Goal: Task Accomplishment & Management: Manage account settings

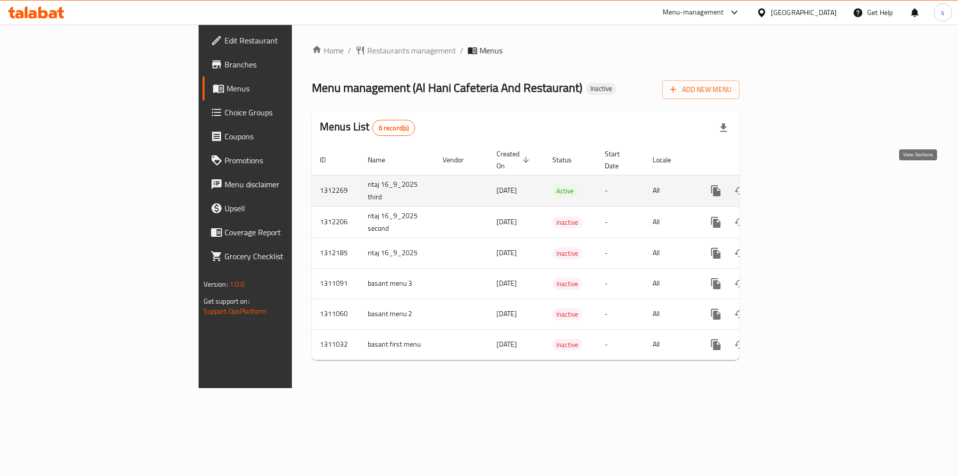
click at [794, 185] on icon "enhanced table" at bounding box center [788, 191] width 12 height 12
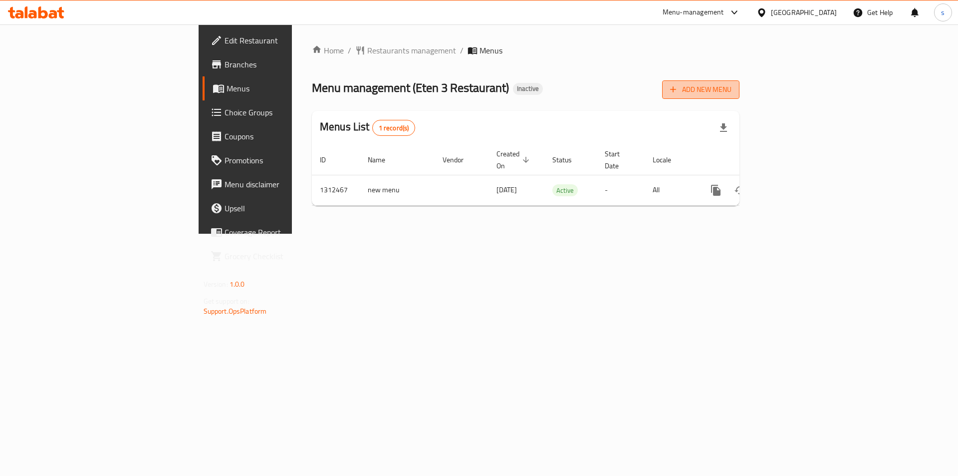
click at [732, 89] on span "Add New Menu" at bounding box center [700, 89] width 61 height 12
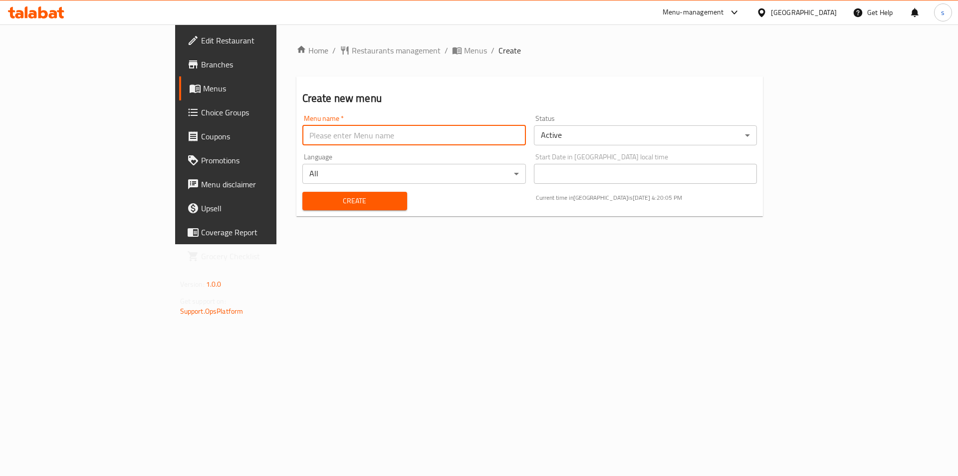
click at [311, 138] on input "text" at bounding box center [414, 135] width 224 height 20
type input "sh"
click at [383, 144] on input "sh" at bounding box center [414, 135] width 224 height 20
click at [302, 139] on input "sh" at bounding box center [414, 135] width 224 height 20
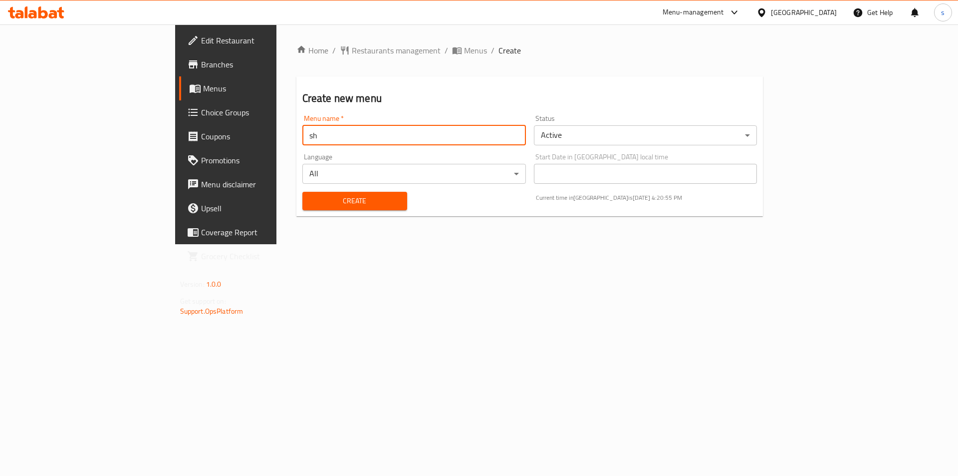
type input "s"
type input "/"
type input "first menu [DATE]"
click at [312, 202] on span "Create" at bounding box center [354, 201] width 89 height 12
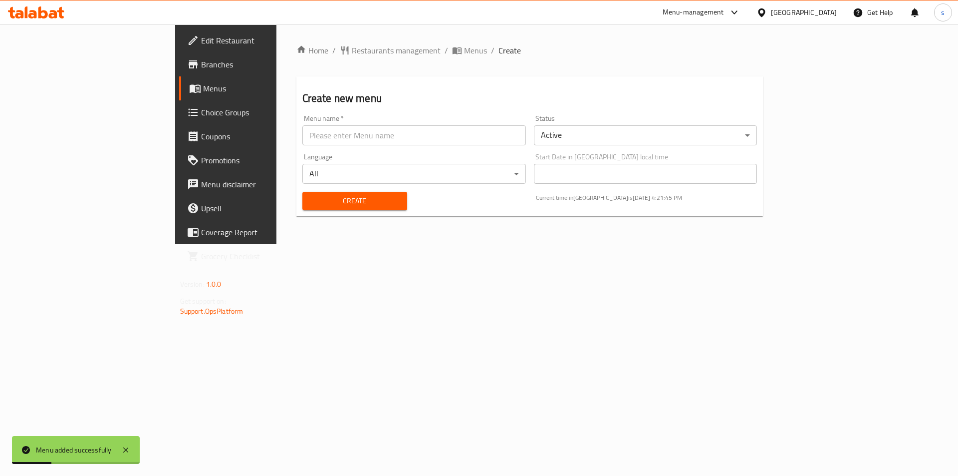
click at [203, 84] on span "Menus" at bounding box center [265, 88] width 124 height 12
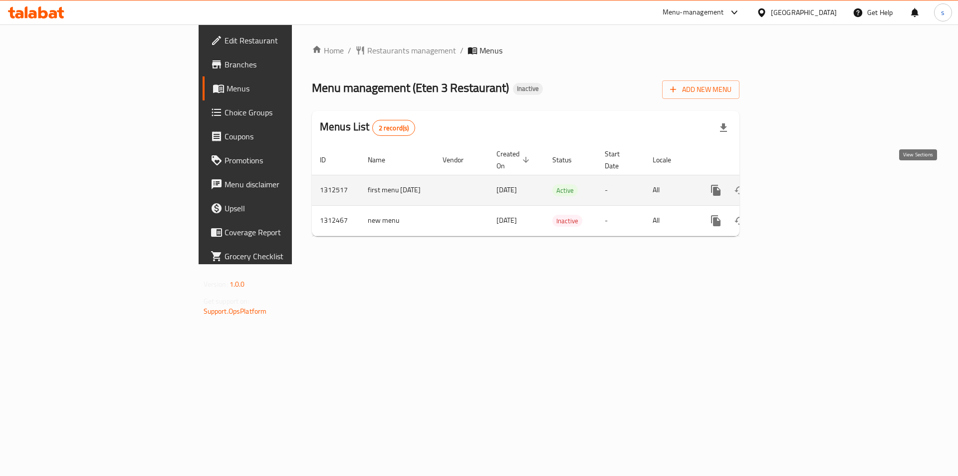
click at [794, 184] on icon "enhanced table" at bounding box center [788, 190] width 12 height 12
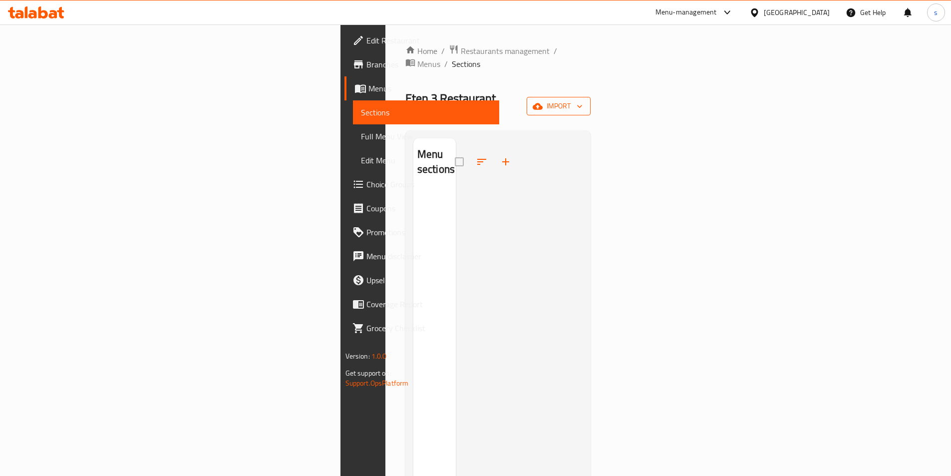
click at [584, 101] on icon "button" at bounding box center [579, 106] width 10 height 10
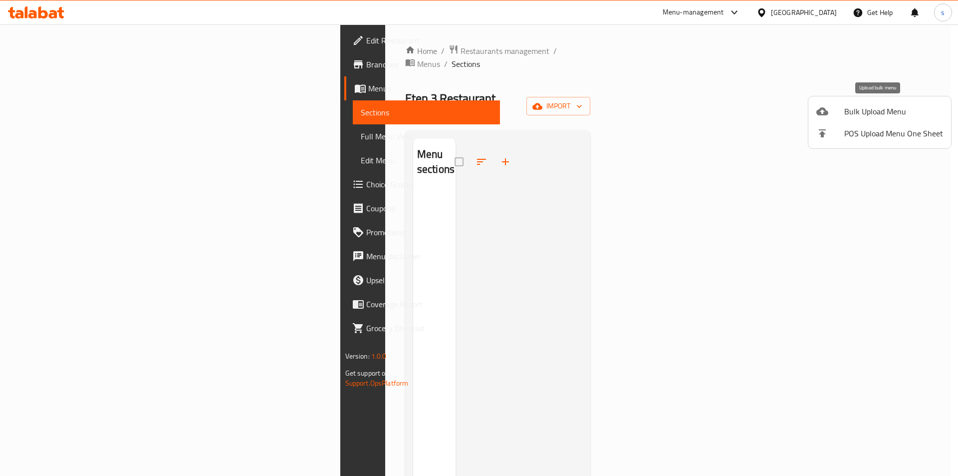
click at [840, 114] on div at bounding box center [830, 111] width 28 height 12
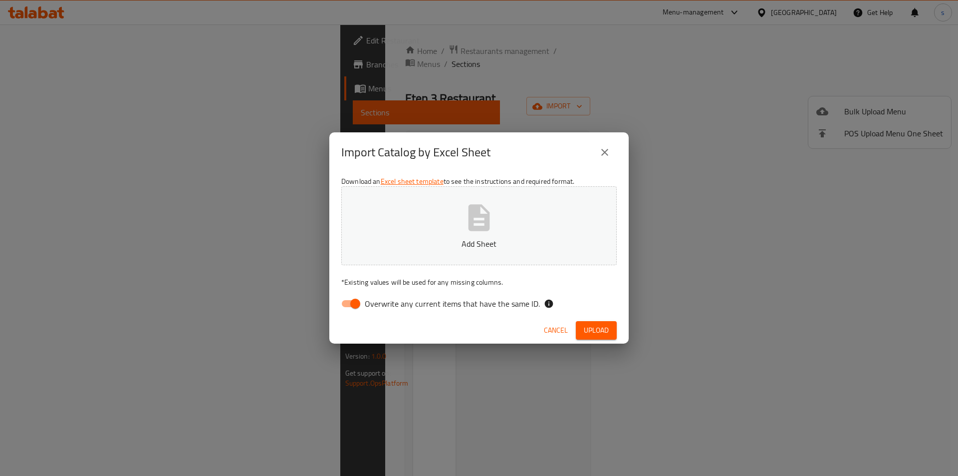
click at [349, 302] on input "Overwrite any current items that have the same ID." at bounding box center [355, 303] width 57 height 19
checkbox input "false"
click at [594, 328] on span "Upload" at bounding box center [596, 330] width 25 height 12
click at [599, 329] on span "Upload" at bounding box center [596, 330] width 25 height 12
click at [590, 324] on span "Upload" at bounding box center [596, 330] width 25 height 12
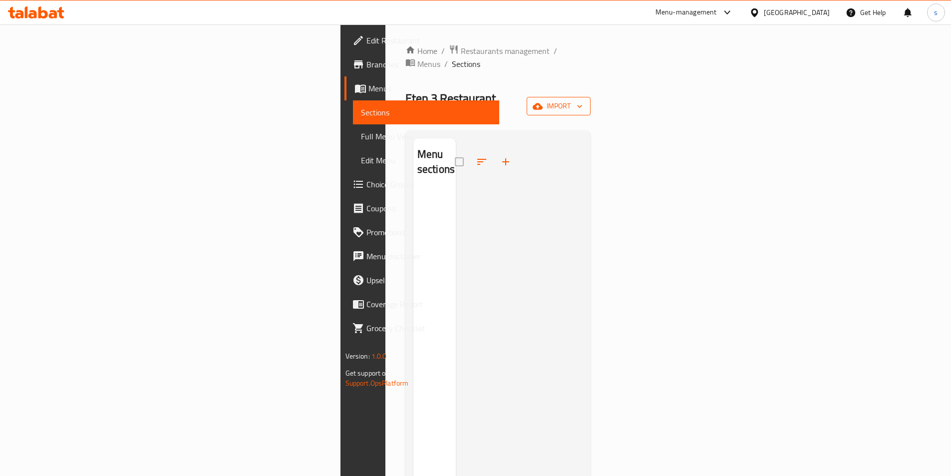
click at [582, 100] on span "import" at bounding box center [558, 106] width 48 height 12
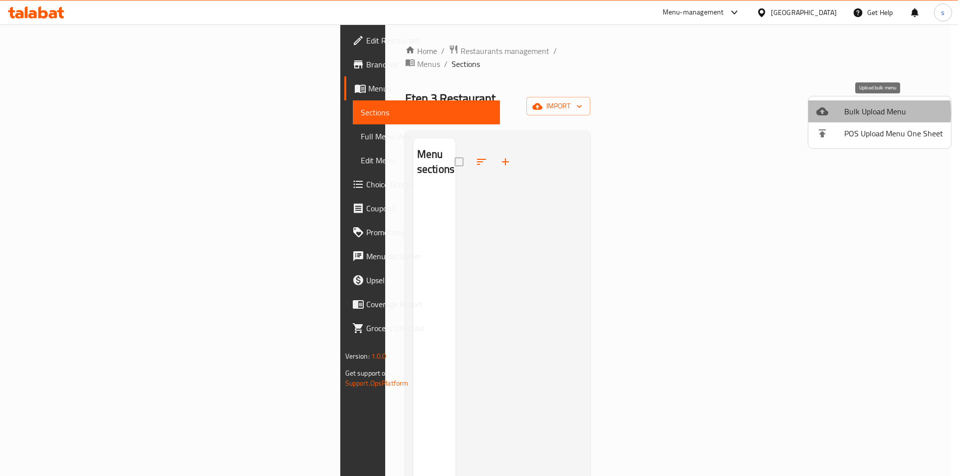
click at [855, 113] on span "Bulk Upload Menu" at bounding box center [893, 111] width 99 height 12
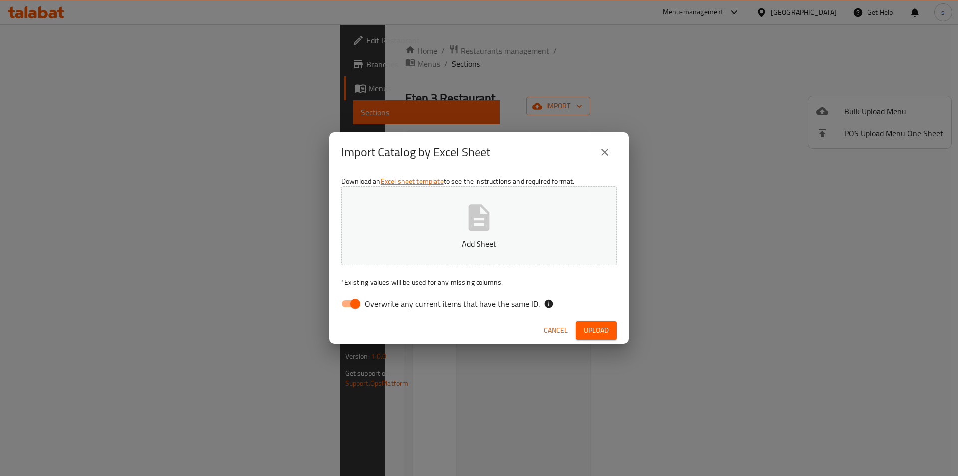
click at [356, 302] on input "Overwrite any current items that have the same ID." at bounding box center [355, 303] width 57 height 19
checkbox input "false"
click at [591, 332] on span "Upload" at bounding box center [596, 330] width 25 height 12
click at [587, 328] on span "Upload" at bounding box center [596, 330] width 25 height 12
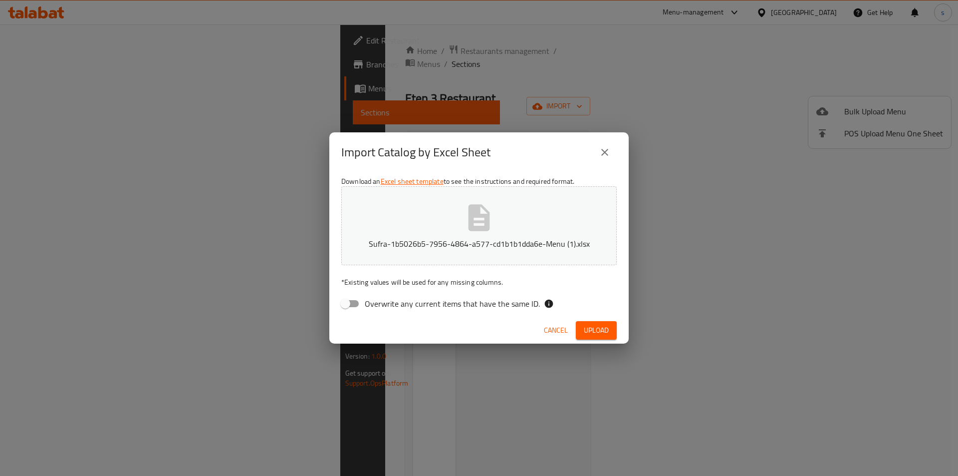
click at [587, 328] on span "Upload" at bounding box center [596, 330] width 25 height 12
click at [606, 157] on icon "close" at bounding box center [605, 152] width 12 height 12
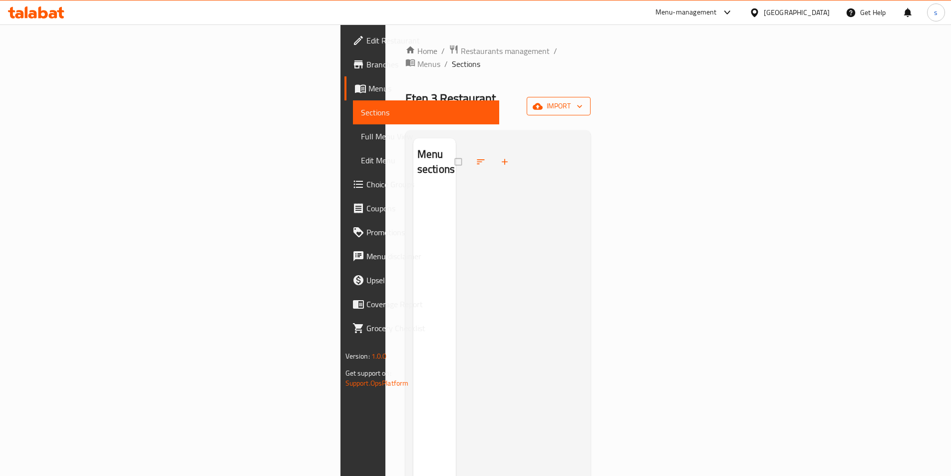
click at [582, 100] on span "import" at bounding box center [558, 106] width 48 height 12
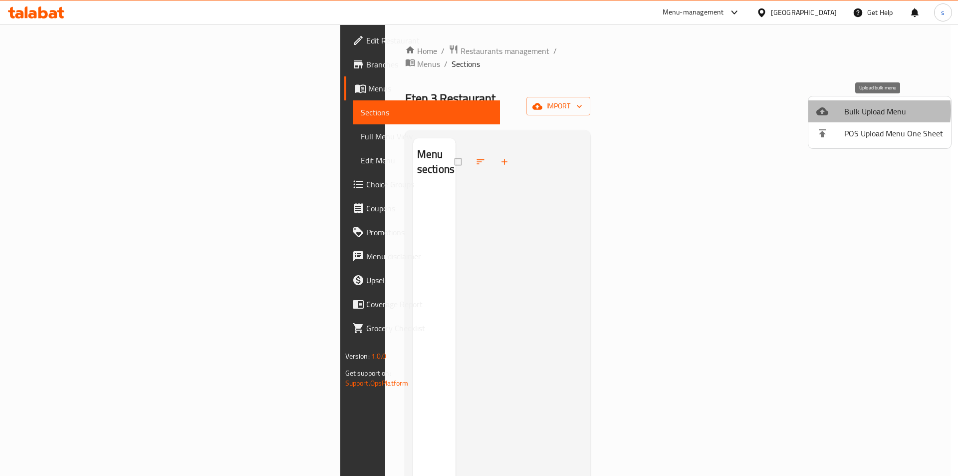
click at [871, 110] on span "Bulk Upload Menu" at bounding box center [893, 111] width 99 height 12
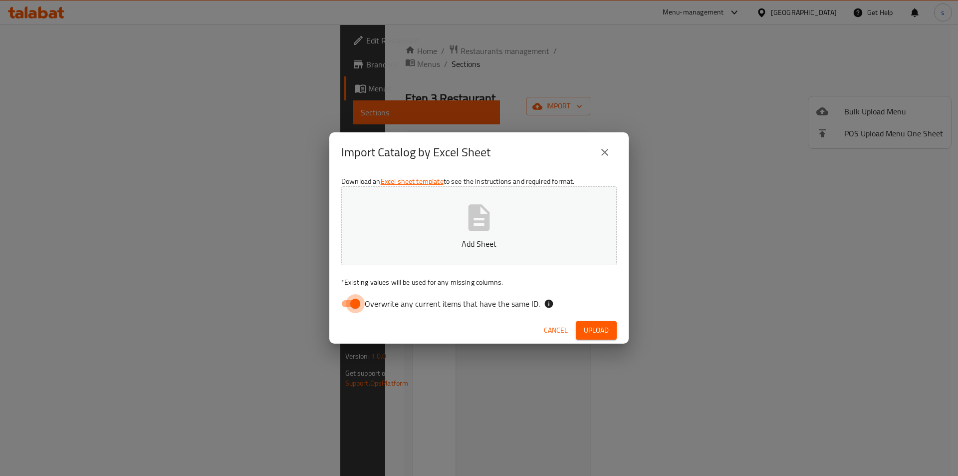
click at [360, 304] on input "Overwrite any current items that have the same ID." at bounding box center [355, 303] width 57 height 19
checkbox input "false"
click at [591, 328] on span "Upload" at bounding box center [596, 330] width 25 height 12
click at [608, 147] on icon "close" at bounding box center [605, 152] width 12 height 12
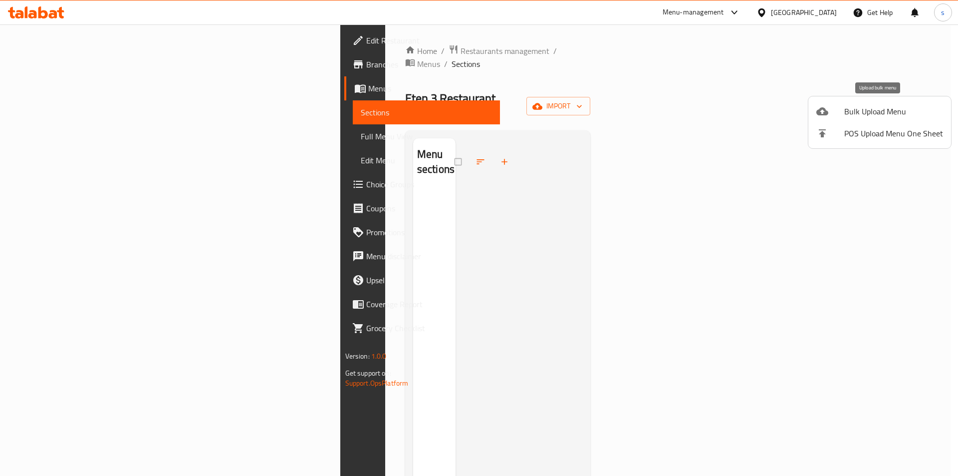
click at [829, 112] on div at bounding box center [830, 111] width 28 height 12
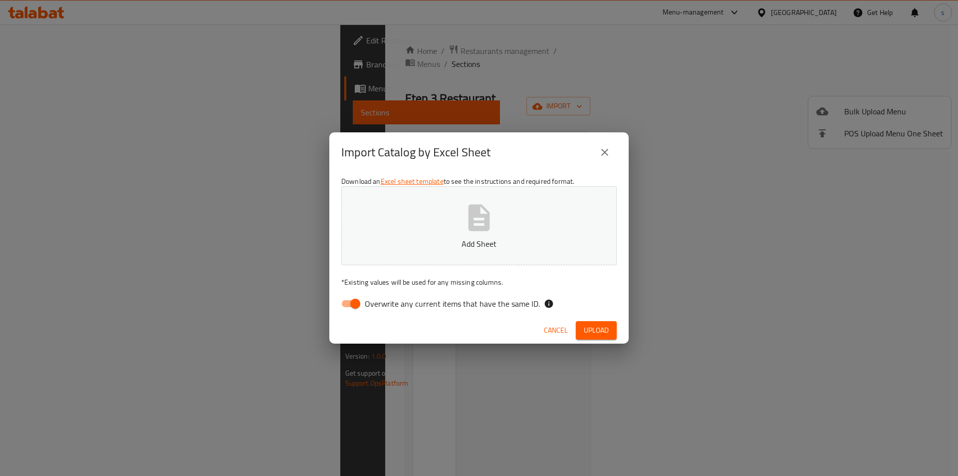
click at [406, 311] on label "Overwrite any current items that have the same ID." at bounding box center [438, 303] width 204 height 19
click at [384, 311] on input "Overwrite any current items that have the same ID." at bounding box center [355, 303] width 57 height 19
checkbox input "false"
click at [449, 230] on button "Add Sheet" at bounding box center [478, 225] width 275 height 79
click at [585, 318] on div "Cancel Upload" at bounding box center [478, 330] width 299 height 26
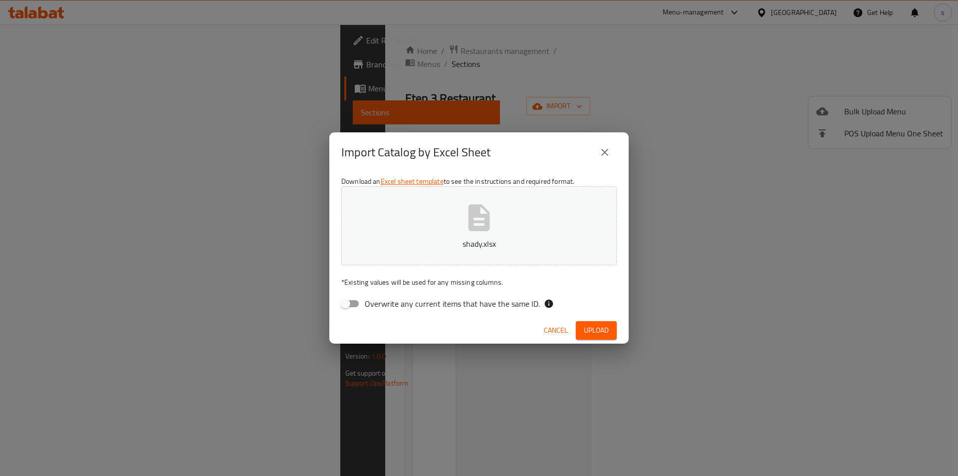
click at [590, 325] on span "Upload" at bounding box center [596, 330] width 25 height 12
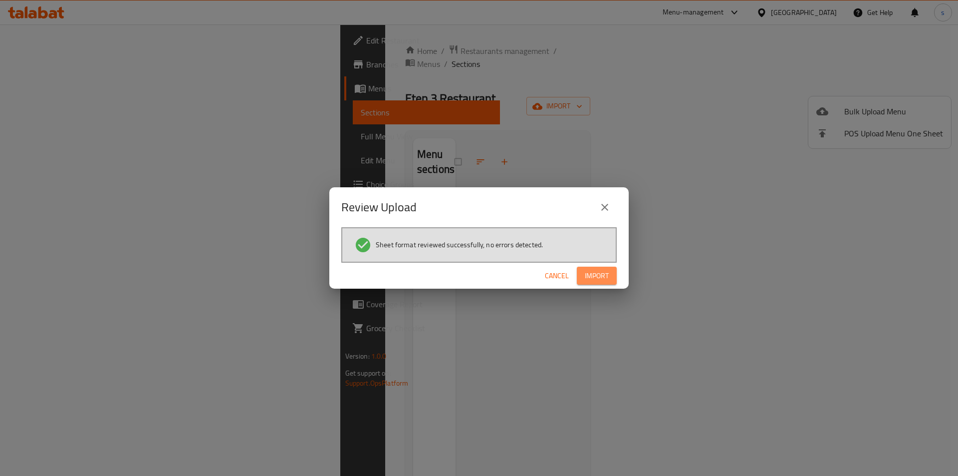
click at [615, 276] on button "Import" at bounding box center [597, 275] width 40 height 18
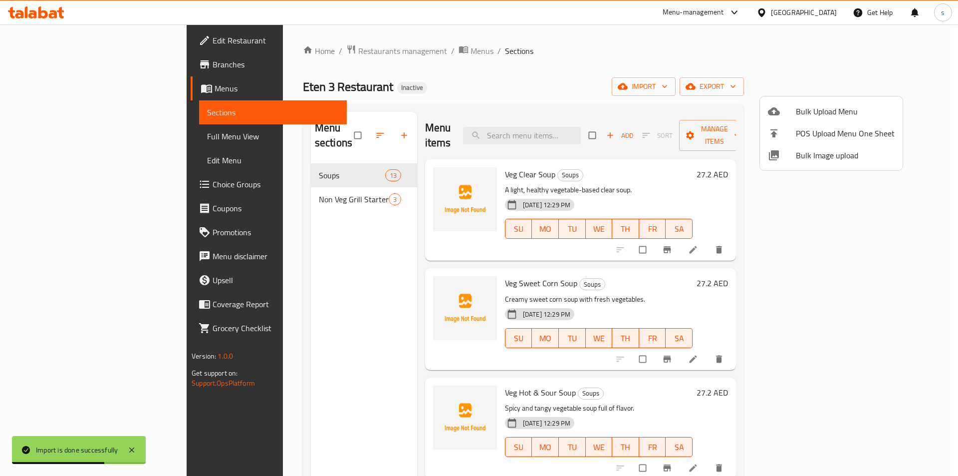
click at [56, 138] on div at bounding box center [479, 238] width 958 height 476
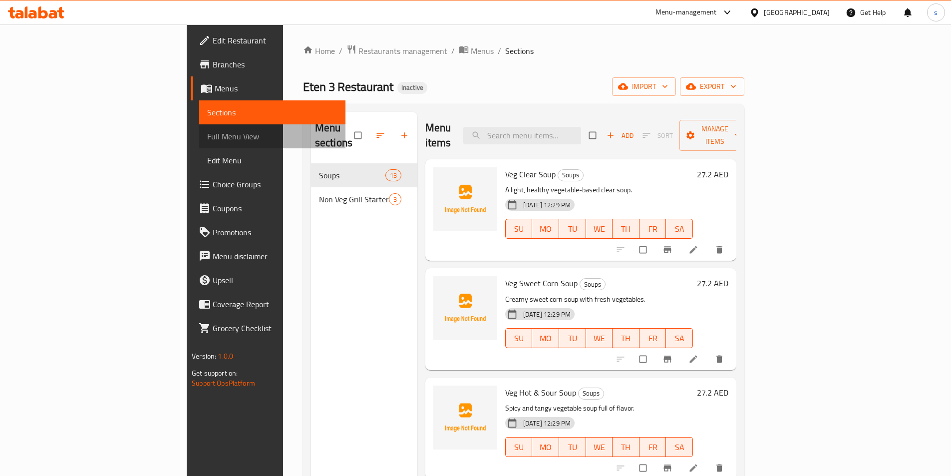
click at [207, 134] on span "Full Menu View" at bounding box center [272, 136] width 130 height 12
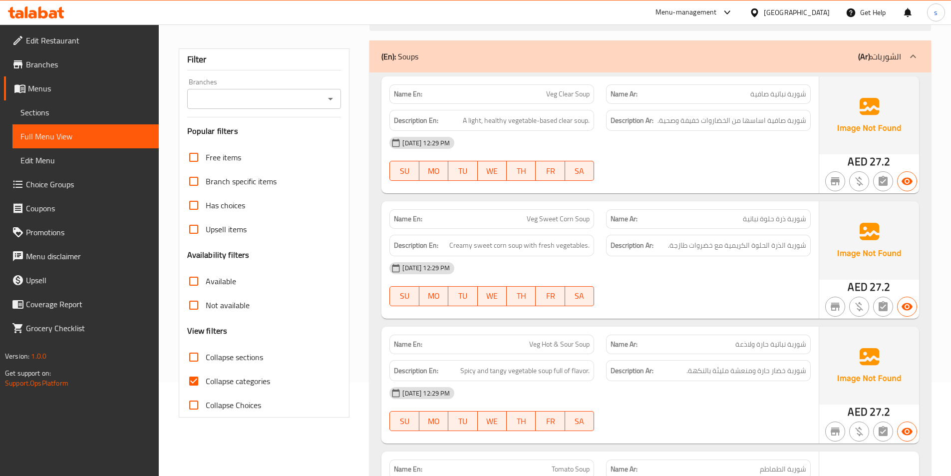
scroll to position [200, 0]
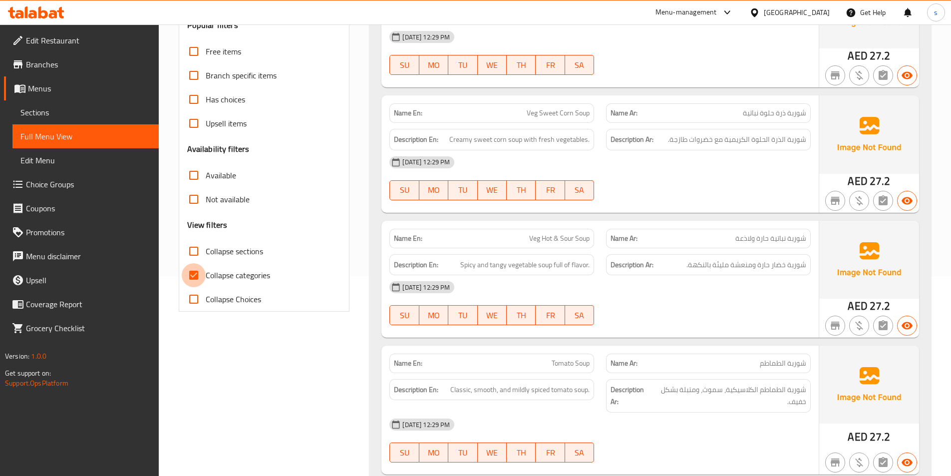
click at [191, 273] on input "Collapse categories" at bounding box center [194, 275] width 24 height 24
checkbox input "false"
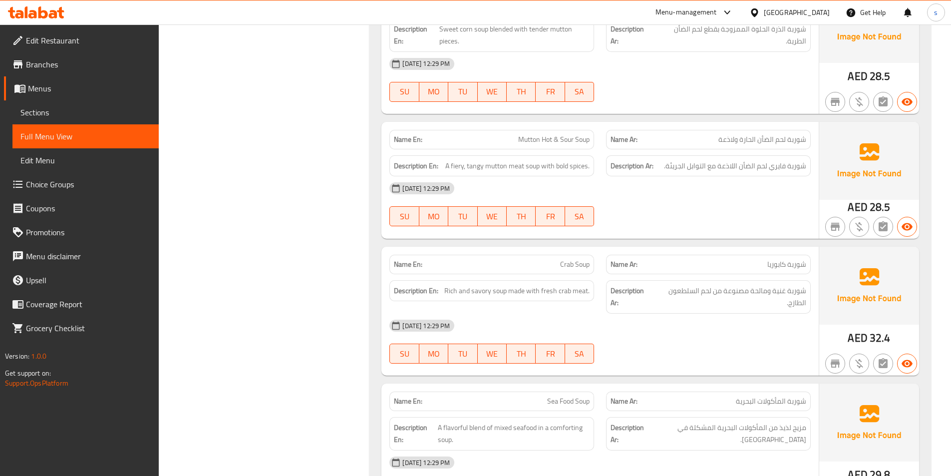
scroll to position [1347, 0]
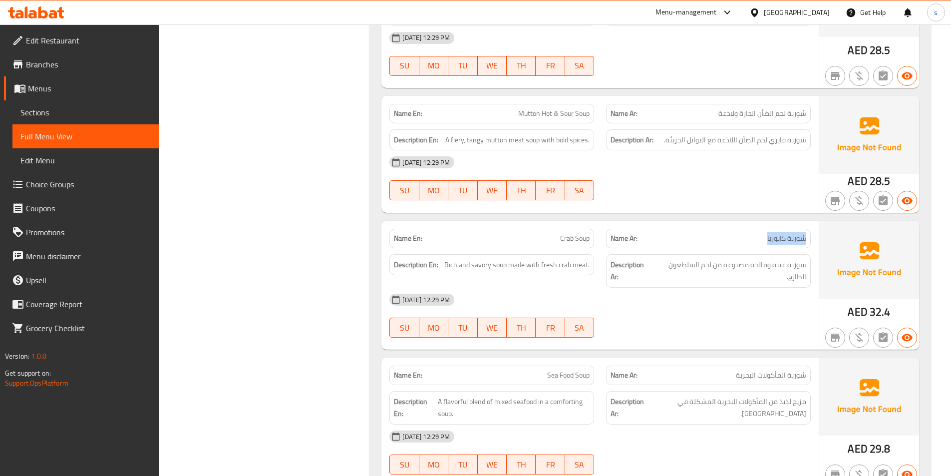
drag, startPoint x: 766, startPoint y: 241, endPoint x: 804, endPoint y: 240, distance: 38.4
click at [804, 240] on p "Name Ar: شوربة كابوريا" at bounding box center [708, 238] width 196 height 10
drag, startPoint x: 556, startPoint y: 237, endPoint x: 591, endPoint y: 244, distance: 35.6
click at [591, 244] on div "Name En: Crab Soup" at bounding box center [491, 238] width 205 height 19
drag, startPoint x: 617, startPoint y: 260, endPoint x: 600, endPoint y: 265, distance: 18.3
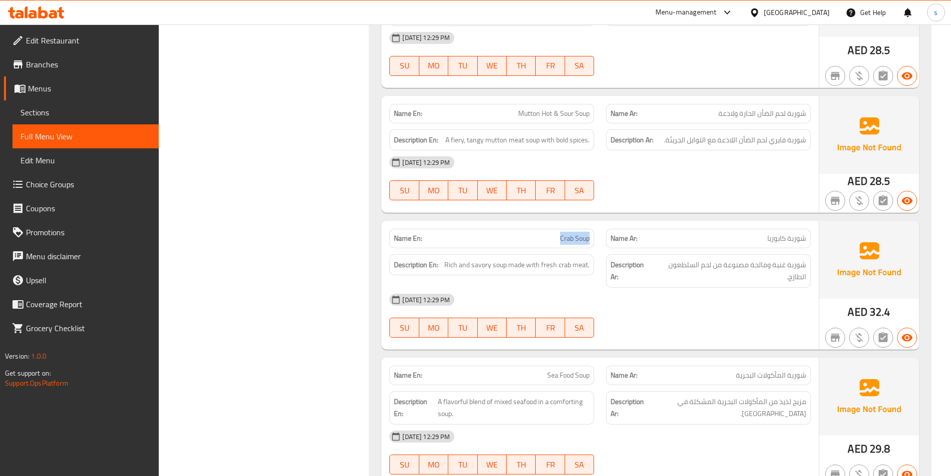
click at [615, 261] on strong "Description Ar:" at bounding box center [630, 271] width 41 height 24
drag, startPoint x: 558, startPoint y: 240, endPoint x: 591, endPoint y: 240, distance: 32.4
click at [591, 240] on div "Name En: Crab Soup" at bounding box center [491, 238] width 205 height 19
copy span "Crab Soup"
click at [710, 270] on span "شوربة غنية ومالحة مصنوعة من لحم السلطعون الطازج." at bounding box center [730, 271] width 152 height 24
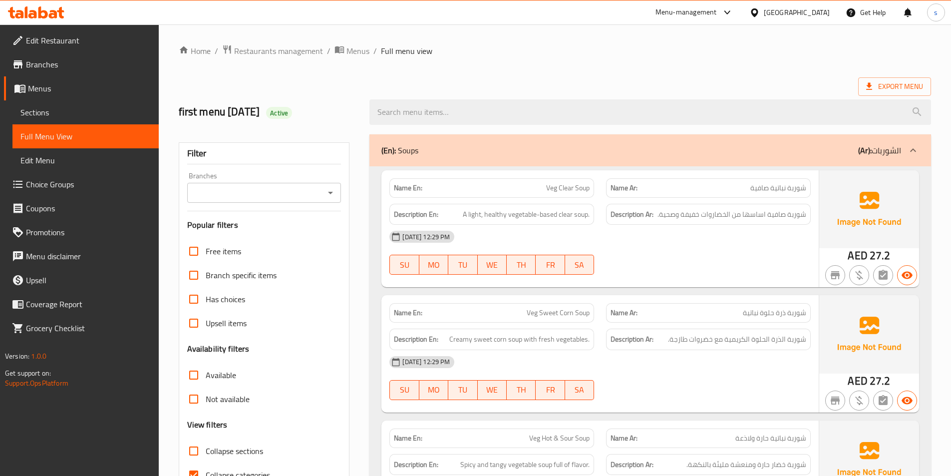
click at [53, 109] on span "Sections" at bounding box center [85, 112] width 130 height 12
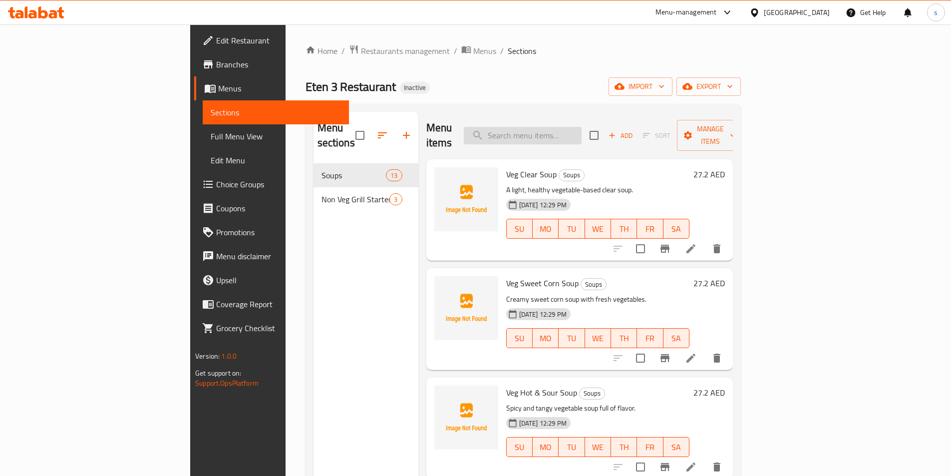
click at [581, 131] on input "search" at bounding box center [523, 135] width 118 height 17
paste input "Crab Soup"
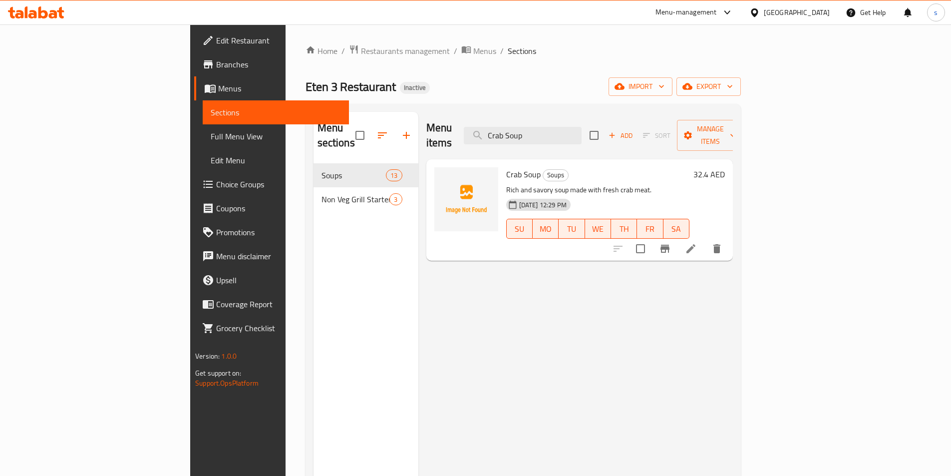
type input "Crab Soup"
click at [697, 243] on icon at bounding box center [691, 249] width 12 height 12
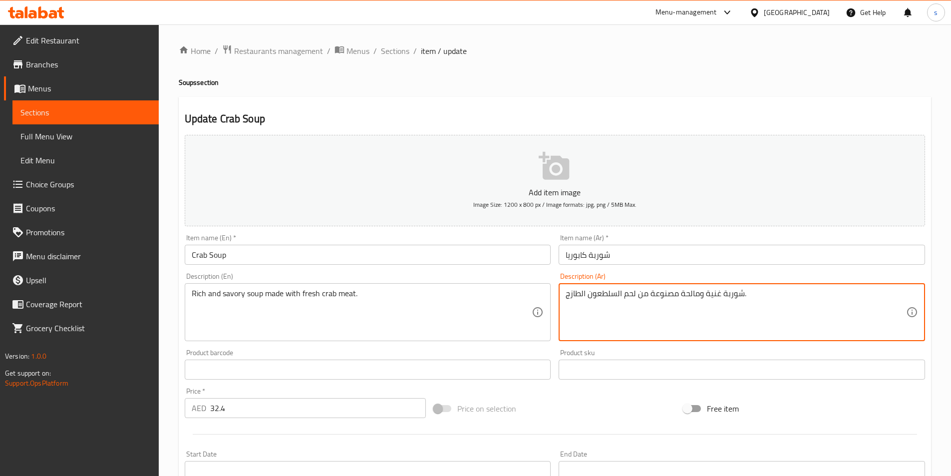
click at [609, 295] on textarea "شوربة غنية ومالحة مصنوعة من لحم السلطعون الطازج." at bounding box center [735, 311] width 340 height 47
paste textarea "كابوريا"
click at [608, 292] on textarea "شوربة غنية ومالحة مصنوعة من لحم كابوريا الطازج." at bounding box center [735, 311] width 340 height 47
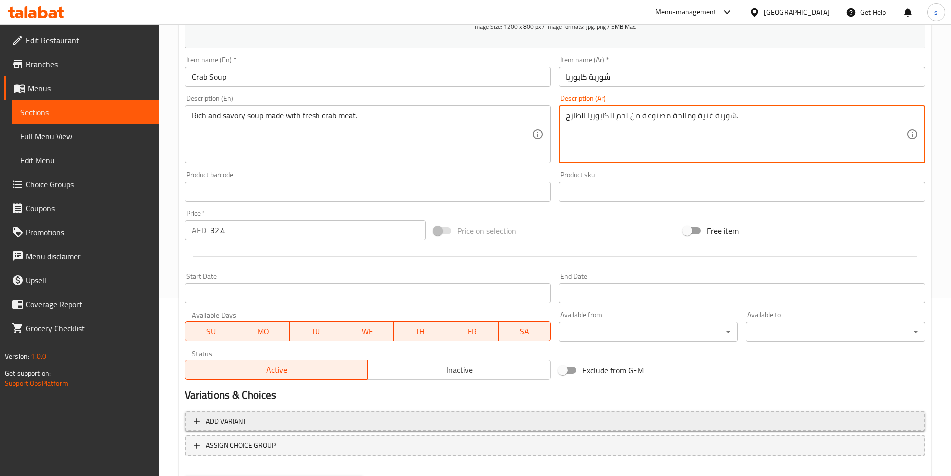
scroll to position [230, 0]
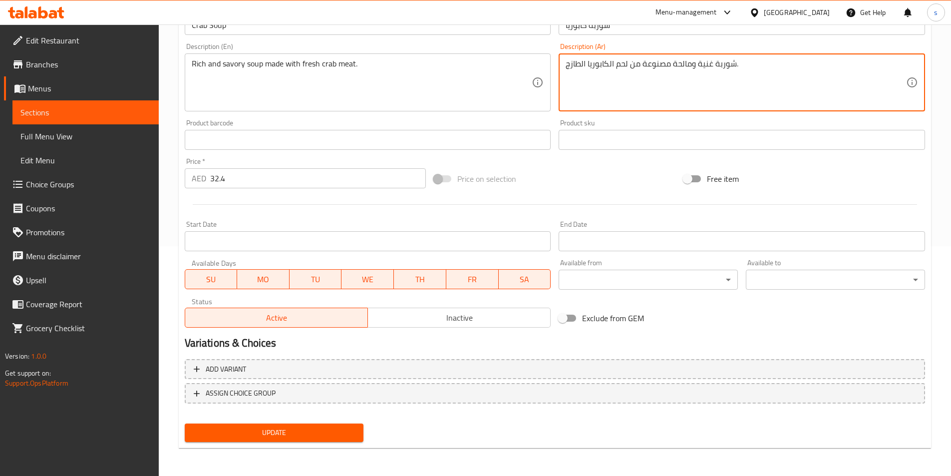
type textarea "شوربة غنية ومالحة مصنوعة من لحم الكابوريا الطازج."
click at [284, 432] on span "Update" at bounding box center [274, 432] width 163 height 12
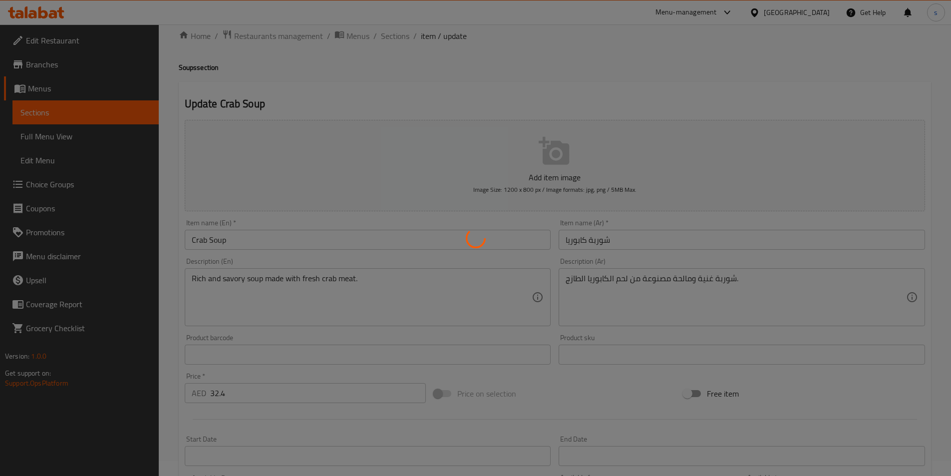
scroll to position [0, 0]
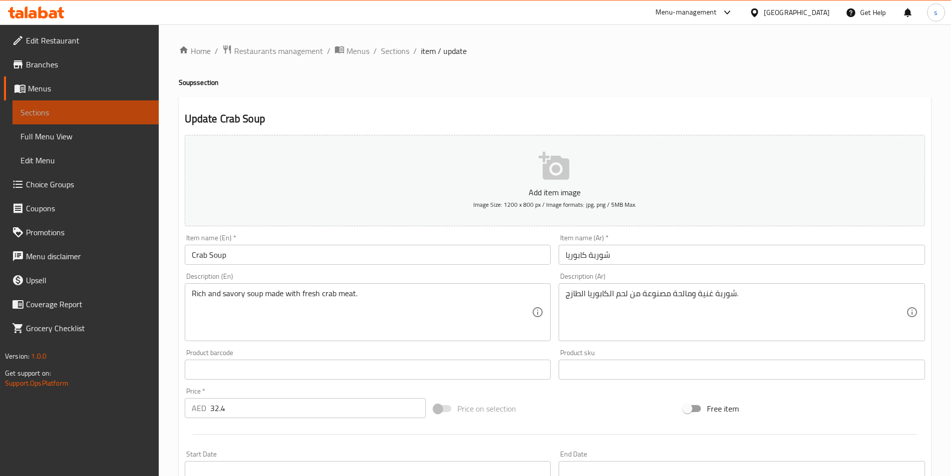
click at [37, 112] on span "Sections" at bounding box center [85, 112] width 130 height 12
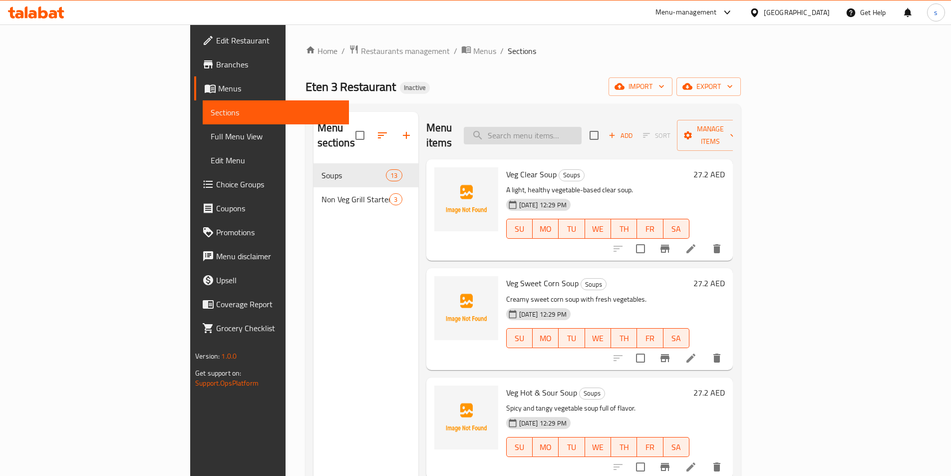
click at [581, 130] on input "search" at bounding box center [523, 135] width 118 height 17
paste input "Tomato Soup"
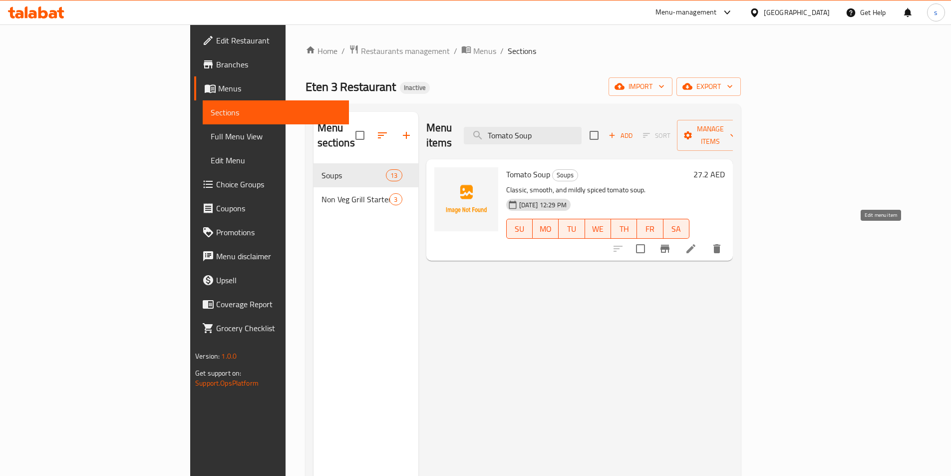
type input "Tomato Soup"
click at [695, 244] on icon at bounding box center [690, 248] width 9 height 9
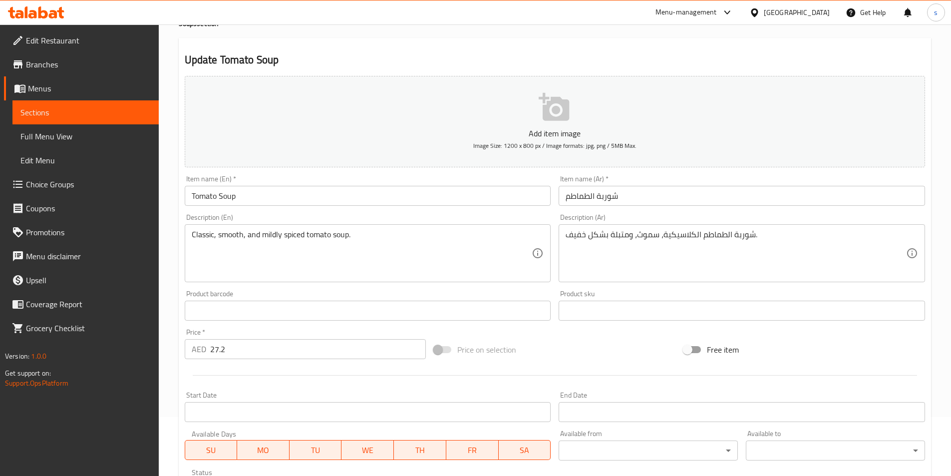
scroll to position [150, 0]
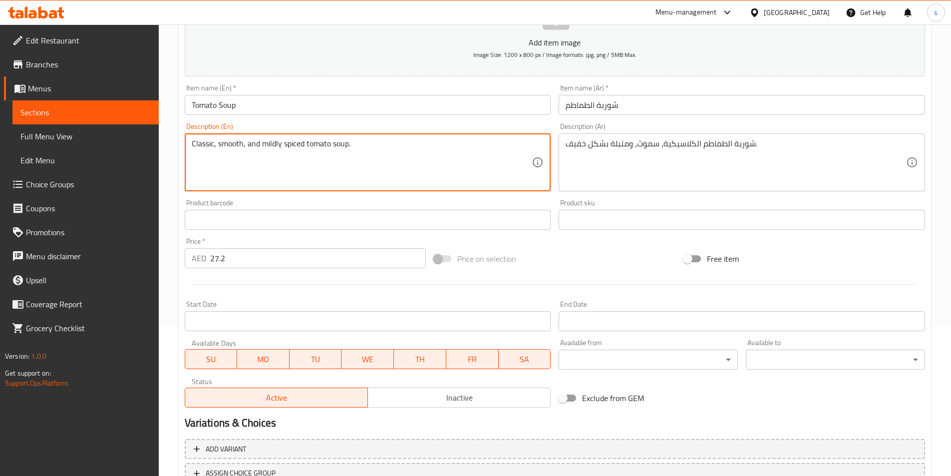
drag, startPoint x: 264, startPoint y: 144, endPoint x: 281, endPoint y: 147, distance: 17.8
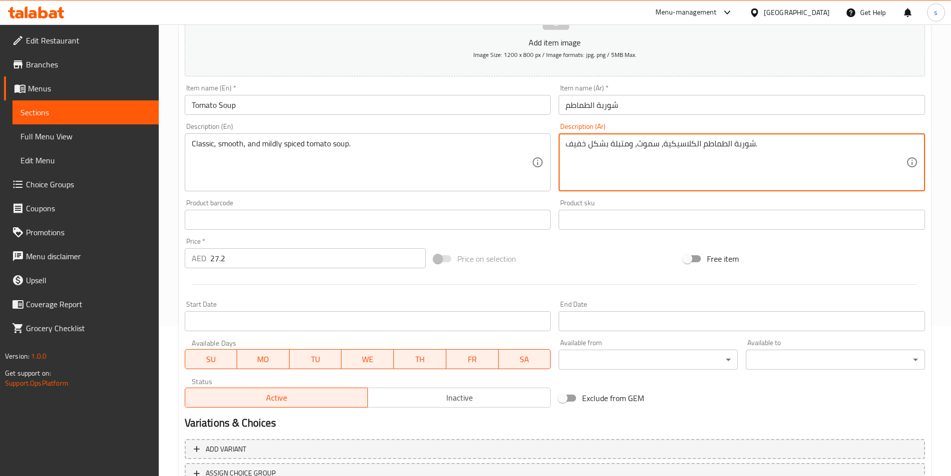
click at [571, 147] on textarea "شوربة الطماطم الكلاسيكية، سموث، ومتبلة بشكل خفيف." at bounding box center [735, 162] width 340 height 47
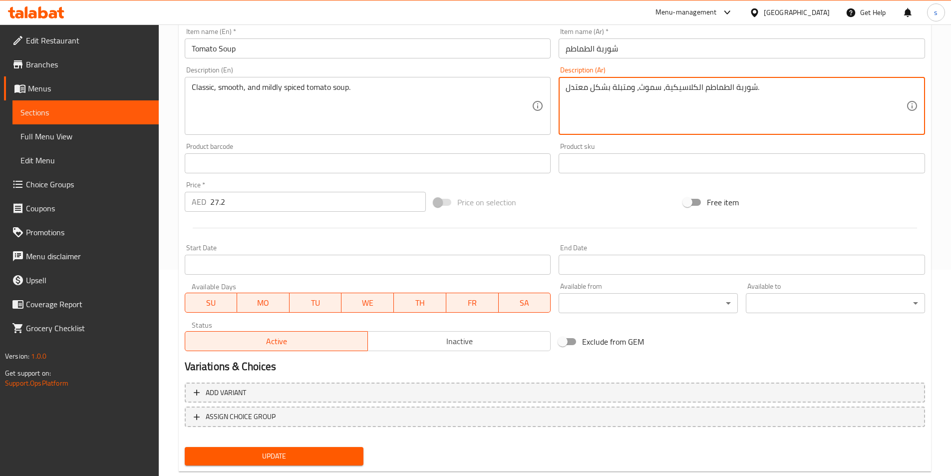
scroll to position [230, 0]
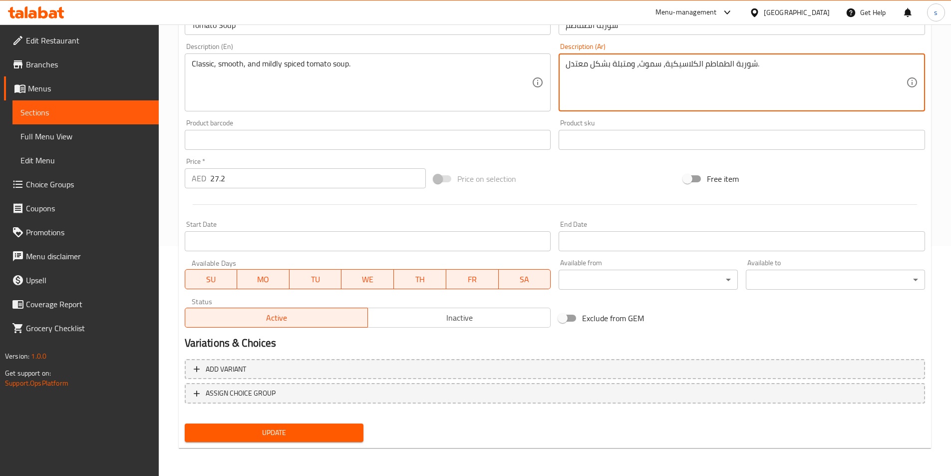
type textarea "شوربة الطماطم الكلاسيكية، سموث، ومتبلة بشكل معتدل."
click at [278, 429] on span "Update" at bounding box center [274, 432] width 163 height 12
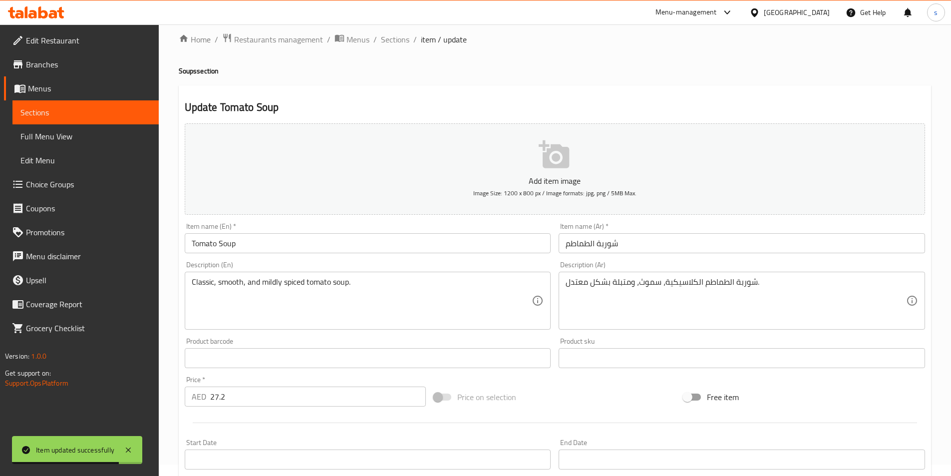
scroll to position [0, 0]
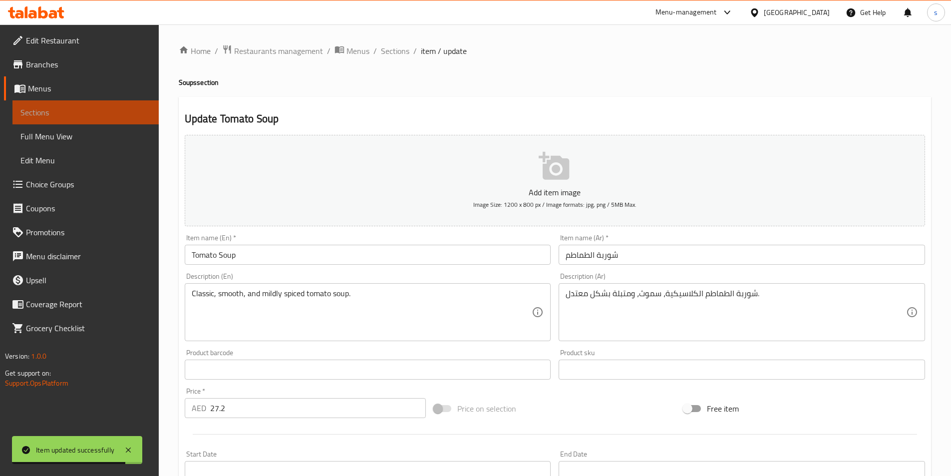
click at [132, 106] on link "Sections" at bounding box center [85, 112] width 146 height 24
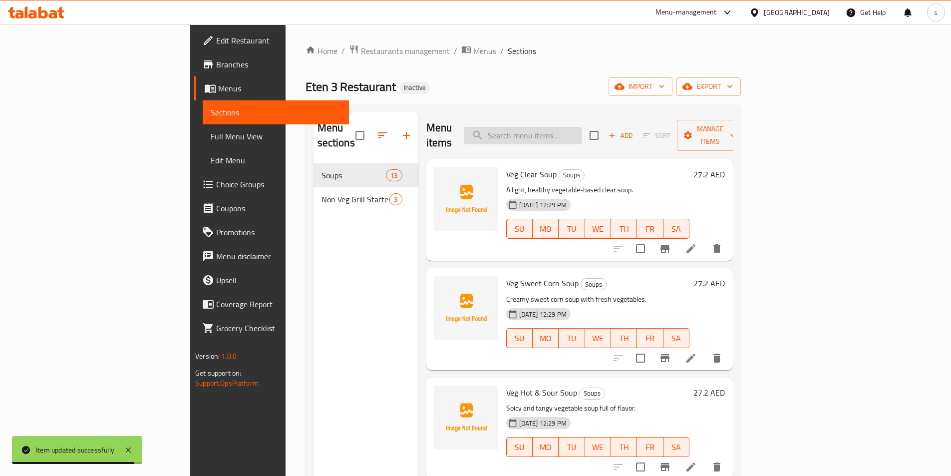
click at [581, 134] on input "search" at bounding box center [523, 135] width 118 height 17
paste input "Chicken Sweet Corn Soup"
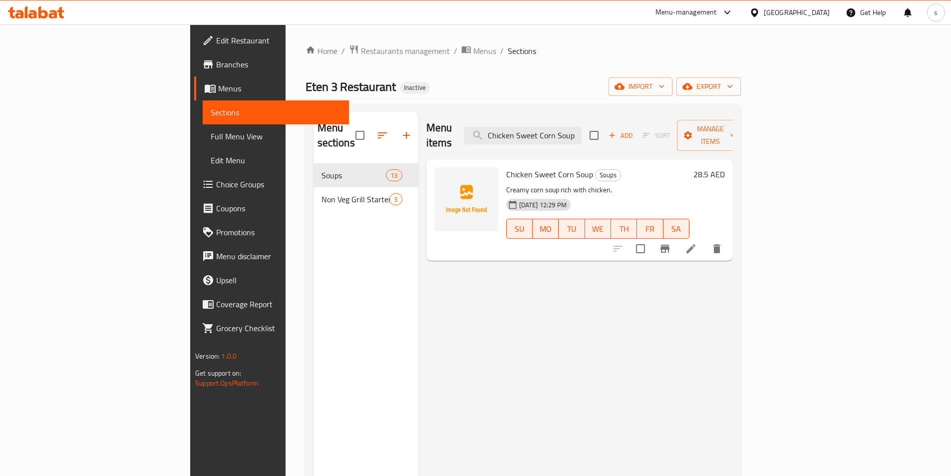
type input "Chicken Sweet Corn Soup"
click at [697, 243] on icon at bounding box center [691, 249] width 12 height 12
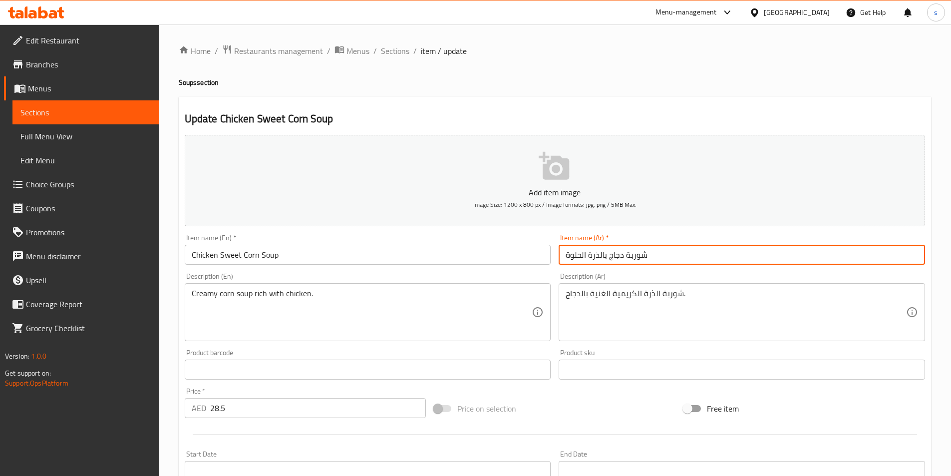
drag, startPoint x: 564, startPoint y: 254, endPoint x: 603, endPoint y: 257, distance: 39.5
click at [603, 257] on input "شوربة دجاج بالذرة الحلوة" at bounding box center [741, 255] width 366 height 20
click at [584, 256] on input "شوربة دجاج" at bounding box center [741, 255] width 366 height 20
paste input "الذرة الحلوة"
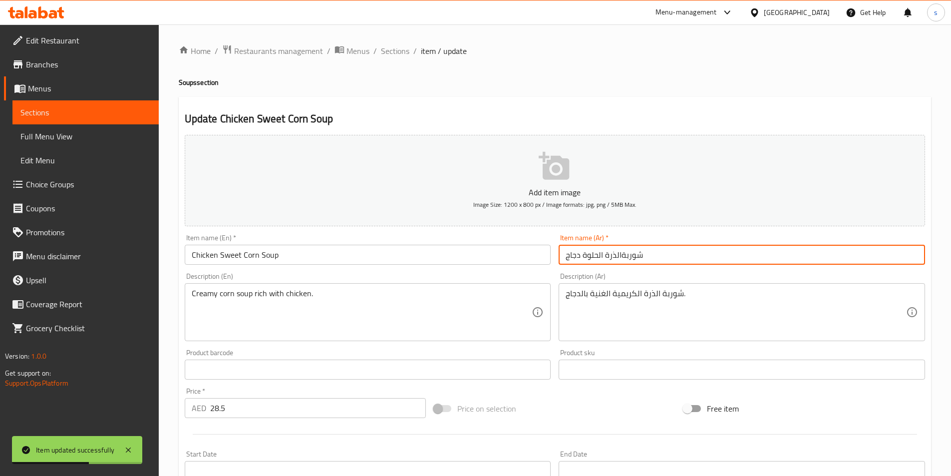
click at [620, 258] on input "شوربةالذرة الحلوة دجاج" at bounding box center [741, 255] width 366 height 20
click at [580, 258] on input "شوربة الذرة الحلوة دجاج" at bounding box center [741, 255] width 366 height 20
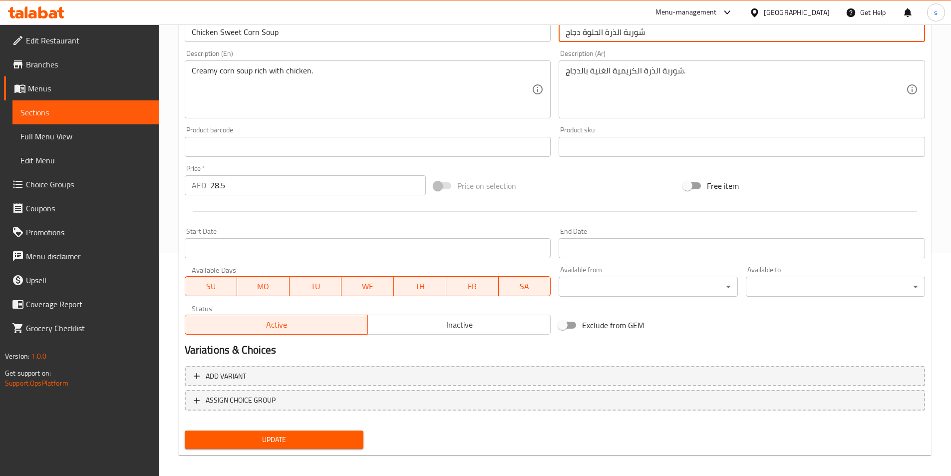
scroll to position [230, 0]
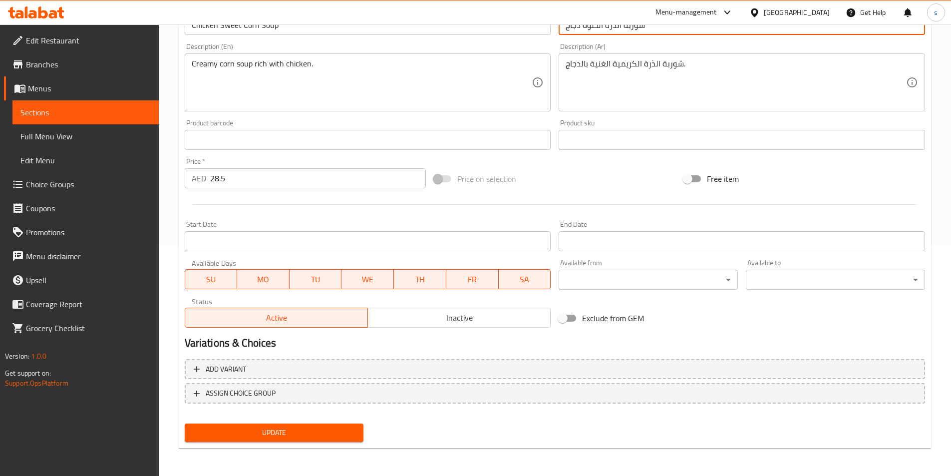
type input "شوربة الذرة الحلوة دجاج"
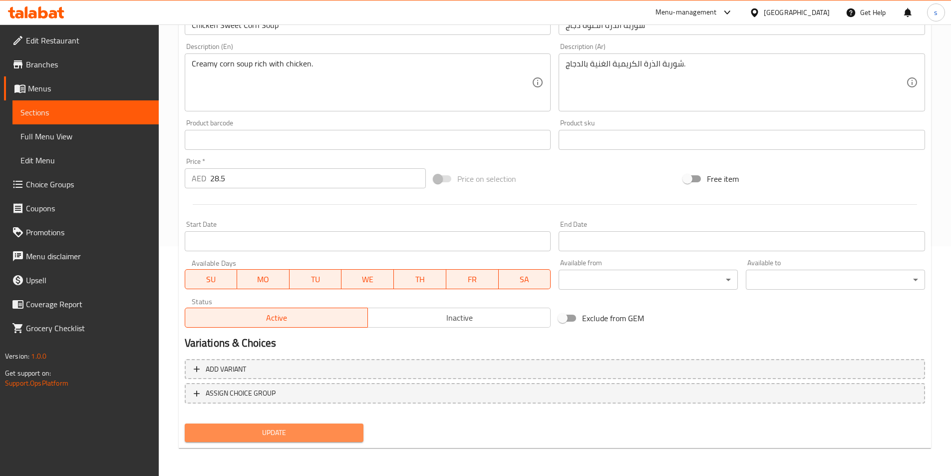
click at [309, 430] on span "Update" at bounding box center [274, 432] width 163 height 12
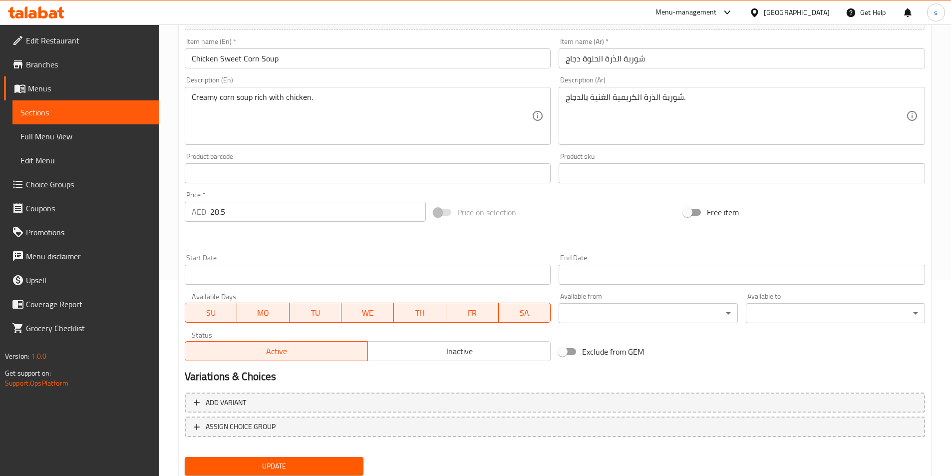
scroll to position [180, 0]
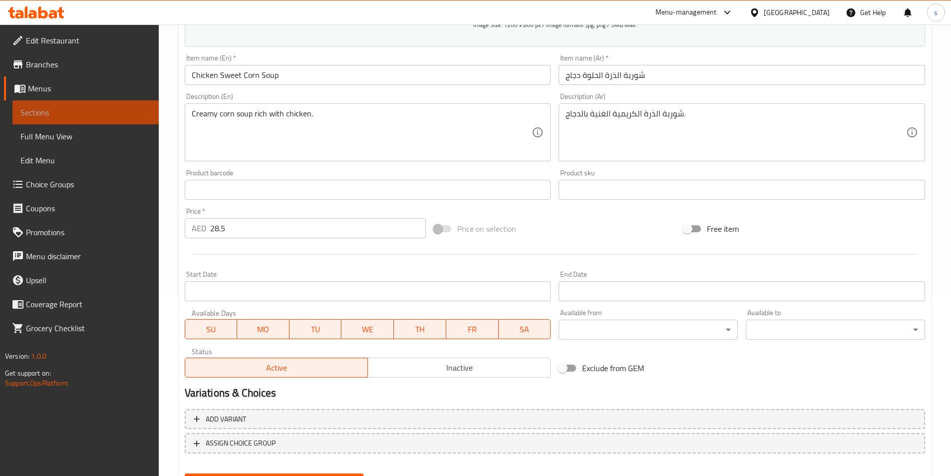
click at [69, 116] on span "Sections" at bounding box center [85, 112] width 130 height 12
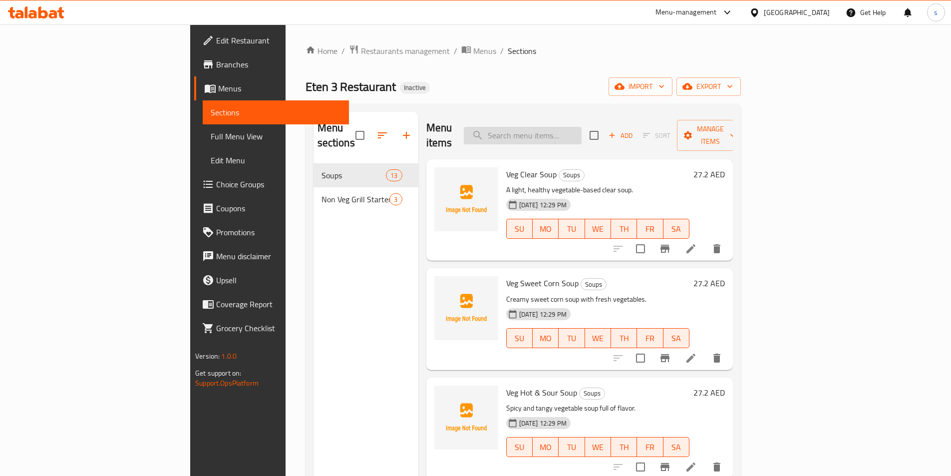
click at [555, 129] on input "search" at bounding box center [523, 135] width 118 height 17
paste input "Sea Food Soup"
type input "Sea Food Soup"
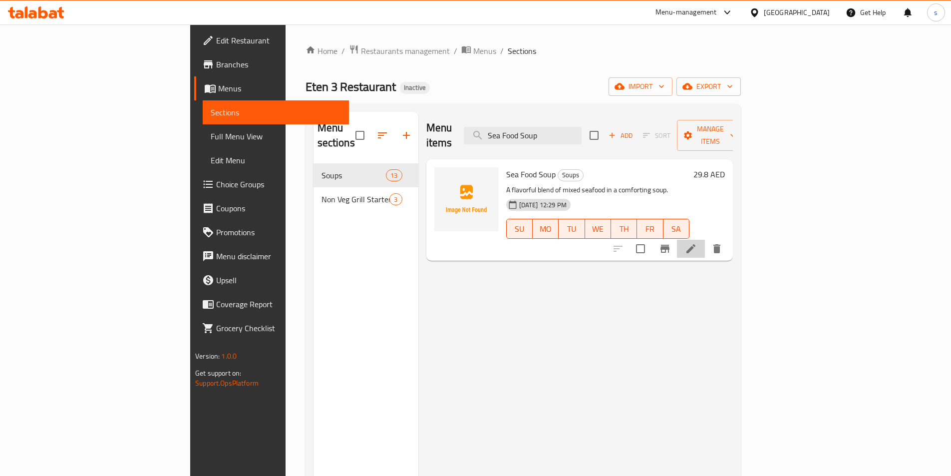
click at [705, 240] on li at bounding box center [691, 249] width 28 height 18
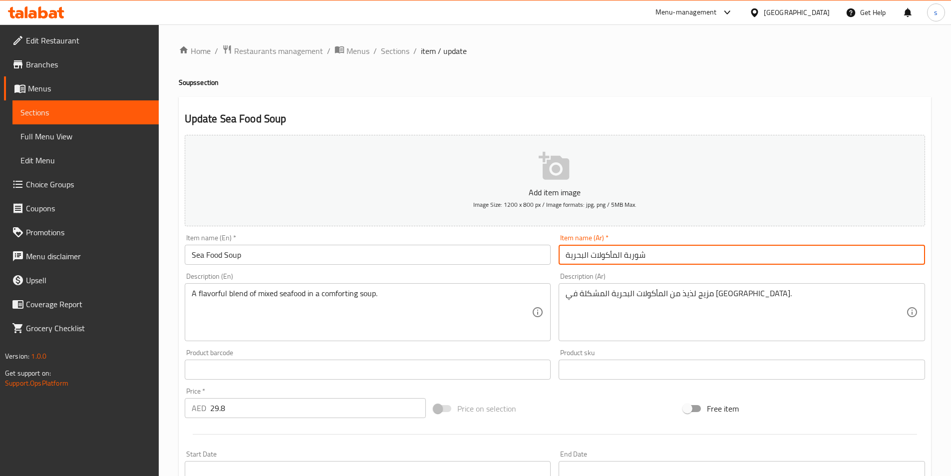
drag, startPoint x: 623, startPoint y: 258, endPoint x: 648, endPoint y: 257, distance: 25.5
click at [648, 257] on input "شوربة المأكولات البحرية" at bounding box center [741, 255] width 366 height 20
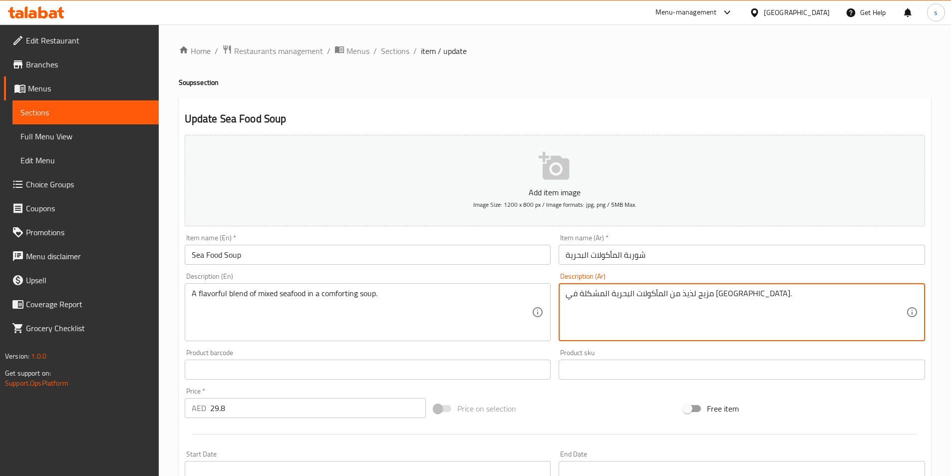
drag, startPoint x: 590, startPoint y: 296, endPoint x: 603, endPoint y: 295, distance: 13.0
paste textarea "وربة"
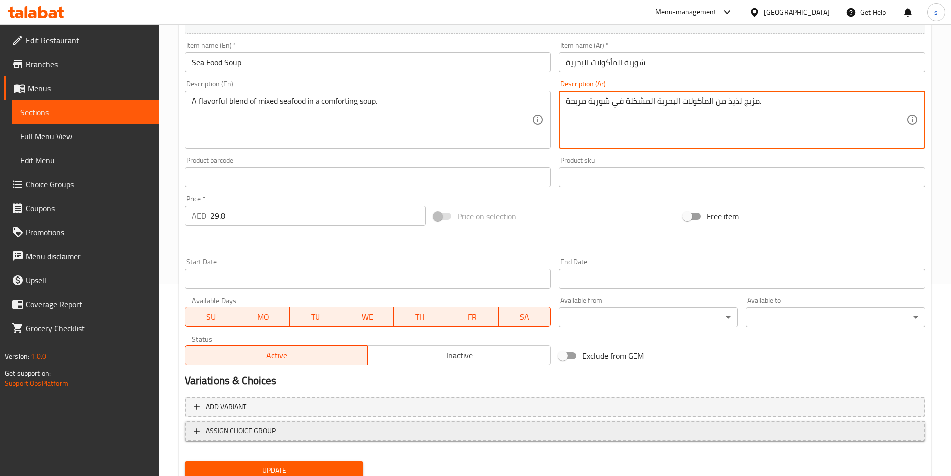
scroll to position [230, 0]
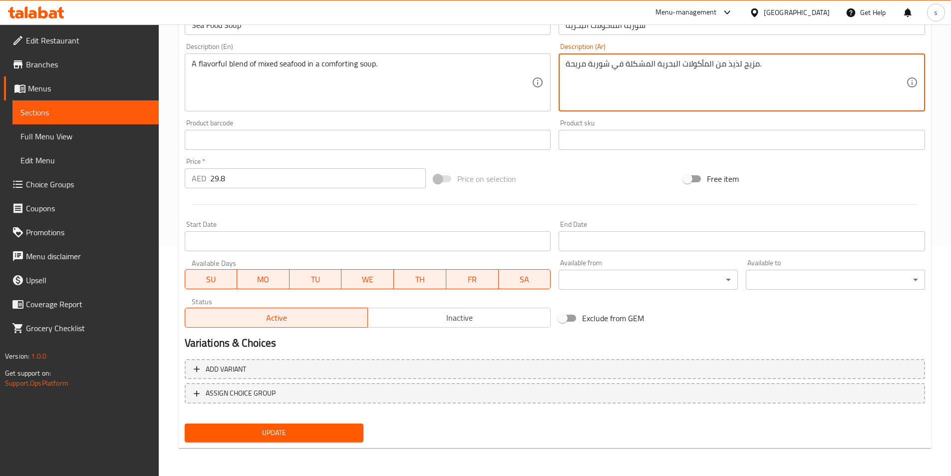
type textarea "مزيج لذيذ من المأكولات البحرية المشكلة في شوربة مريحة."
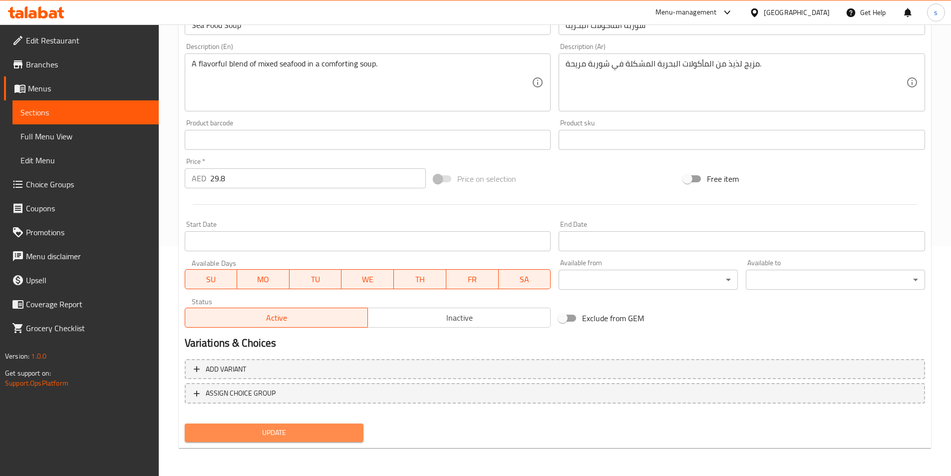
click at [277, 435] on span "Update" at bounding box center [274, 432] width 163 height 12
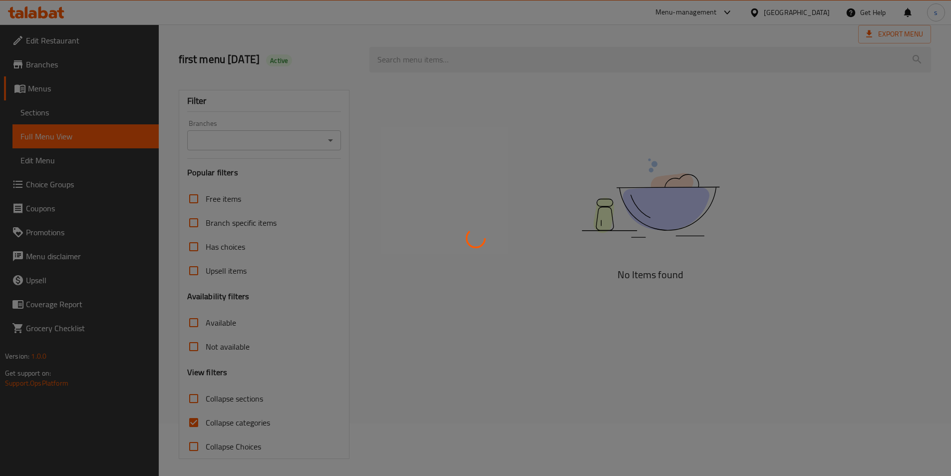
scroll to position [55, 0]
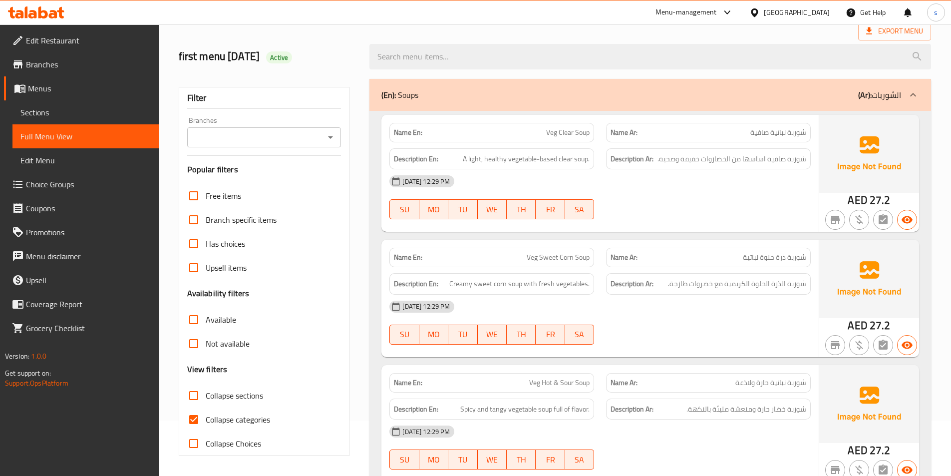
click at [198, 424] on input "Collapse categories" at bounding box center [194, 419] width 24 height 24
checkbox input "false"
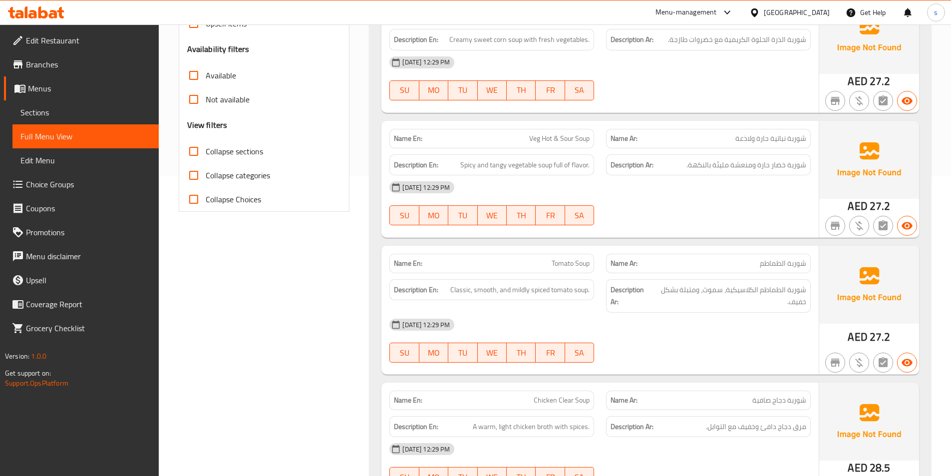
scroll to position [349, 0]
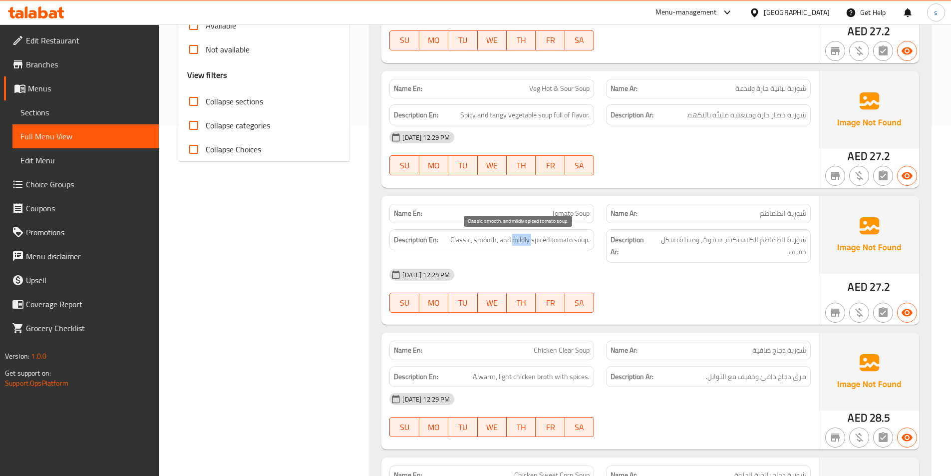
drag, startPoint x: 511, startPoint y: 241, endPoint x: 531, endPoint y: 242, distance: 20.5
click at [531, 242] on span "Classic, smooth, and mildly spiced tomato soup." at bounding box center [519, 240] width 139 height 12
drag, startPoint x: 550, startPoint y: 212, endPoint x: 588, endPoint y: 218, distance: 38.9
click at [588, 218] on p "Name En: Tomato Soup" at bounding box center [492, 213] width 196 height 10
copy span "Tomato Soup"
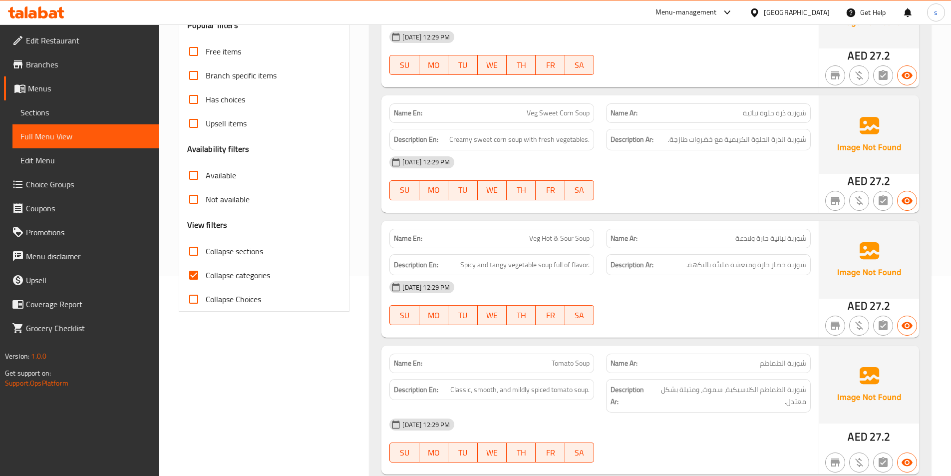
click at [218, 272] on span "Collapse categories" at bounding box center [238, 275] width 64 height 12
click at [206, 272] on input "Collapse categories" at bounding box center [194, 275] width 24 height 24
checkbox input "false"
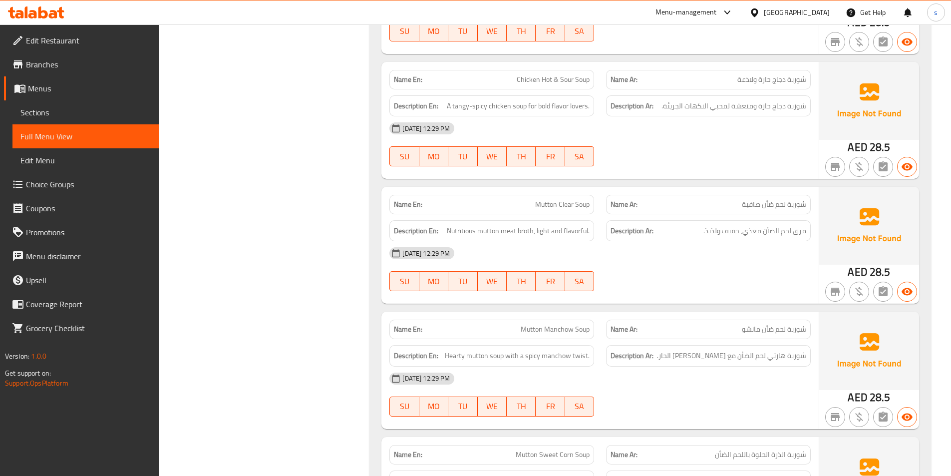
scroll to position [699, 0]
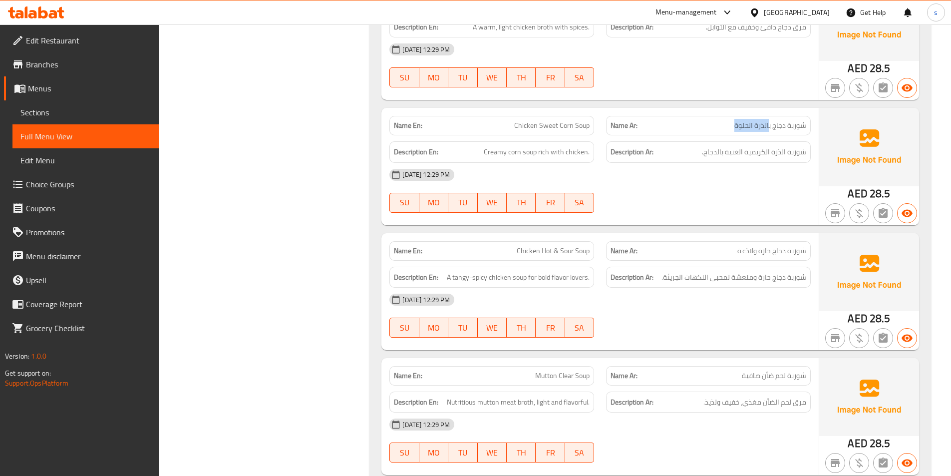
drag, startPoint x: 736, startPoint y: 127, endPoint x: 770, endPoint y: 128, distance: 33.4
click at [770, 128] on span "شوربة دجاج بالذرة الحلوة" at bounding box center [770, 125] width 72 height 10
drag, startPoint x: 514, startPoint y: 125, endPoint x: 588, endPoint y: 131, distance: 75.1
click at [588, 131] on p "Name En: Chicken Sweet Corn Soup" at bounding box center [492, 125] width 196 height 10
copy span "Chicken Sweet Corn Soup"
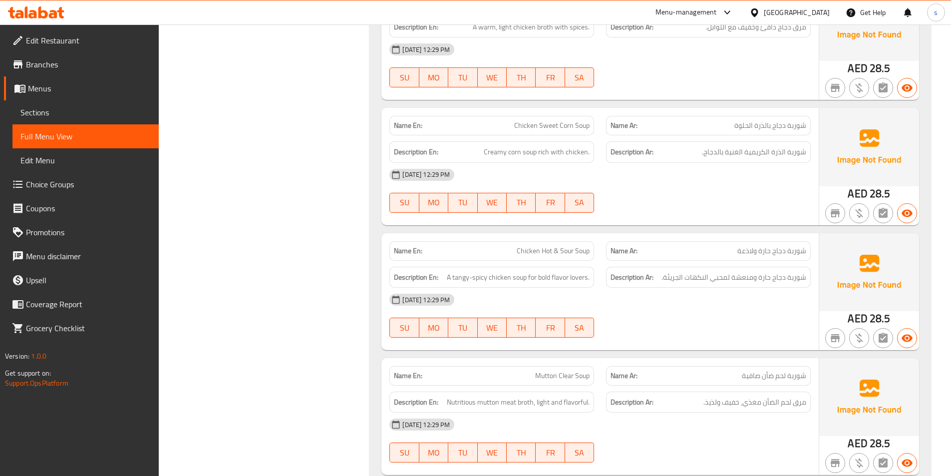
click at [661, 162] on div "Description Ar: شوربة الذرة الكريمية الغنية بالدجاج." at bounding box center [708, 151] width 205 height 21
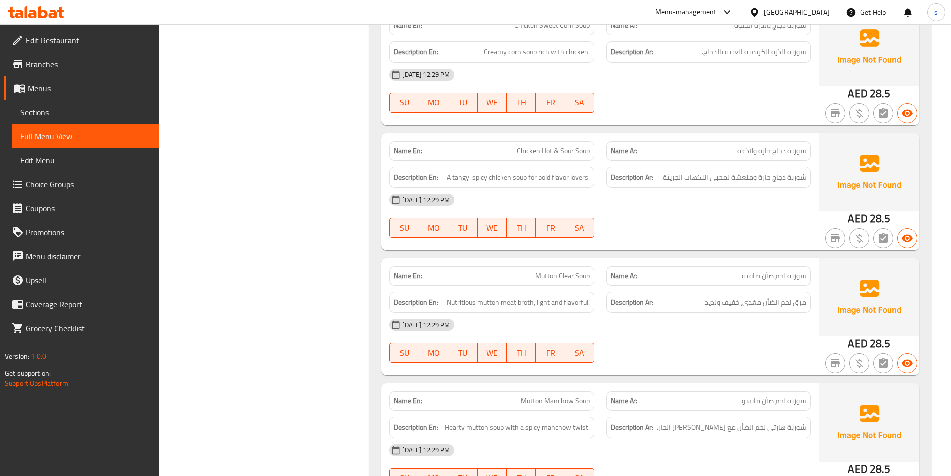
scroll to position [649, 0]
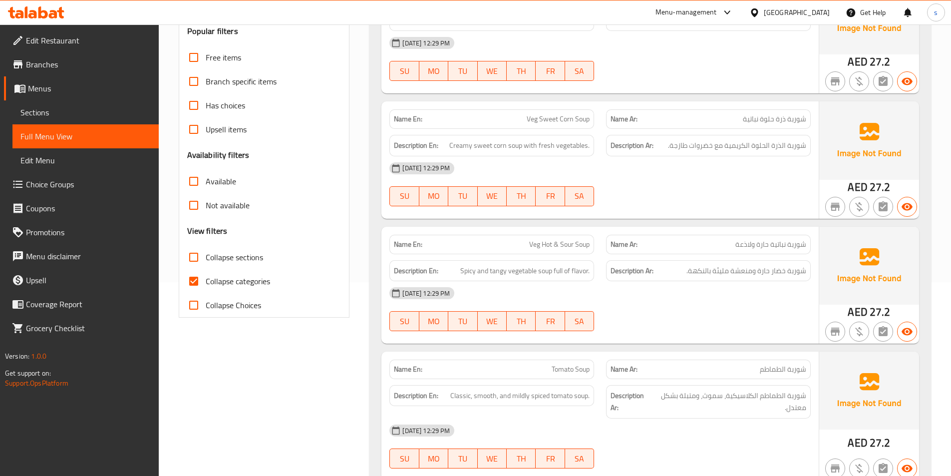
scroll to position [198, 0]
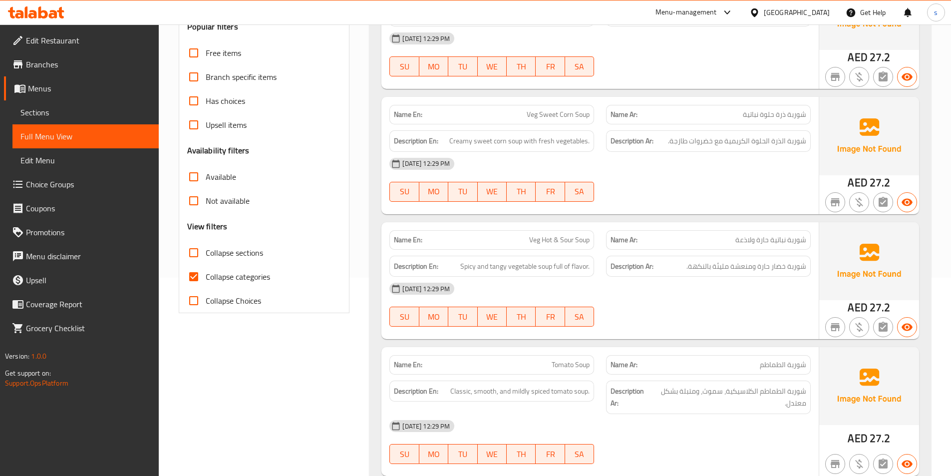
click at [226, 272] on span "Collapse categories" at bounding box center [238, 276] width 64 height 12
click at [206, 272] on input "Collapse categories" at bounding box center [194, 276] width 24 height 24
checkbox input "false"
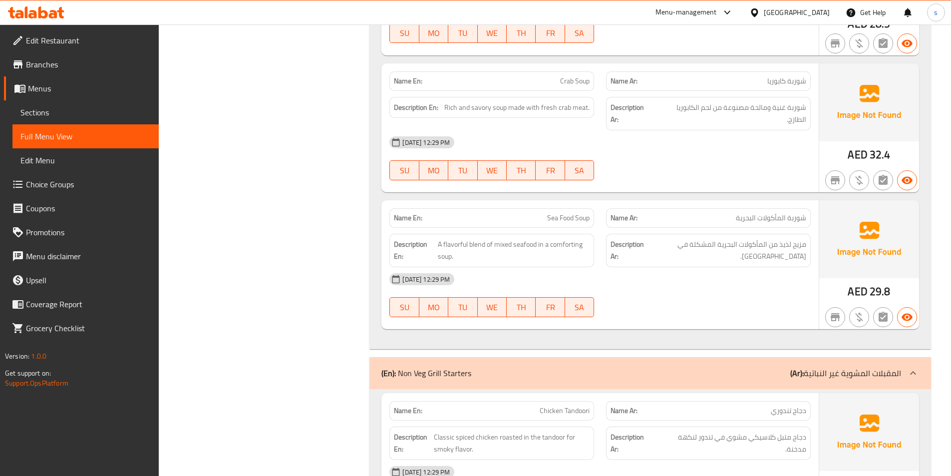
scroll to position [1506, 0]
drag, startPoint x: 536, startPoint y: 207, endPoint x: 588, endPoint y: 210, distance: 52.0
click at [588, 212] on p "Name En: Sea Food Soup" at bounding box center [492, 217] width 196 height 10
copy span "Sea Food Soup"
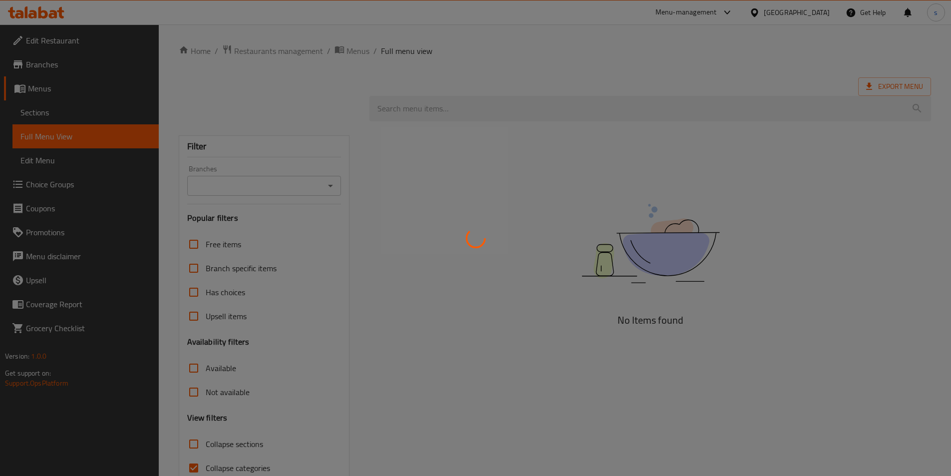
scroll to position [48, 0]
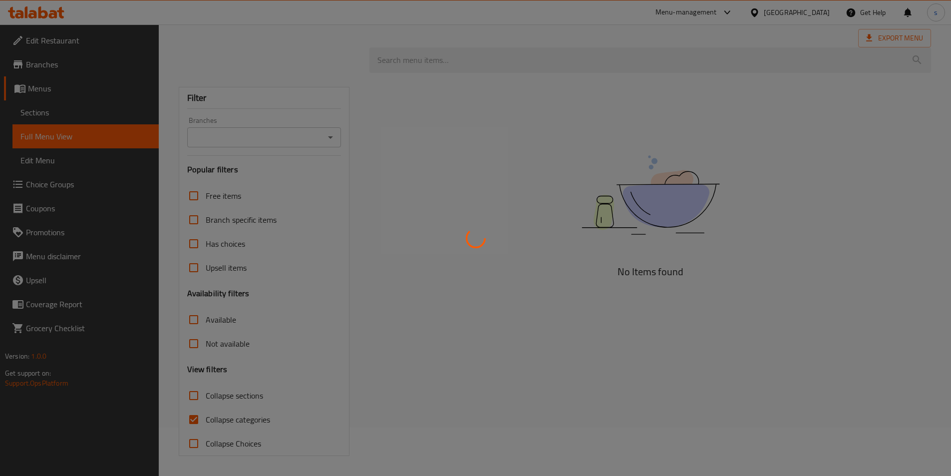
click at [193, 417] on div at bounding box center [475, 238] width 951 height 476
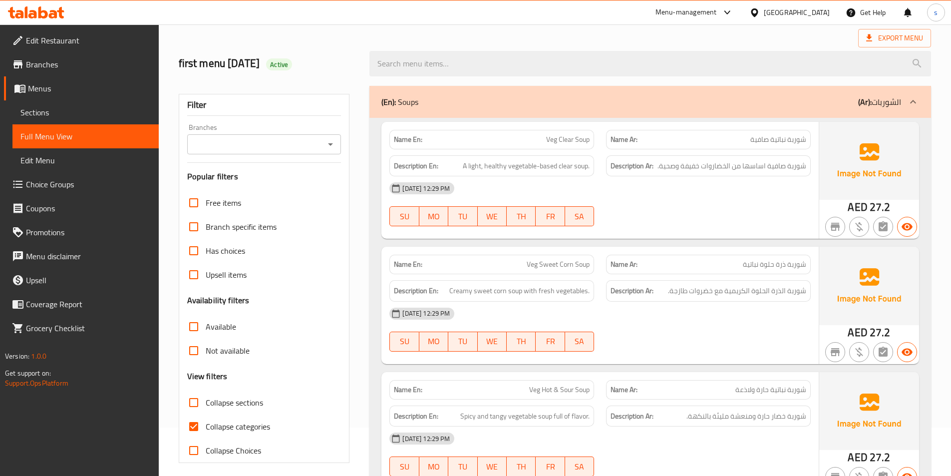
click at [192, 428] on input "Collapse categories" at bounding box center [194, 426] width 24 height 24
checkbox input "false"
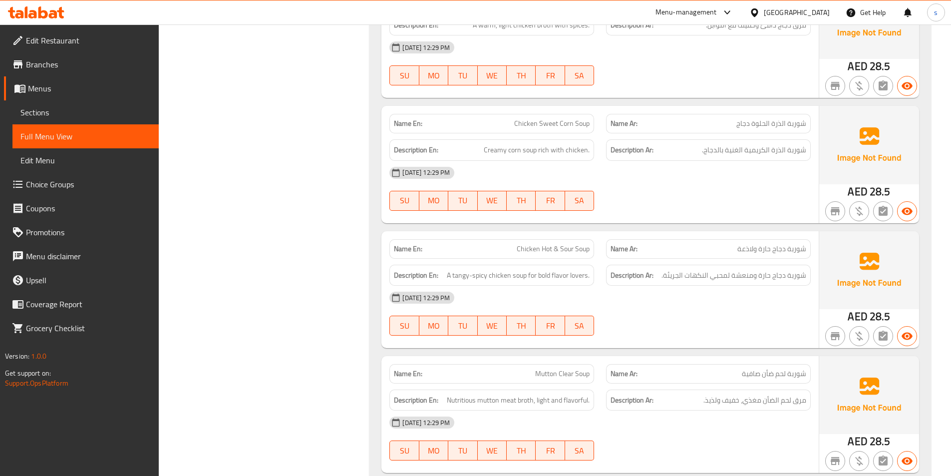
scroll to position [654, 0]
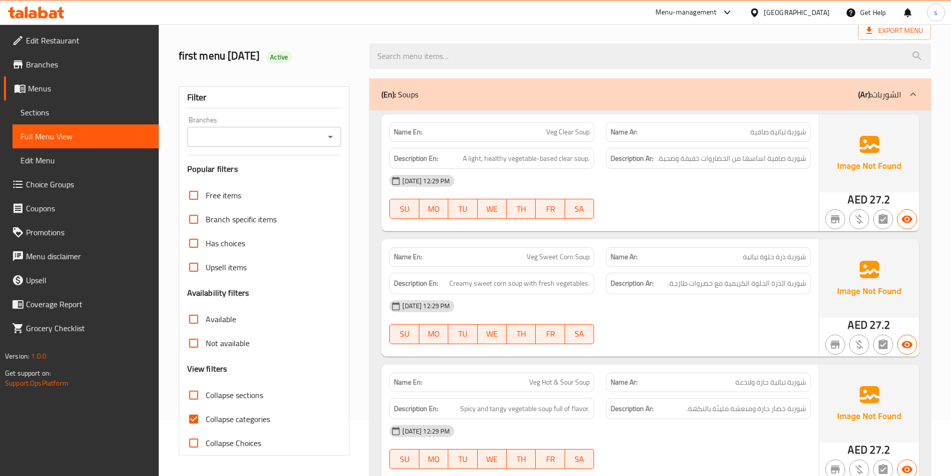
scroll to position [150, 0]
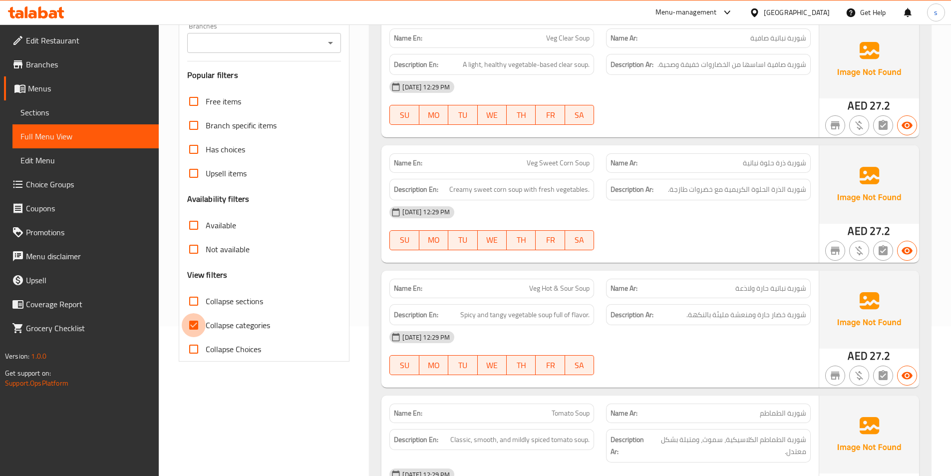
click at [196, 326] on input "Collapse categories" at bounding box center [194, 325] width 24 height 24
checkbox input "false"
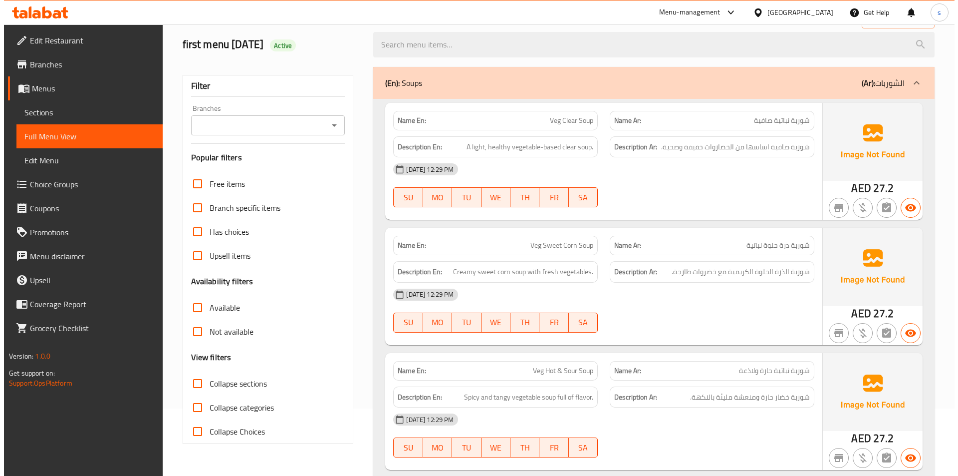
scroll to position [0, 0]
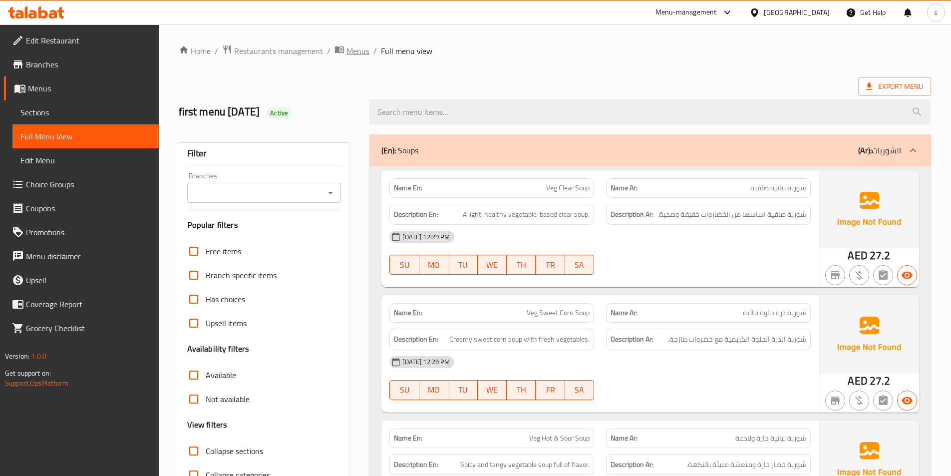
click at [351, 51] on span "Menus" at bounding box center [357, 51] width 23 height 12
click at [70, 38] on span "Edit Restaurant" at bounding box center [88, 40] width 125 height 12
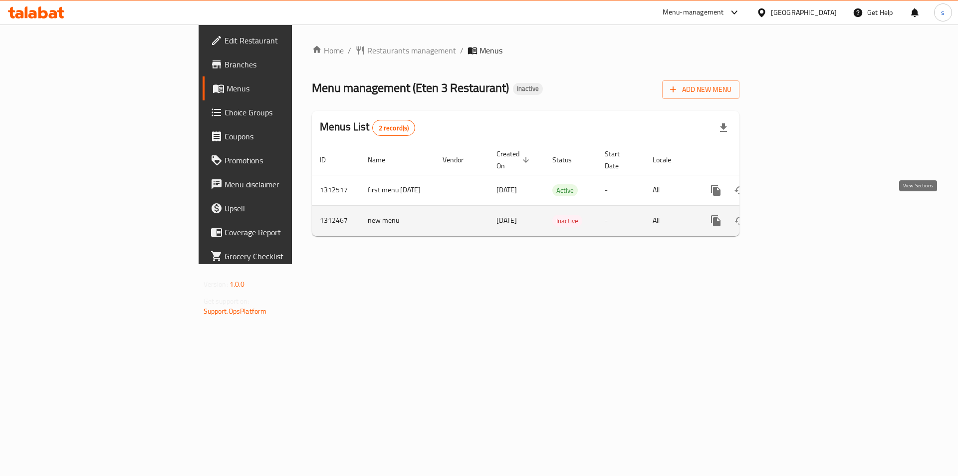
click at [800, 210] on link "enhanced table" at bounding box center [788, 221] width 24 height 24
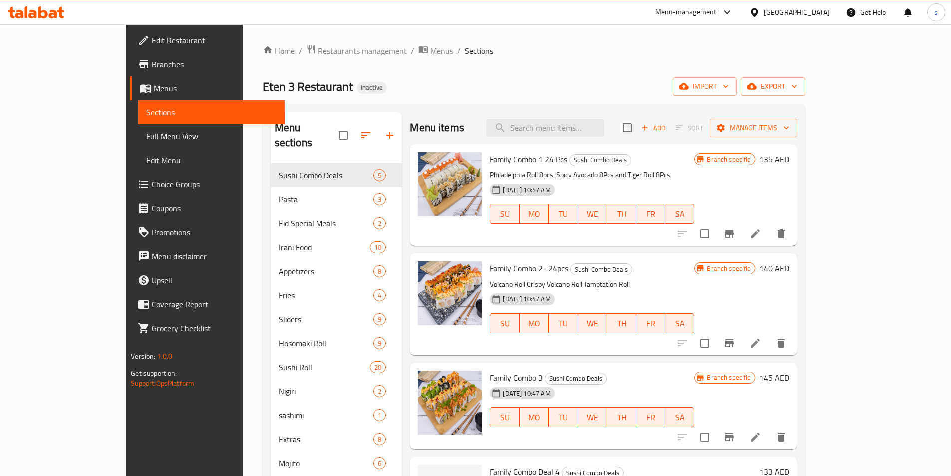
click at [154, 83] on span "Menus" at bounding box center [215, 88] width 123 height 12
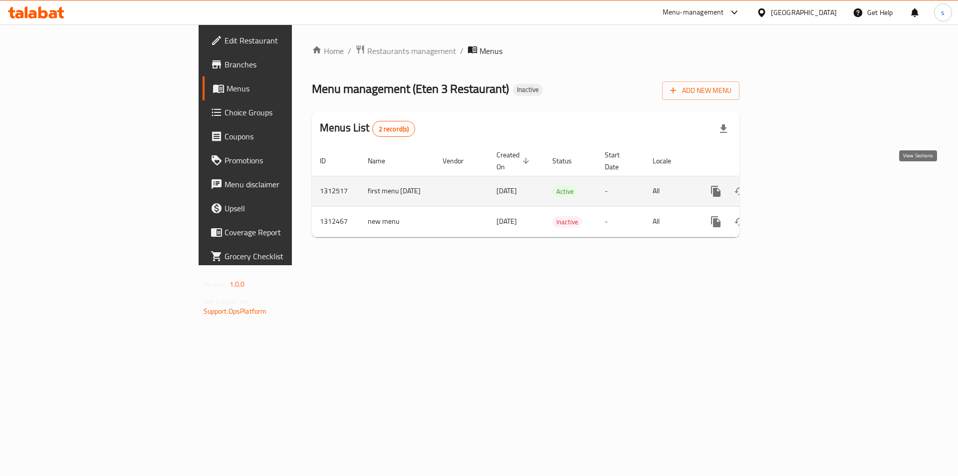
click at [794, 185] on icon "enhanced table" at bounding box center [788, 191] width 12 height 12
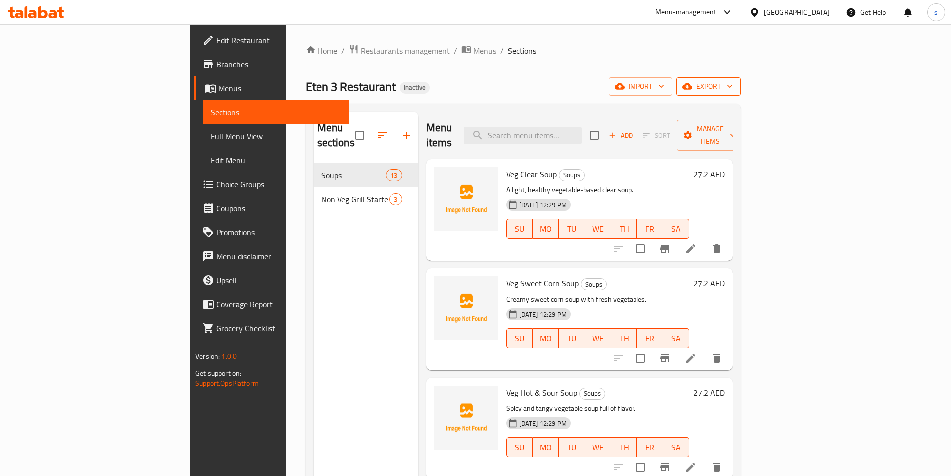
click at [733, 86] on span "export" at bounding box center [708, 86] width 48 height 12
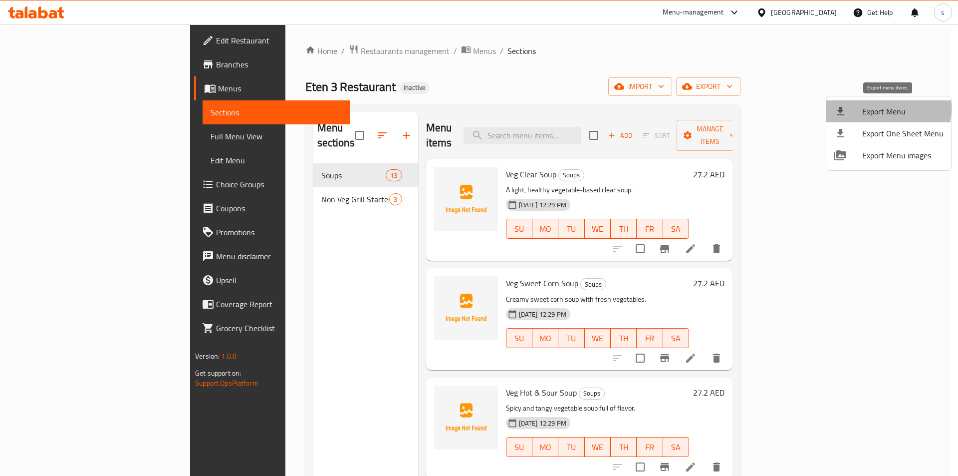
click at [884, 109] on span "Export Menu" at bounding box center [902, 111] width 81 height 12
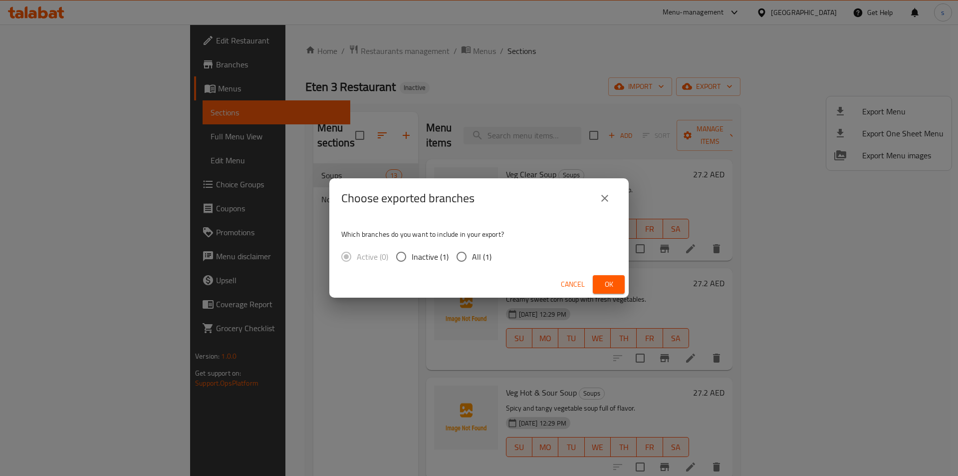
click at [460, 254] on input "All (1)" at bounding box center [461, 256] width 21 height 21
radio input "true"
click at [605, 284] on span "Ok" at bounding box center [609, 284] width 16 height 12
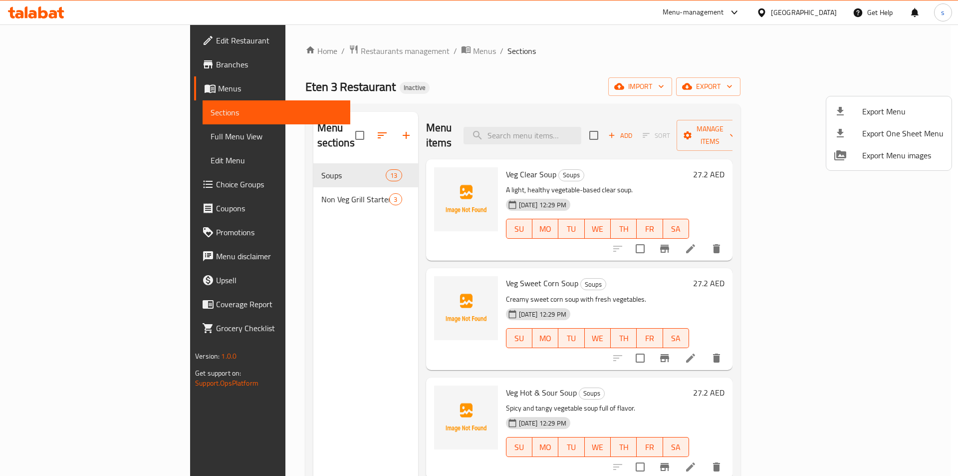
click at [88, 82] on div at bounding box center [479, 238] width 958 height 476
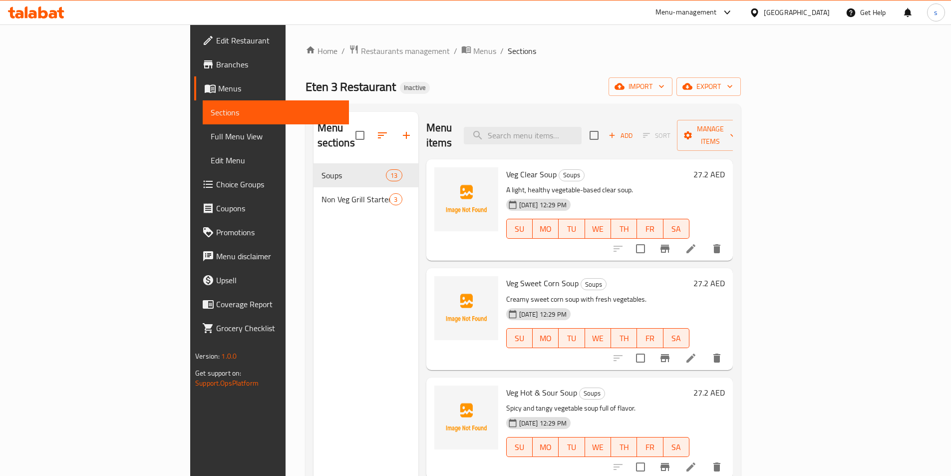
click at [218, 82] on span "Menus" at bounding box center [279, 88] width 123 height 12
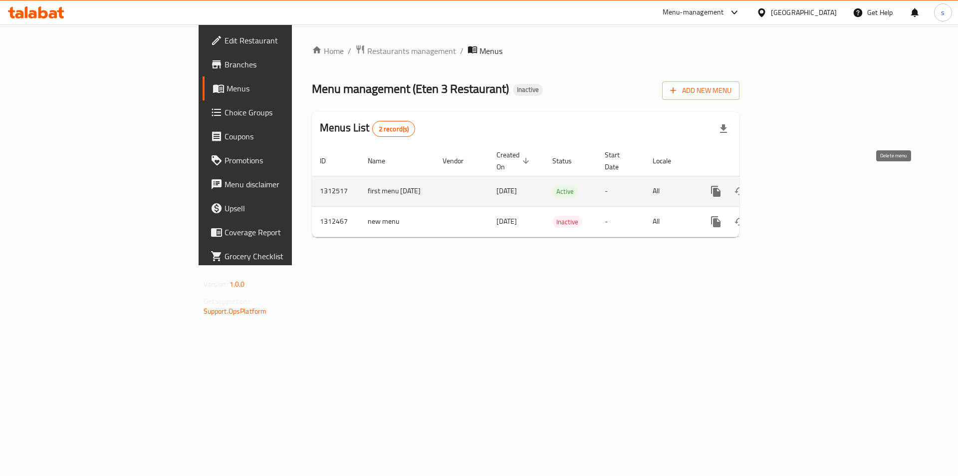
click at [768, 187] on icon "enhanced table" at bounding box center [764, 191] width 7 height 9
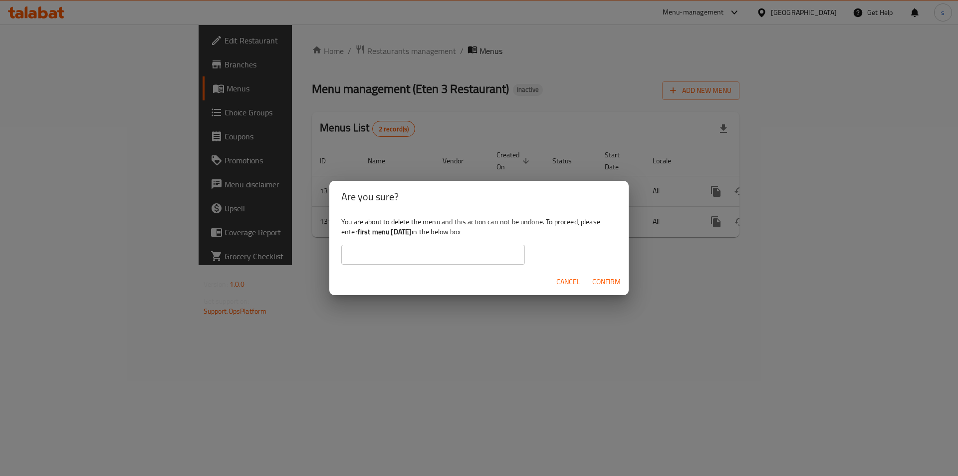
drag, startPoint x: 797, startPoint y: 259, endPoint x: 813, endPoint y: 240, distance: 25.1
click at [799, 258] on div "Are you sure? You are about to delete the menu and this action can not be undon…" at bounding box center [479, 238] width 958 height 476
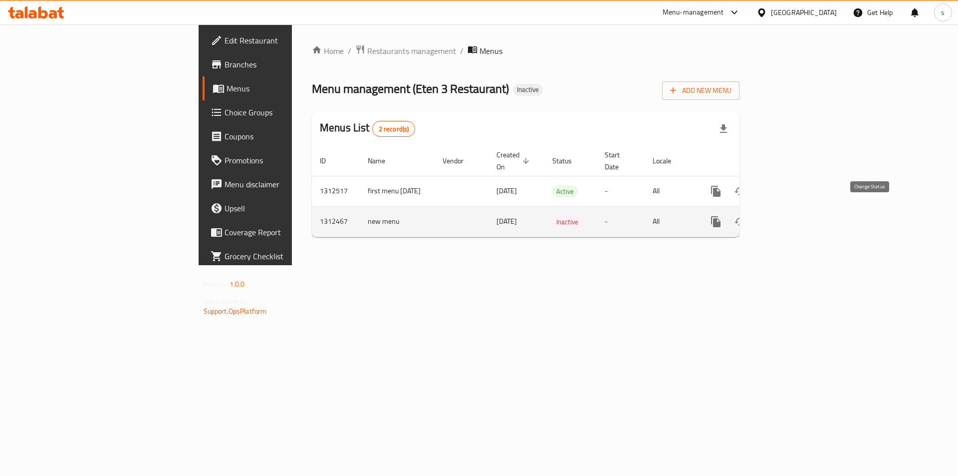
click at [752, 210] on button "enhanced table" at bounding box center [740, 222] width 24 height 24
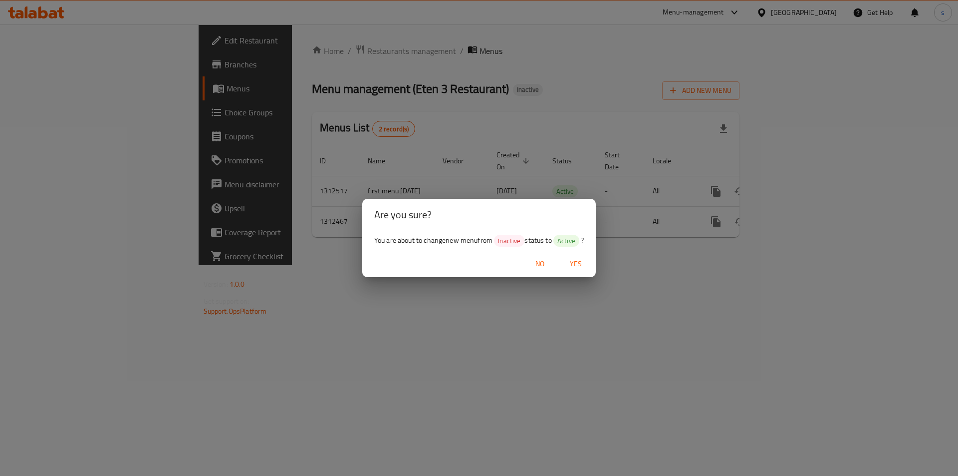
click at [576, 263] on span "Yes" at bounding box center [576, 264] width 24 height 12
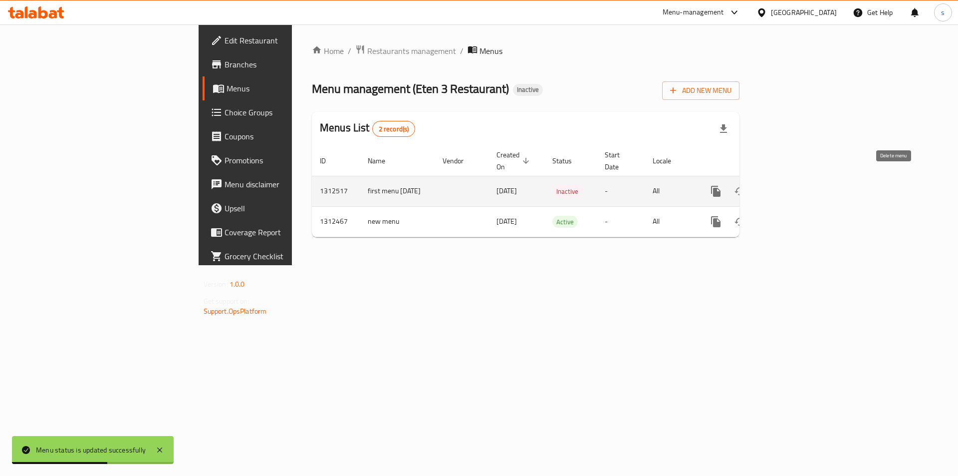
click at [770, 185] on icon "enhanced table" at bounding box center [764, 191] width 12 height 12
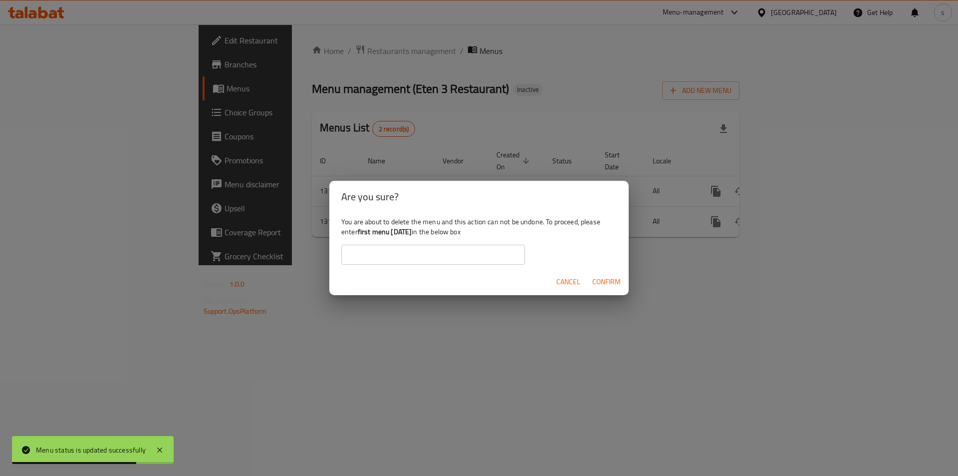
click at [606, 281] on span "Confirm" at bounding box center [606, 281] width 28 height 12
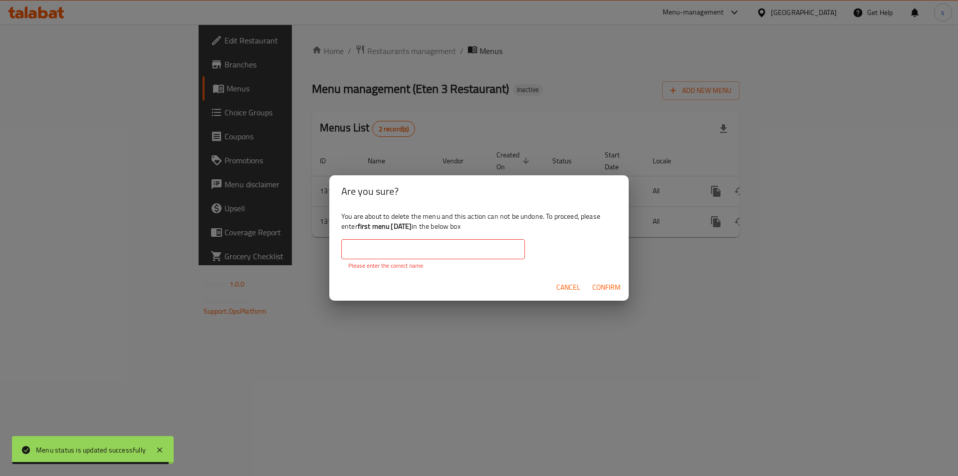
click at [400, 246] on input "text" at bounding box center [433, 249] width 184 height 20
drag, startPoint x: 358, startPoint y: 226, endPoint x: 424, endPoint y: 229, distance: 65.4
click at [424, 229] on div "You are about to delete the menu and this action can not be undone. To proceed,…" at bounding box center [478, 240] width 299 height 67
copy b "first menu 17/9/2025"
click at [414, 254] on input "text" at bounding box center [433, 249] width 184 height 20
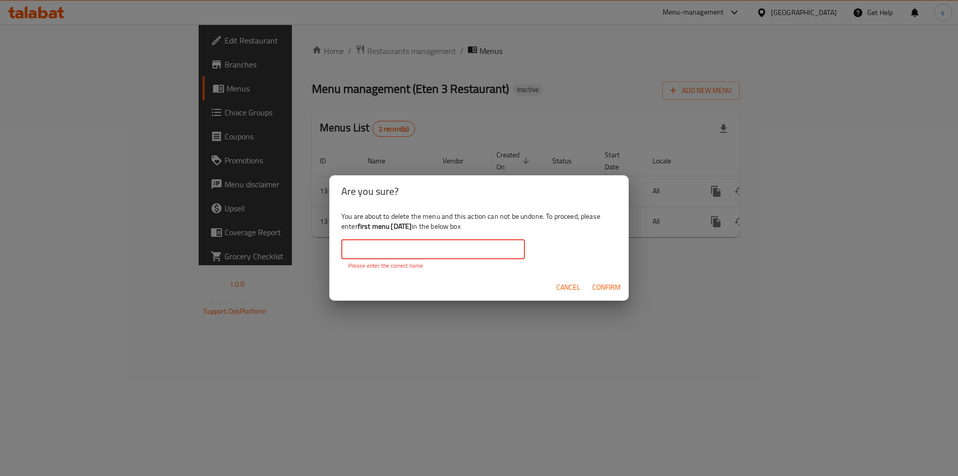
paste input "first menu 17/9/2025"
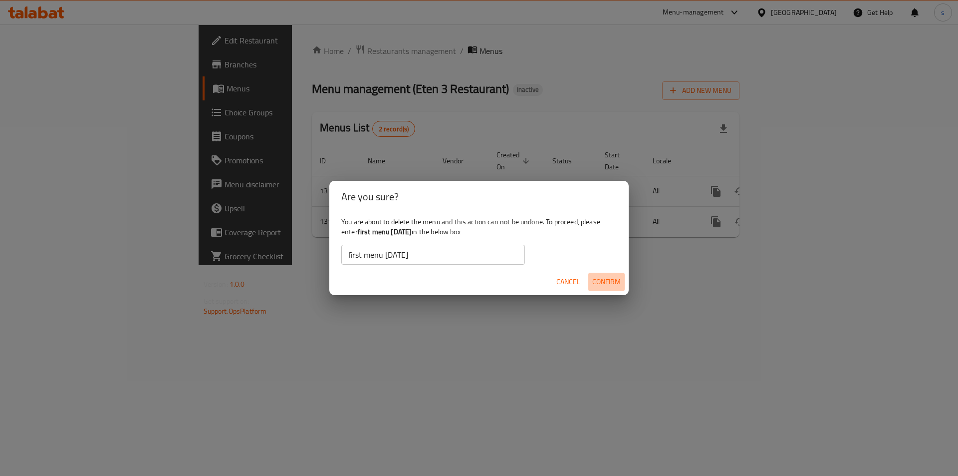
click at [600, 282] on span "Confirm" at bounding box center [606, 281] width 28 height 12
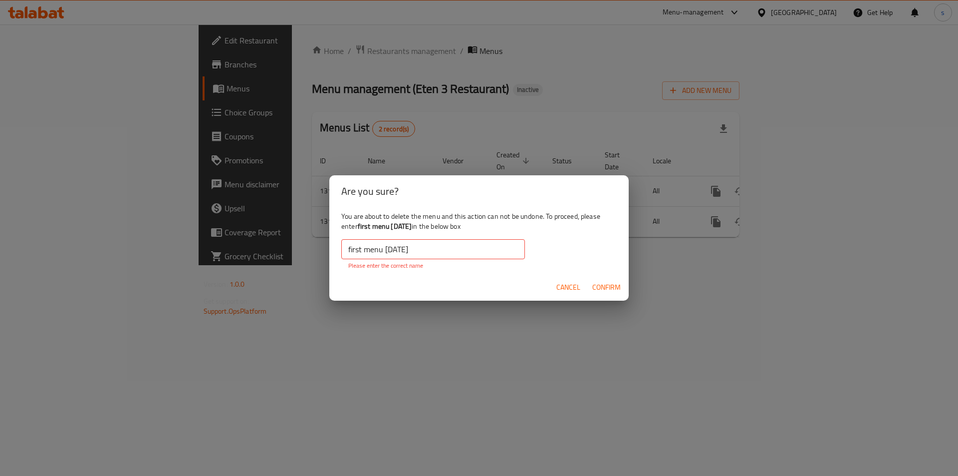
click at [349, 249] on input "first menu 17/9/2025" at bounding box center [433, 249] width 184 height 20
click at [444, 251] on input "first menu 17/9/2025" at bounding box center [433, 249] width 184 height 20
click at [602, 288] on span "Confirm" at bounding box center [606, 287] width 28 height 12
click at [437, 247] on input "first menu [DATE]" at bounding box center [433, 249] width 184 height 20
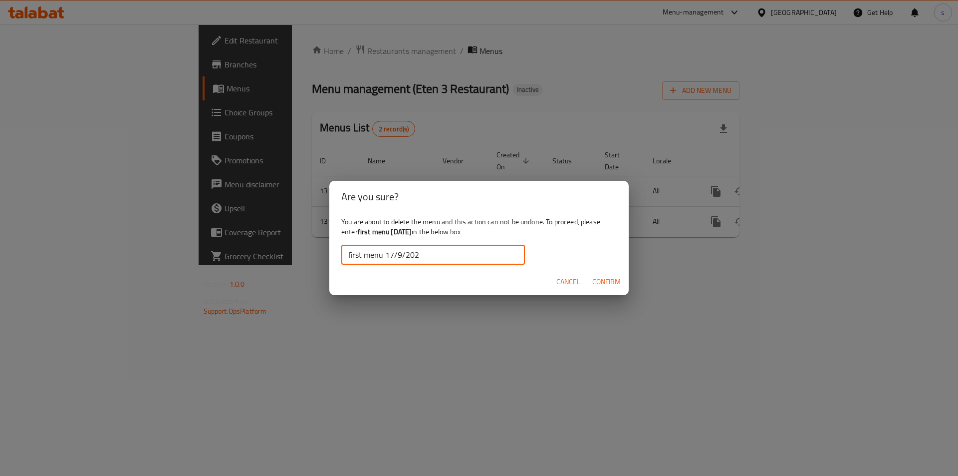
type input "first menu [DATE]"
click at [602, 275] on span "Confirm" at bounding box center [606, 281] width 28 height 12
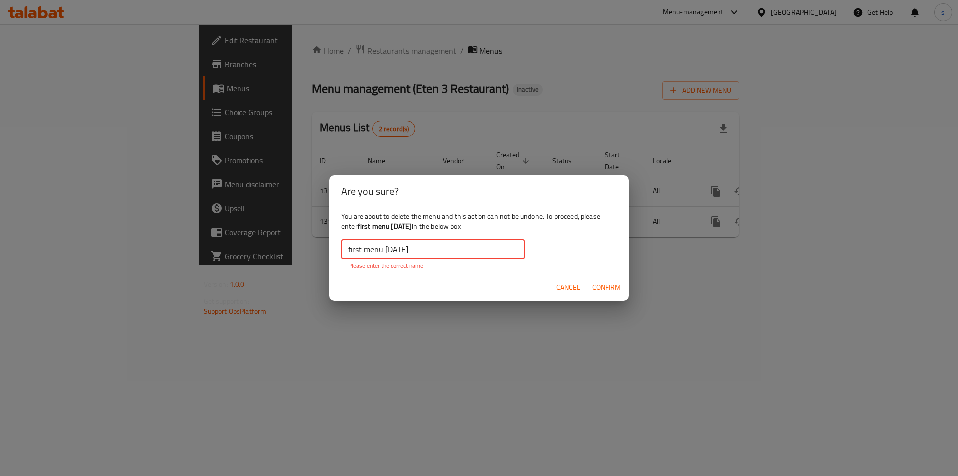
click at [350, 247] on input "first menu [DATE]" at bounding box center [433, 249] width 184 height 20
click at [348, 251] on input "first menu [DATE]" at bounding box center [433, 249] width 184 height 20
click at [579, 287] on span "Cancel" at bounding box center [568, 287] width 24 height 12
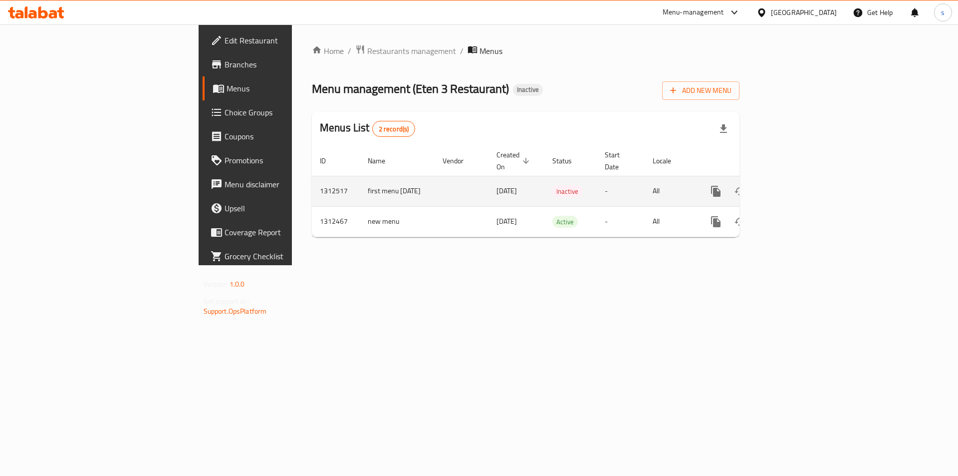
click at [792, 187] on icon "enhanced table" at bounding box center [787, 191] width 9 height 9
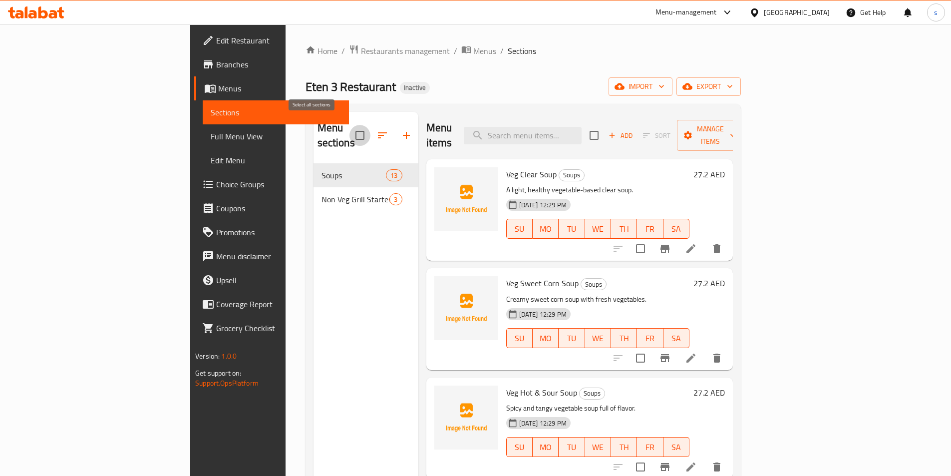
click at [349, 127] on input "checkbox" at bounding box center [359, 135] width 21 height 21
checkbox input "true"
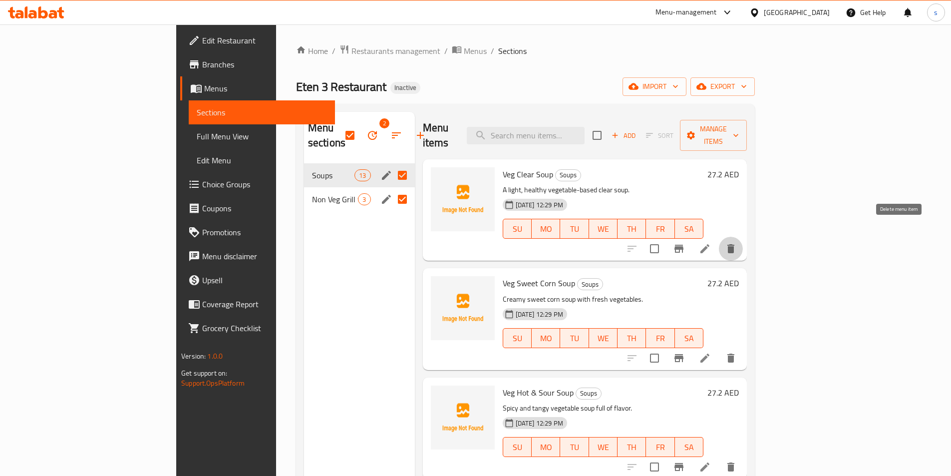
click at [737, 243] on icon "delete" at bounding box center [731, 249] width 12 height 12
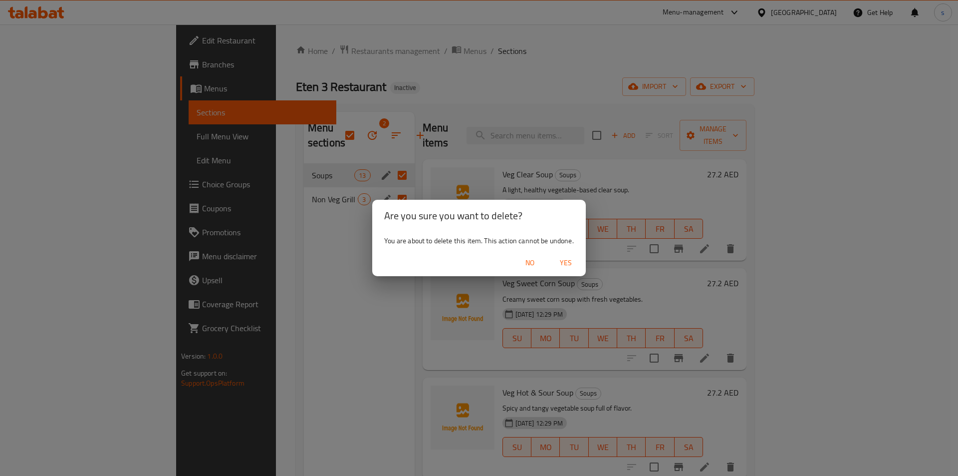
click at [561, 261] on span "Yes" at bounding box center [566, 263] width 24 height 12
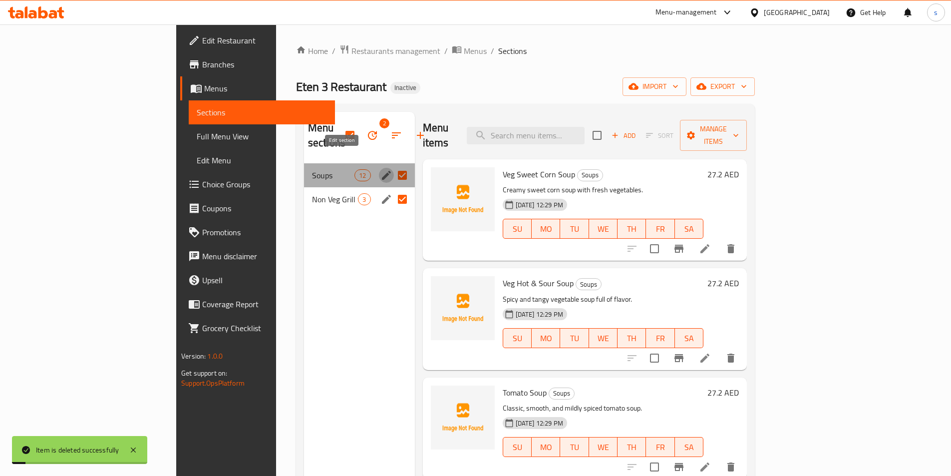
click at [380, 169] on icon "edit" at bounding box center [386, 175] width 12 height 12
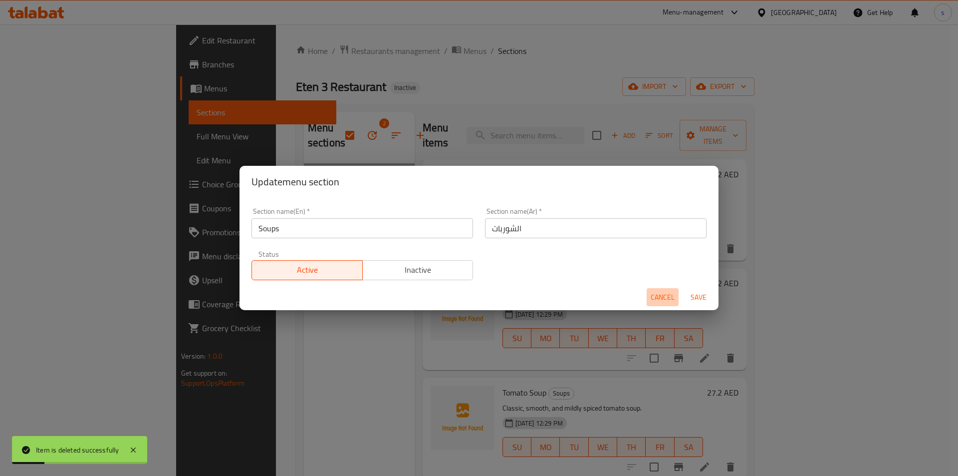
click at [670, 302] on span "Cancel" at bounding box center [663, 297] width 24 height 12
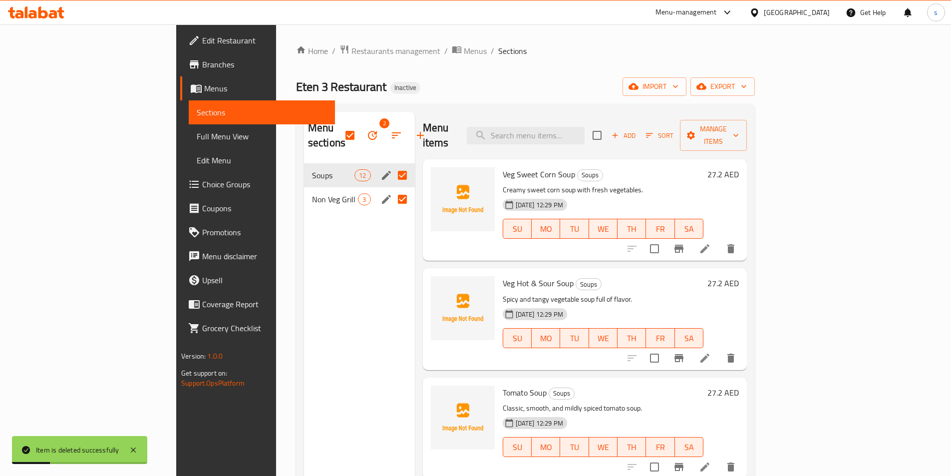
click at [734, 244] on icon "delete" at bounding box center [730, 248] width 7 height 9
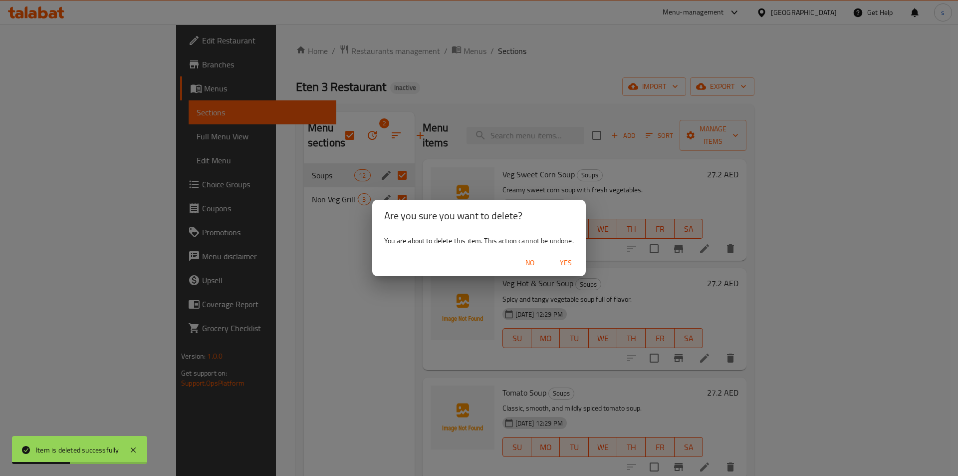
click at [568, 262] on span "Yes" at bounding box center [566, 263] width 24 height 12
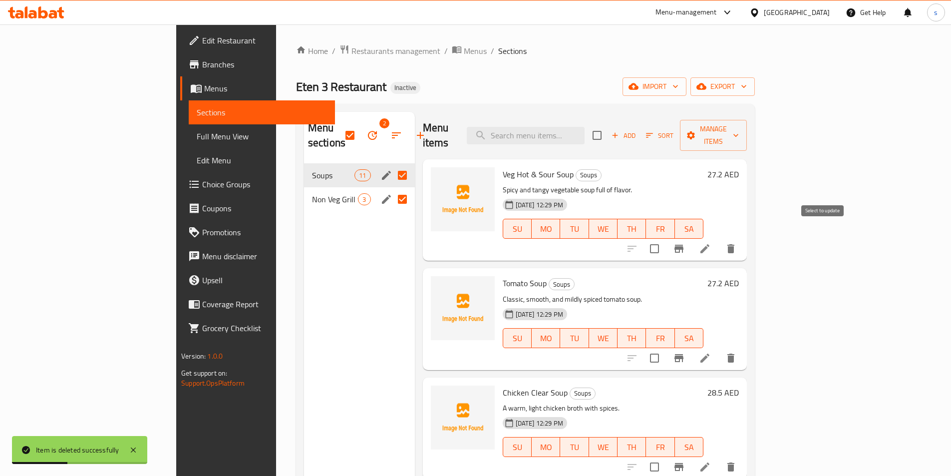
click at [665, 240] on input "checkbox" at bounding box center [654, 248] width 21 height 21
checkbox input "true"
click at [665, 347] on input "checkbox" at bounding box center [654, 357] width 21 height 21
checkbox input "true"
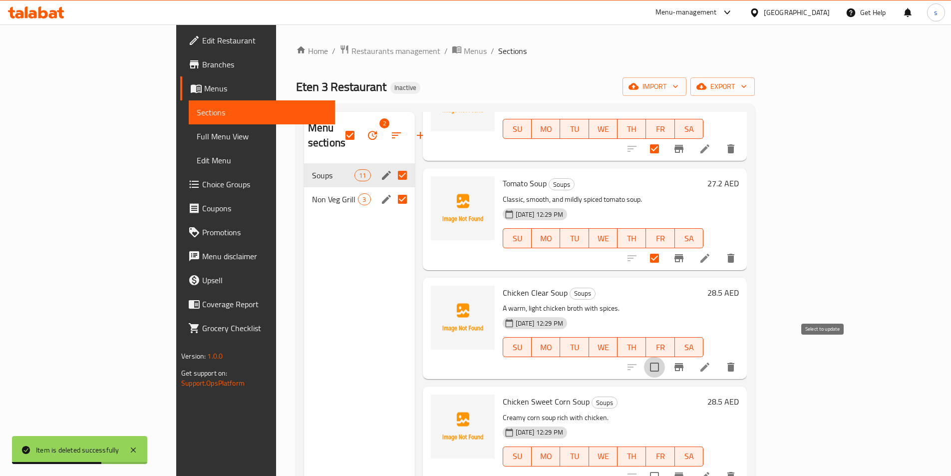
click at [665, 356] on input "checkbox" at bounding box center [654, 366] width 21 height 21
checkbox input "true"
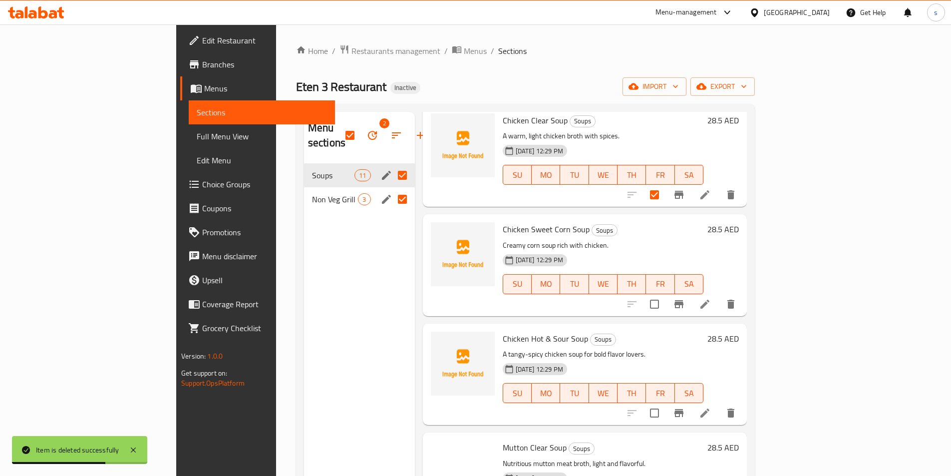
scroll to position [349, 0]
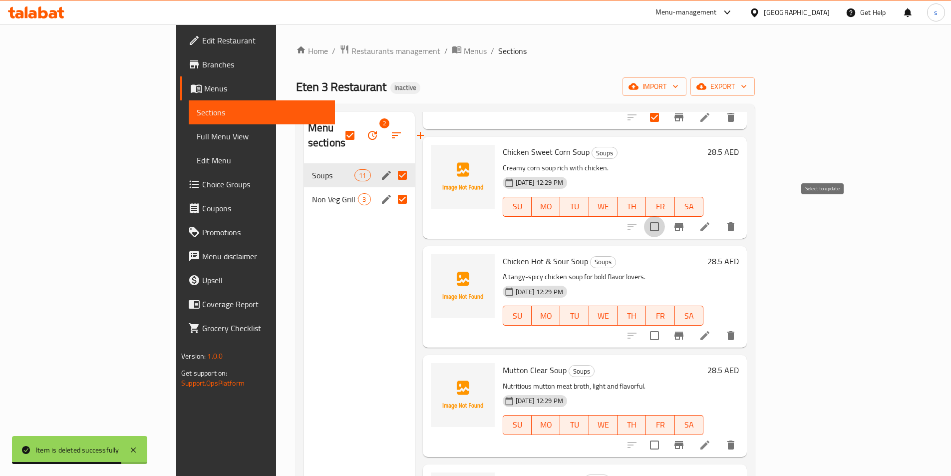
click at [665, 216] on input "checkbox" at bounding box center [654, 226] width 21 height 21
checkbox input "true"
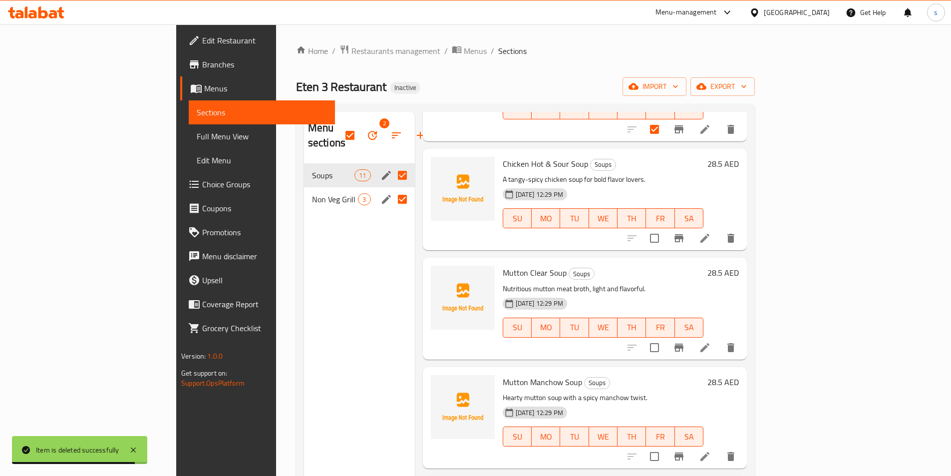
scroll to position [499, 0]
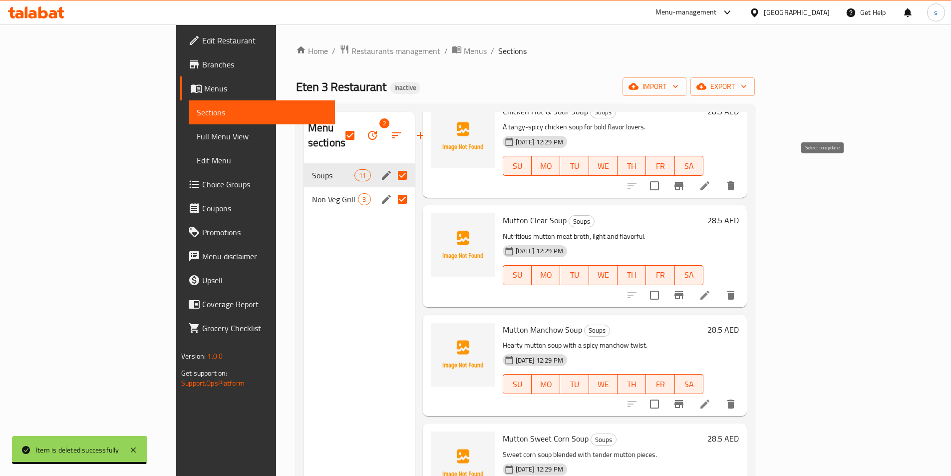
click at [665, 175] on input "checkbox" at bounding box center [654, 185] width 21 height 21
checkbox input "true"
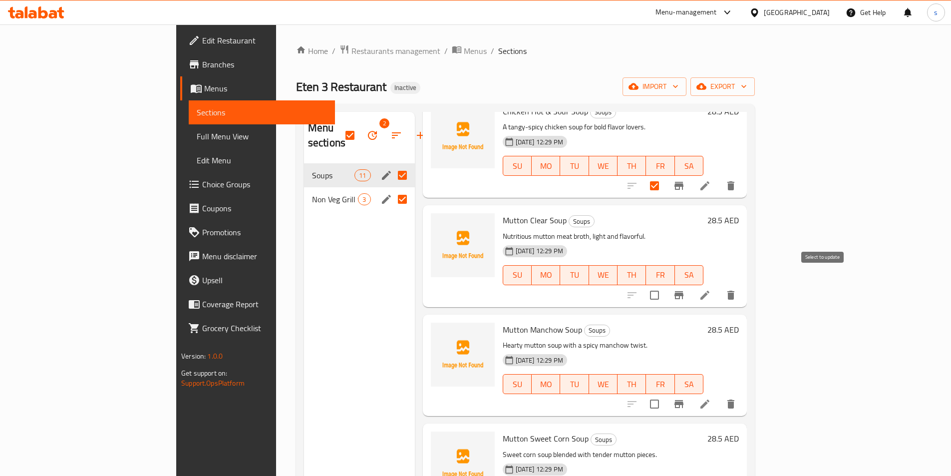
click at [665, 284] on input "checkbox" at bounding box center [654, 294] width 21 height 21
checkbox input "true"
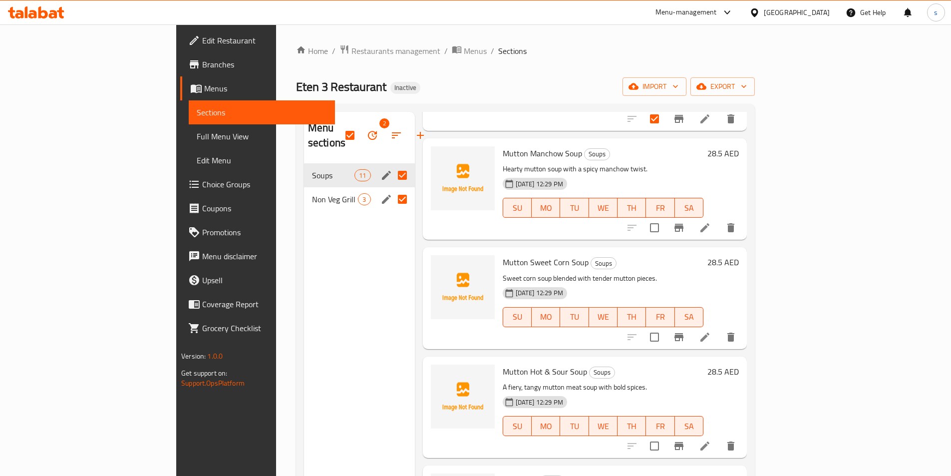
scroll to position [699, 0]
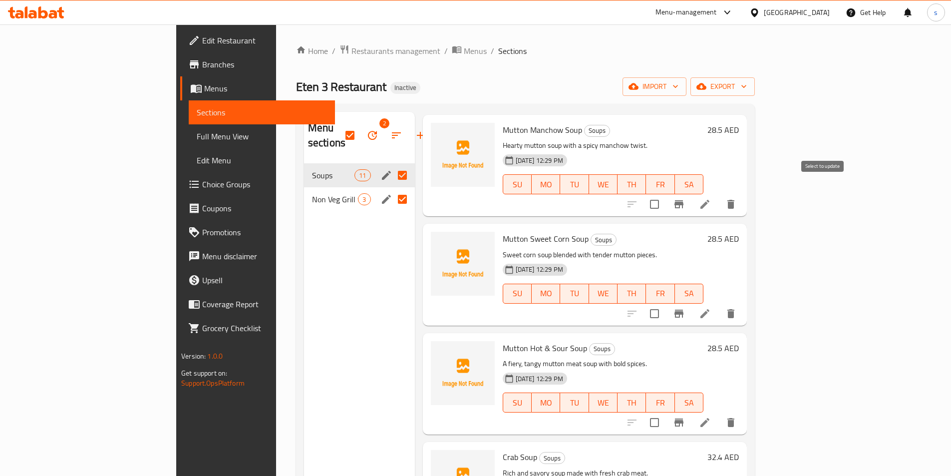
click at [665, 194] on input "checkbox" at bounding box center [654, 204] width 21 height 21
checkbox input "true"
click at [665, 303] on input "checkbox" at bounding box center [654, 313] width 21 height 21
checkbox input "true"
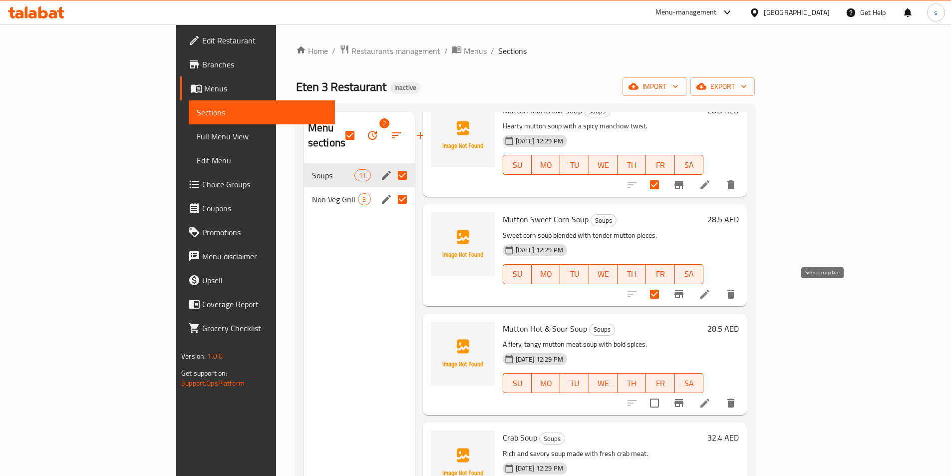
scroll to position [749, 0]
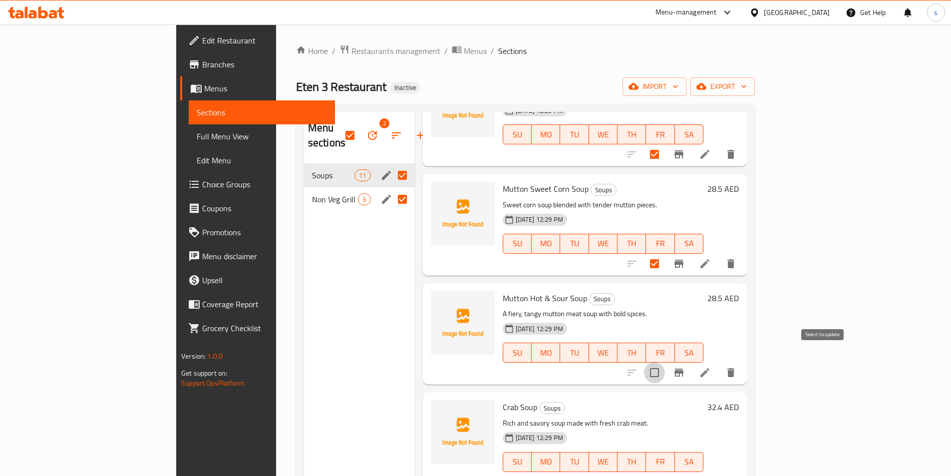
drag, startPoint x: 822, startPoint y: 350, endPoint x: 823, endPoint y: 357, distance: 7.5
click at [665, 362] on input "checkbox" at bounding box center [654, 372] width 21 height 21
checkbox input "true"
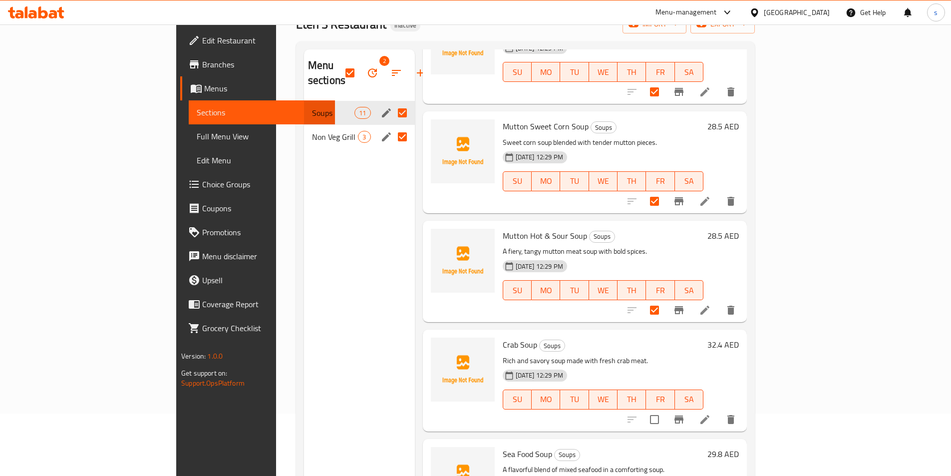
scroll to position [100, 0]
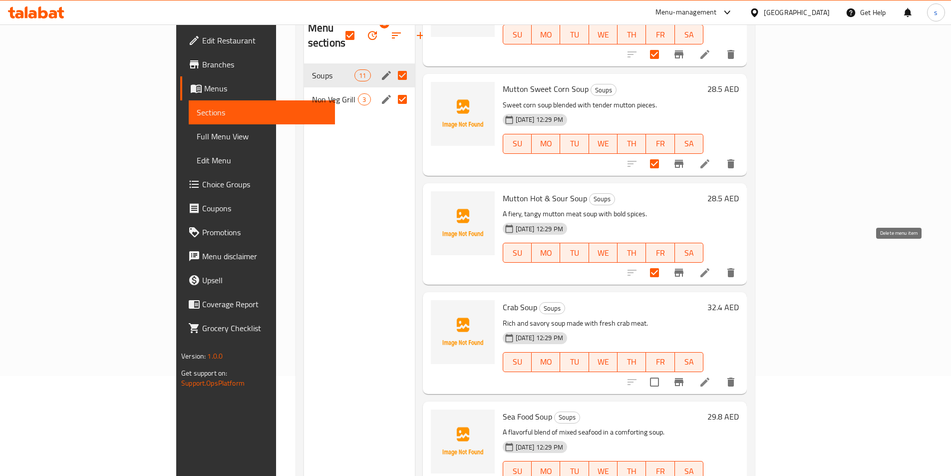
click at [734, 268] on icon "delete" at bounding box center [730, 272] width 7 height 9
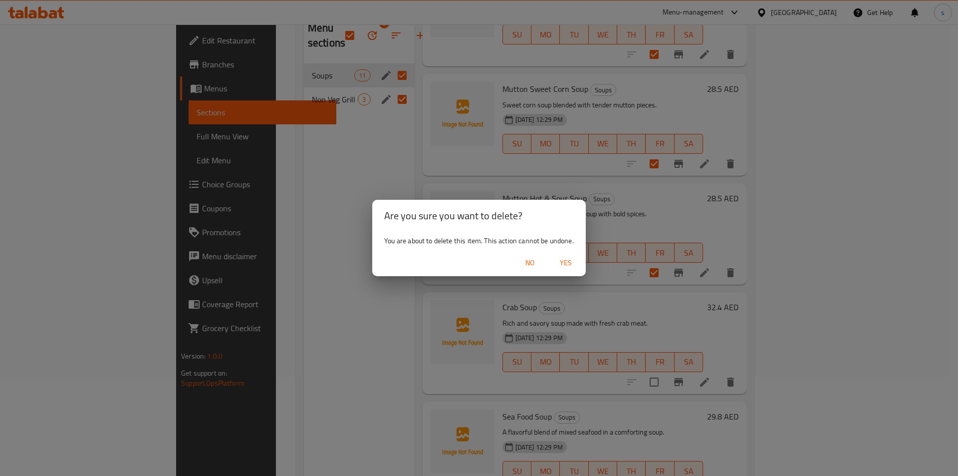
click at [574, 266] on span "Yes" at bounding box center [566, 263] width 24 height 12
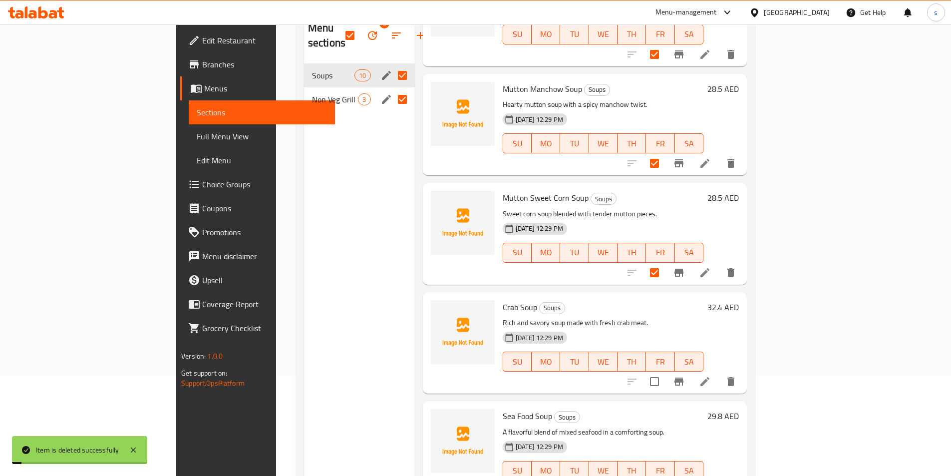
scroll to position [440, 0]
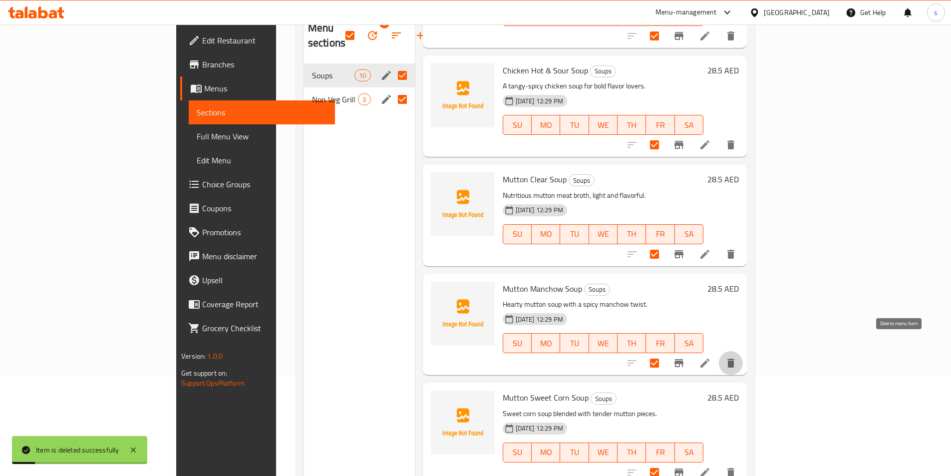
click at [737, 357] on icon "delete" at bounding box center [731, 363] width 12 height 12
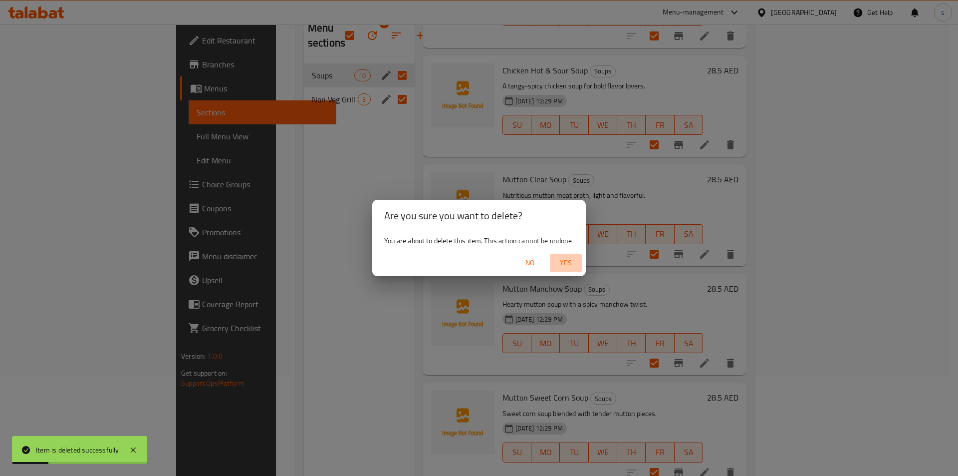
click at [569, 263] on span "Yes" at bounding box center [566, 263] width 24 height 12
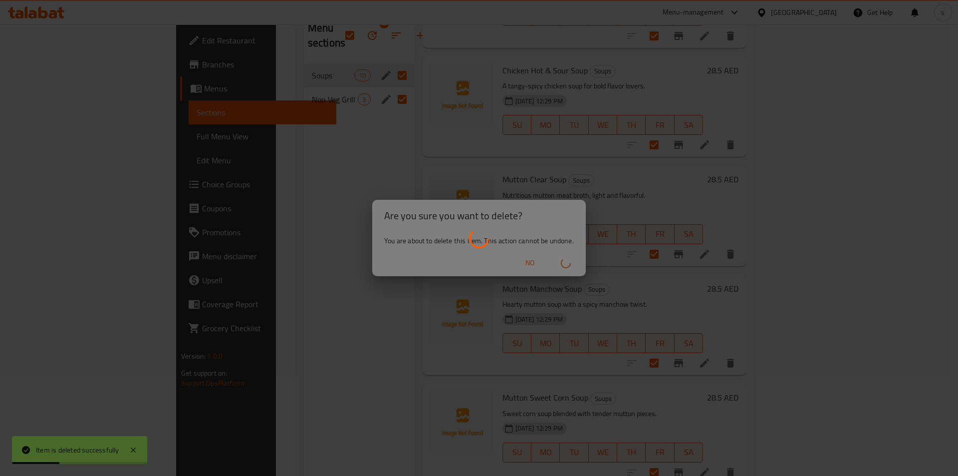
click at [898, 237] on div at bounding box center [479, 238] width 958 height 476
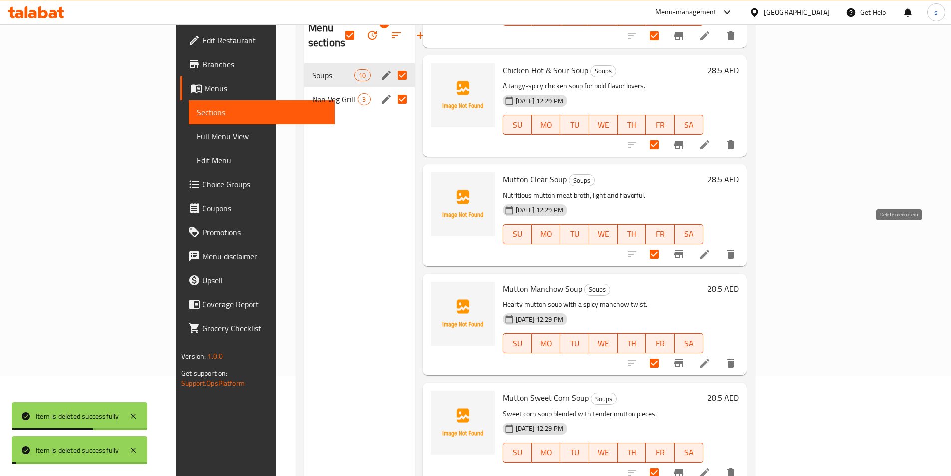
click at [737, 248] on icon "delete" at bounding box center [731, 254] width 12 height 12
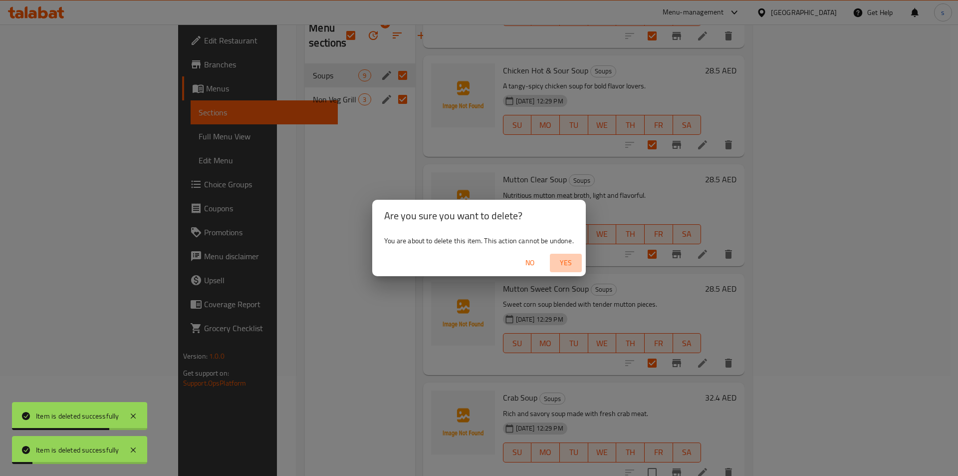
click at [558, 266] on span "Yes" at bounding box center [566, 263] width 24 height 12
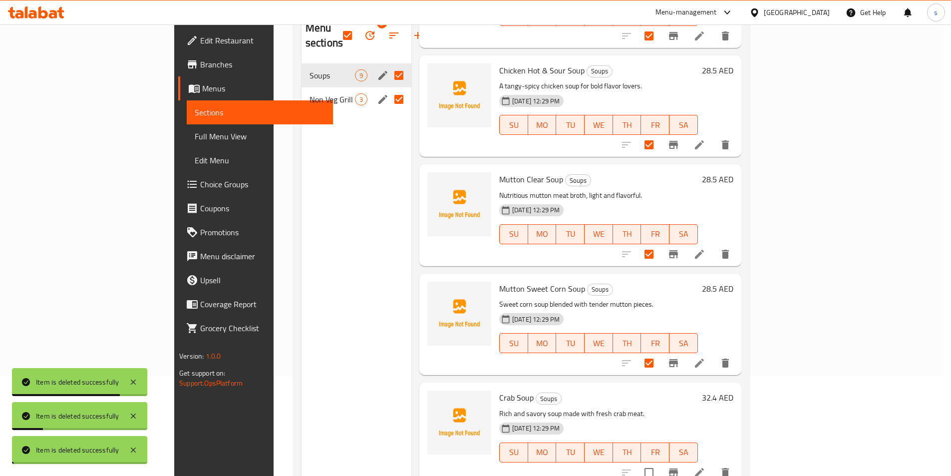
checkbox input "false"
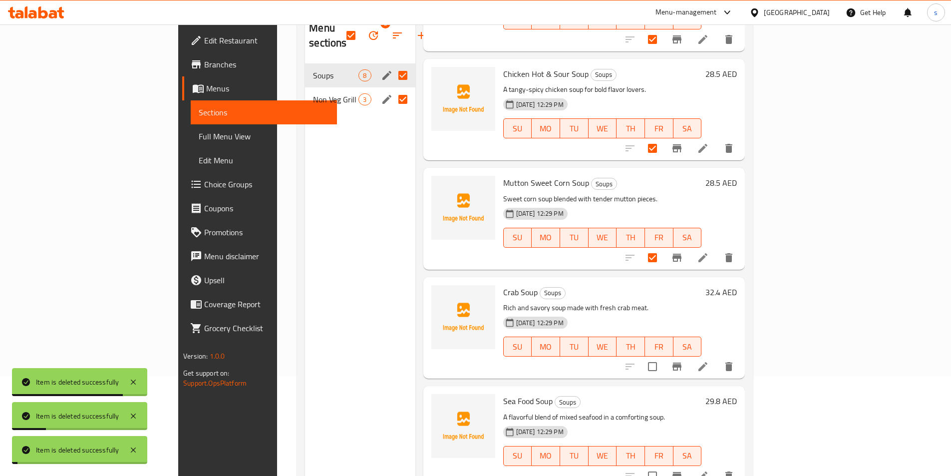
scroll to position [422, 0]
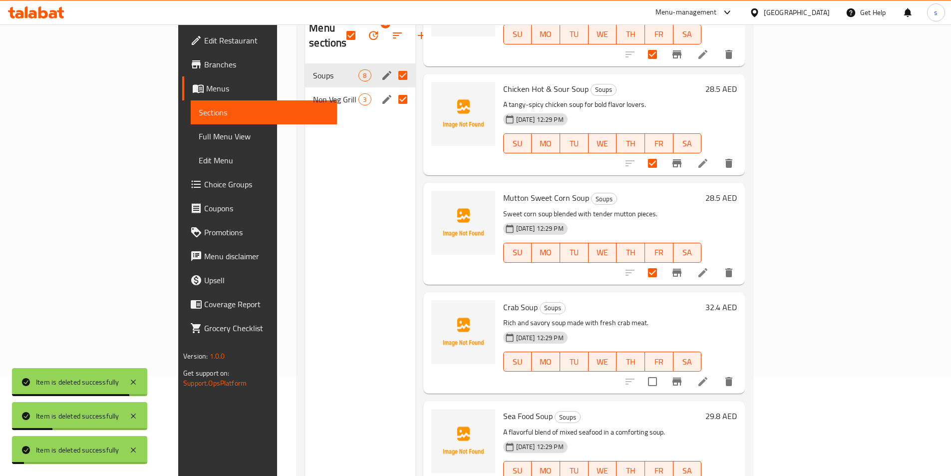
click at [735, 157] on icon "delete" at bounding box center [729, 163] width 12 height 12
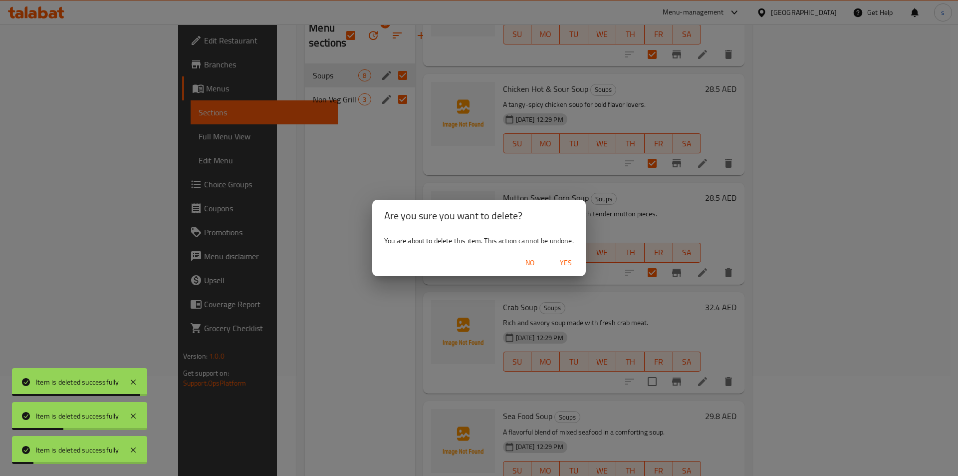
click at [566, 265] on span "Yes" at bounding box center [566, 263] width 24 height 12
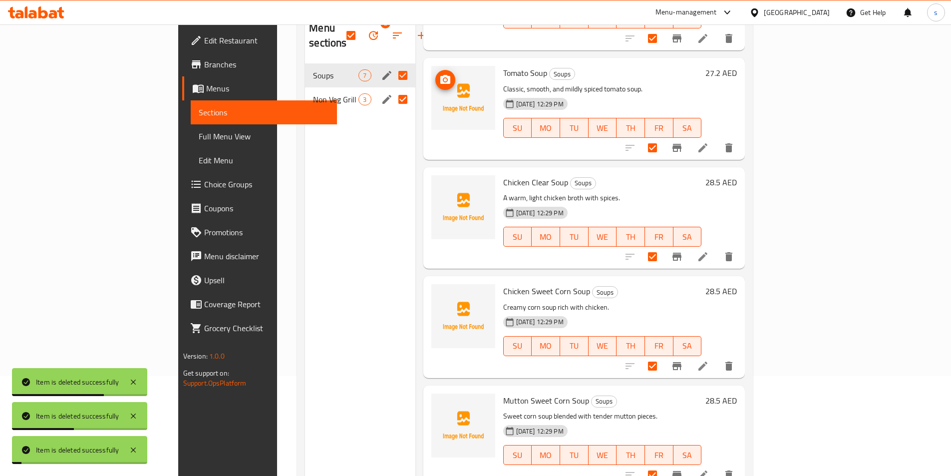
scroll to position [0, 0]
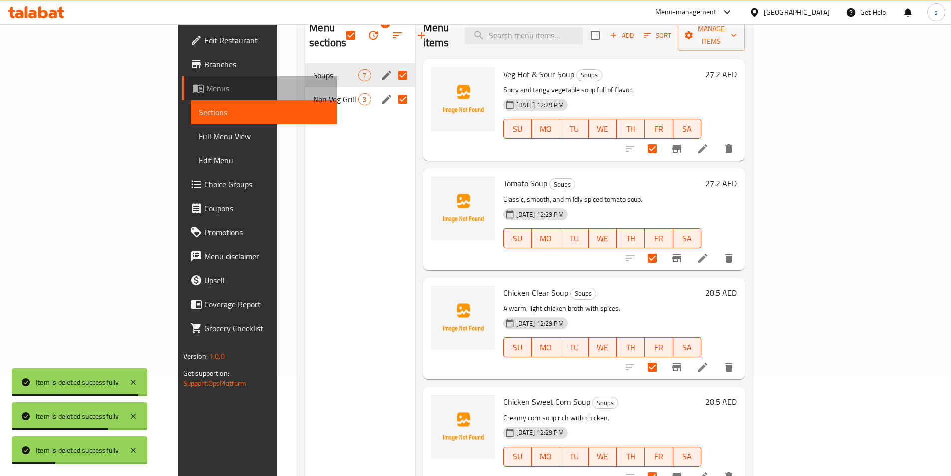
click at [206, 85] on span "Menus" at bounding box center [267, 88] width 123 height 12
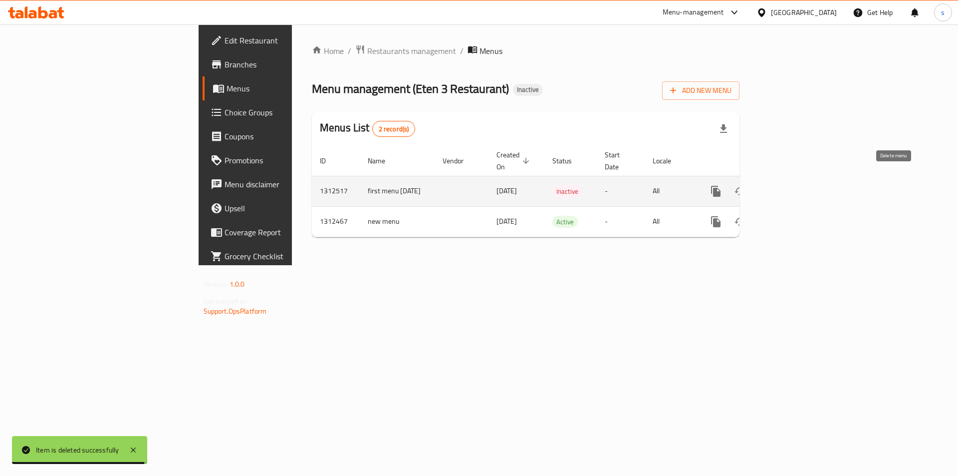
click at [770, 185] on icon "enhanced table" at bounding box center [764, 191] width 12 height 12
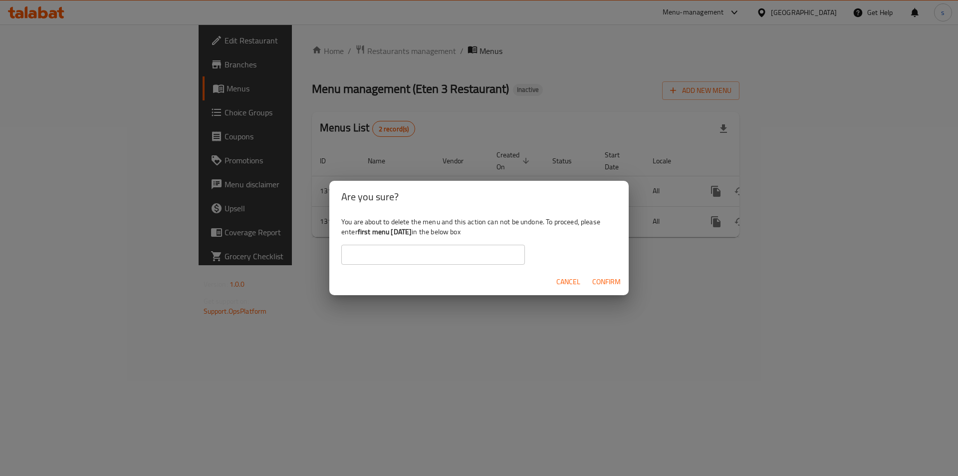
drag, startPoint x: 425, startPoint y: 233, endPoint x: 359, endPoint y: 235, distance: 65.4
click at [359, 235] on b "first menu [DATE]" at bounding box center [385, 231] width 54 height 13
copy b "first menu [DATE]"
click at [392, 253] on input "text" at bounding box center [433, 255] width 184 height 20
paste input "first menu [DATE]"
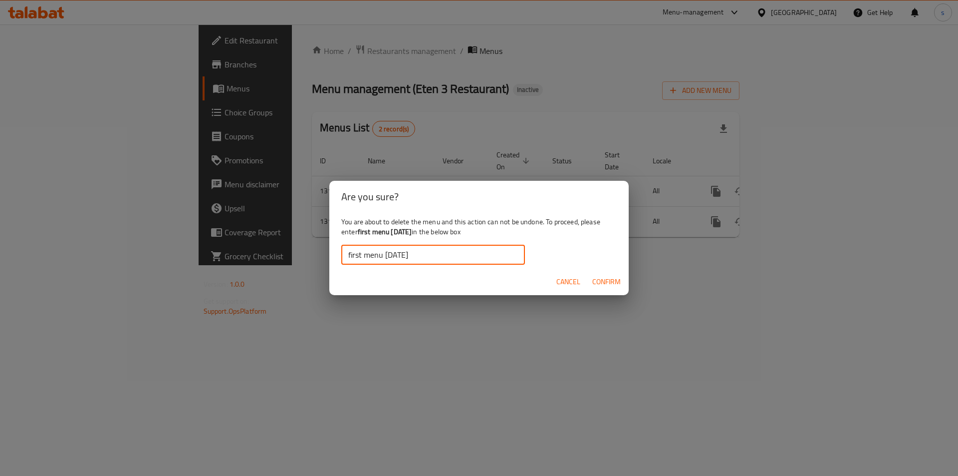
click at [597, 283] on span "Confirm" at bounding box center [606, 281] width 28 height 12
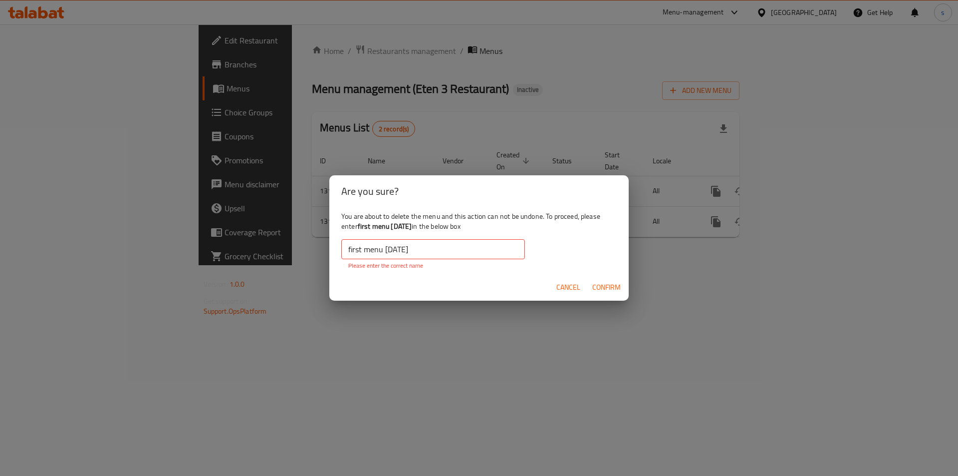
click at [461, 250] on input "first menu [DATE]" at bounding box center [433, 249] width 184 height 20
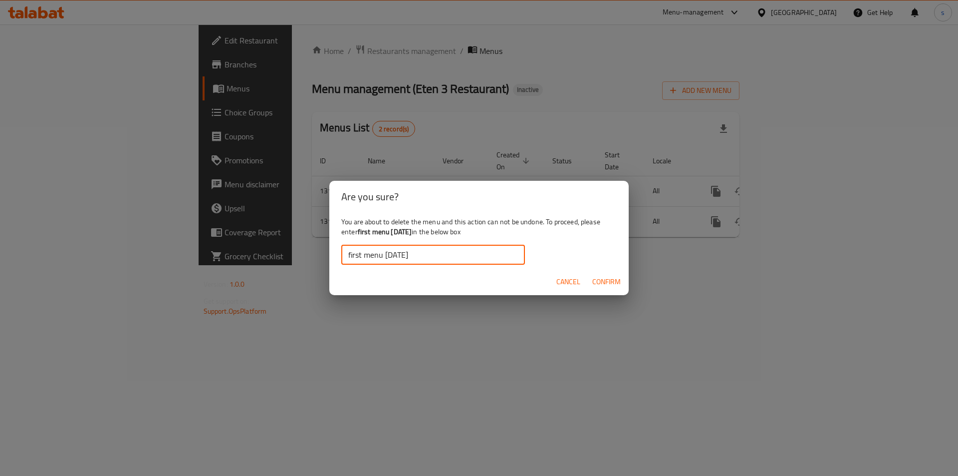
type input "first menu [DATE]"
click at [616, 281] on span "Confirm" at bounding box center [606, 281] width 28 height 12
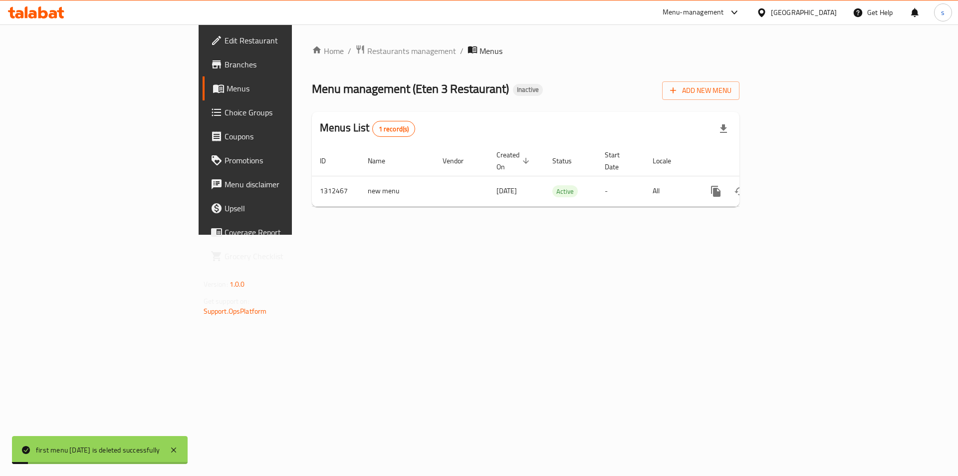
click at [294, 219] on div "Home / Restaurants management / Menus Menu management ( Eten 3 Restaurant ) Ina…" at bounding box center [526, 129] width 468 height 210
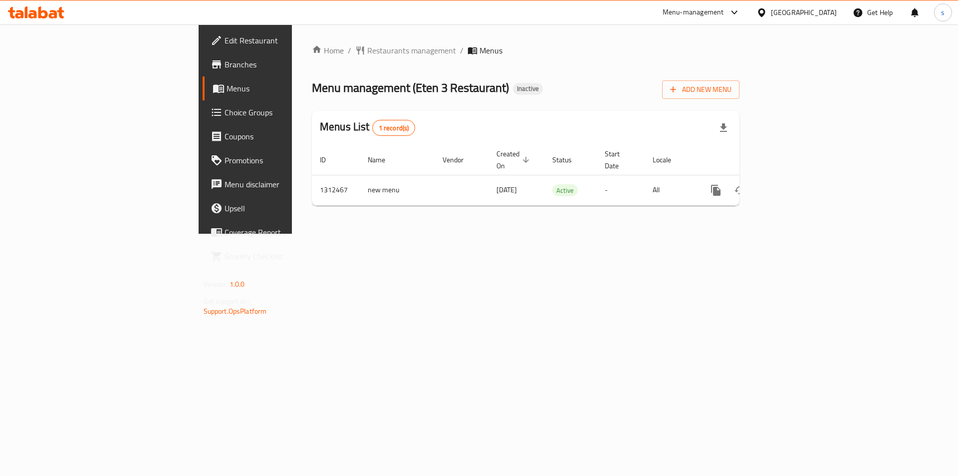
click at [203, 48] on link "Edit Restaurant" at bounding box center [281, 40] width 156 height 24
click at [225, 69] on span "Branches" at bounding box center [288, 64] width 126 height 12
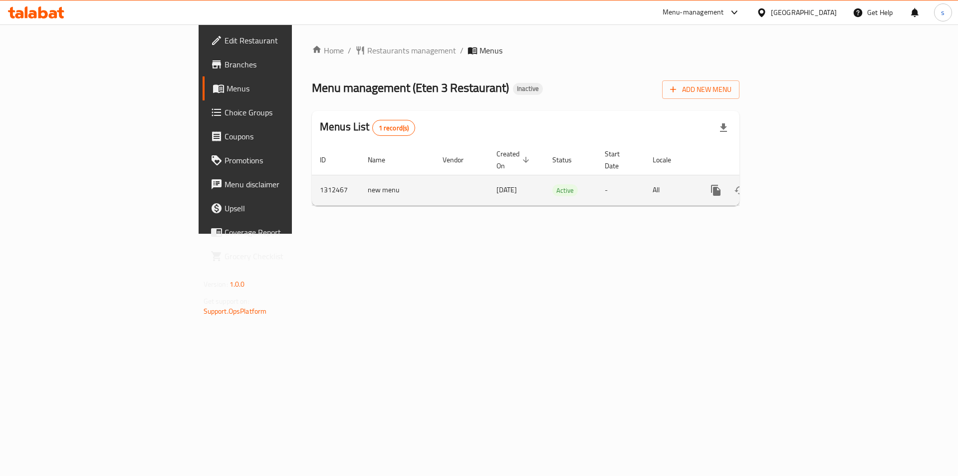
click at [360, 184] on td "new menu" at bounding box center [397, 190] width 75 height 30
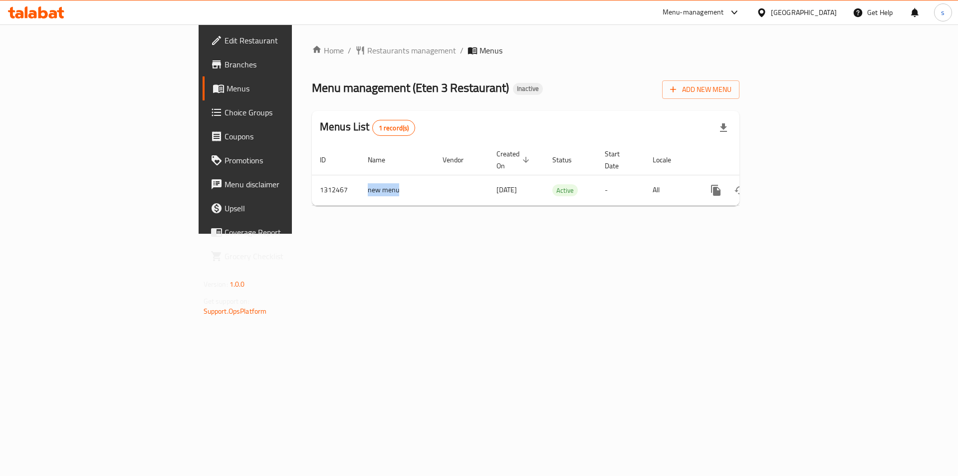
click at [203, 72] on link "Branches" at bounding box center [281, 64] width 156 height 24
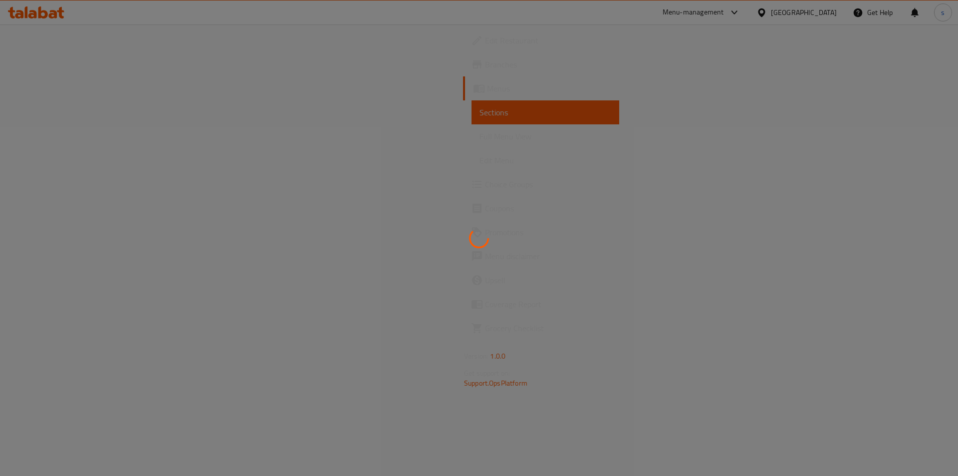
click at [479, 44] on div at bounding box center [479, 44] width 0 height 0
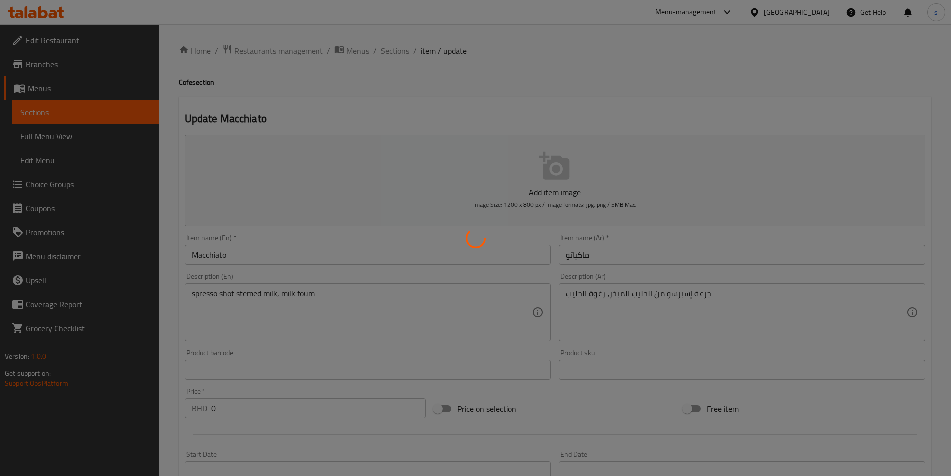
type input "إضافات للحجم صغير"
type input "0"
type input "1"
type input "إختيارك للسكر"
type input "1"
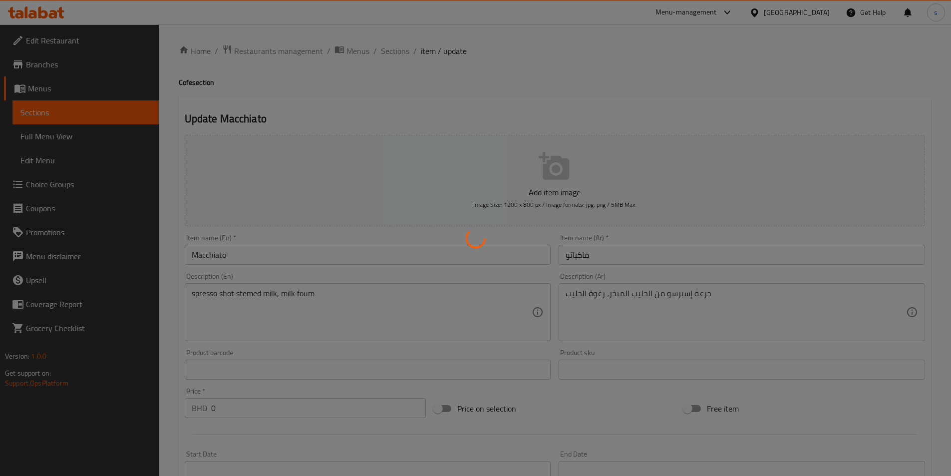
type input "1"
type input "إضافات للحجم وسط"
type input "0"
type input "1"
type input "إختيارك للسكر"
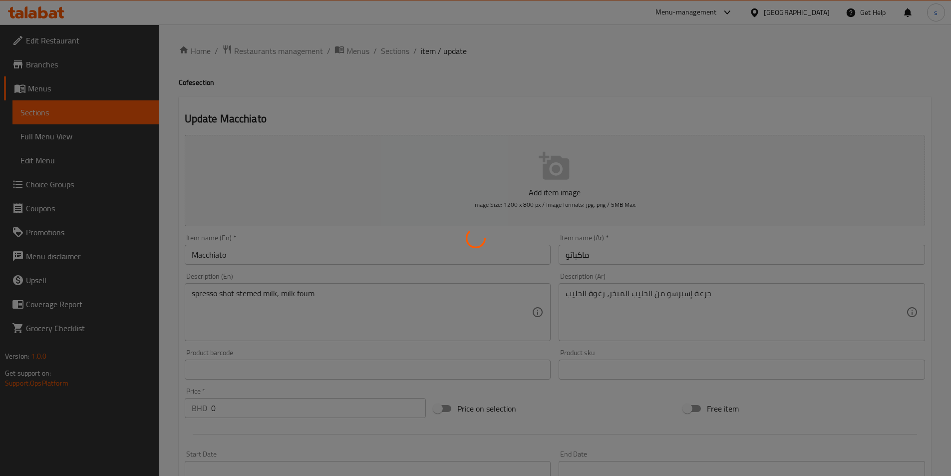
type input "1"
type input "إضافات للحجم كبير"
type input "0"
type input "1"
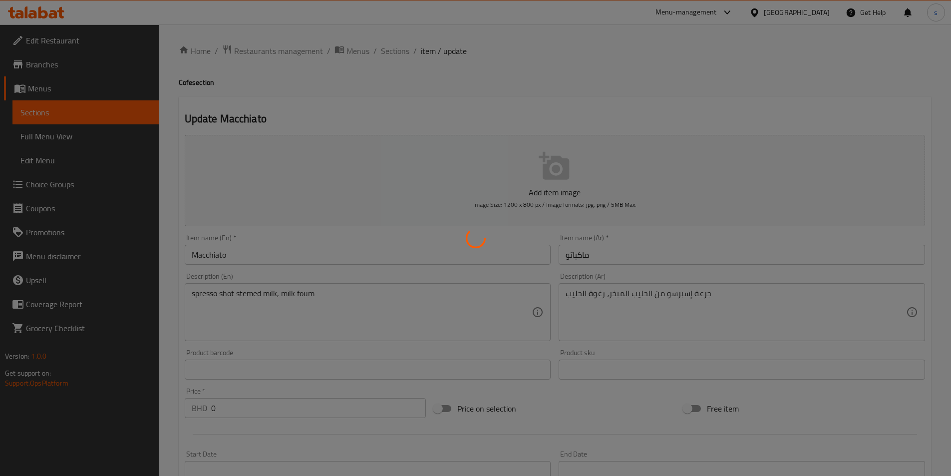
type input "إختيارك للسكر"
type input "1"
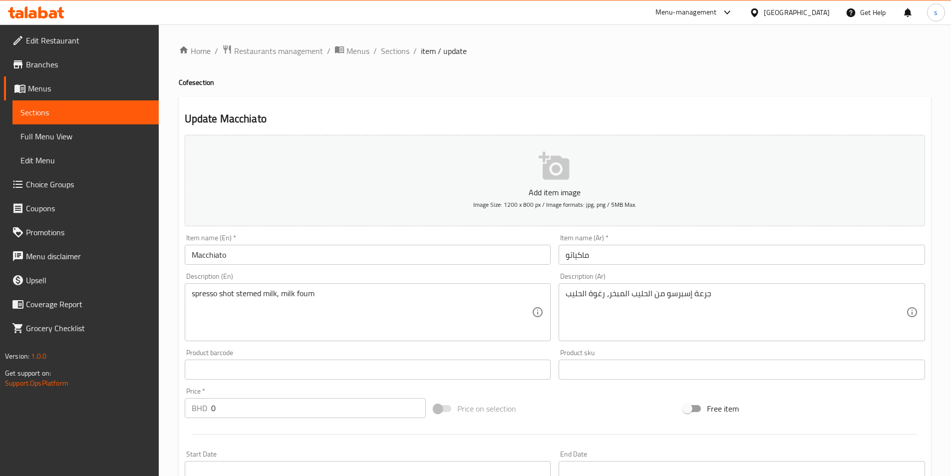
click at [45, 15] on icon at bounding box center [42, 12] width 9 height 12
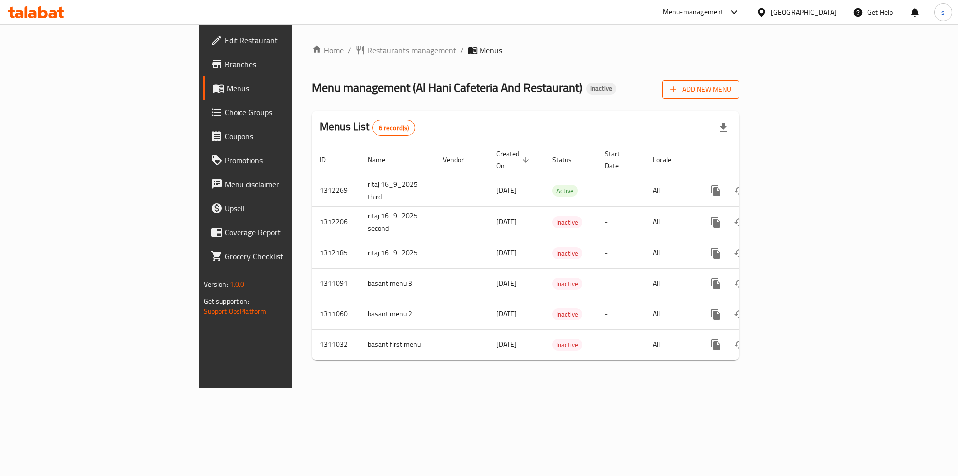
click at [732, 86] on span "Add New Menu" at bounding box center [700, 89] width 61 height 12
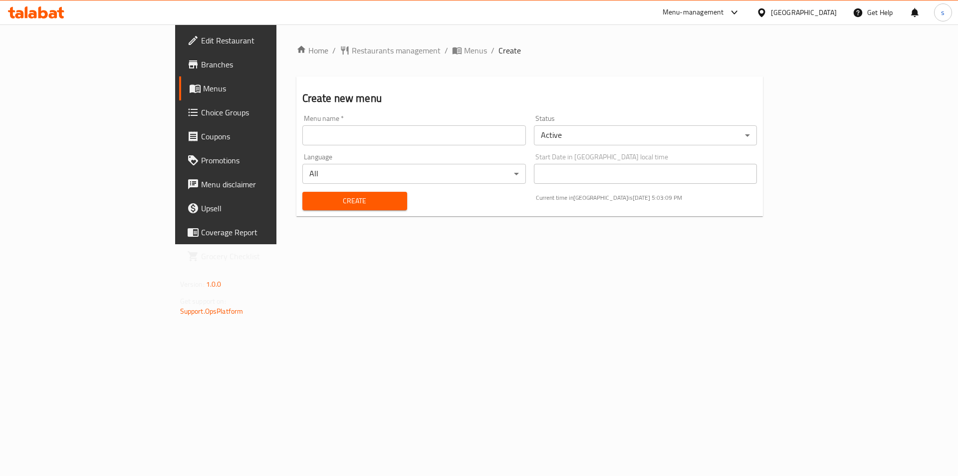
click at [410, 141] on input "text" at bounding box center [414, 135] width 224 height 20
type input "first menu [DATE]"
click at [310, 203] on span "Create" at bounding box center [354, 201] width 89 height 12
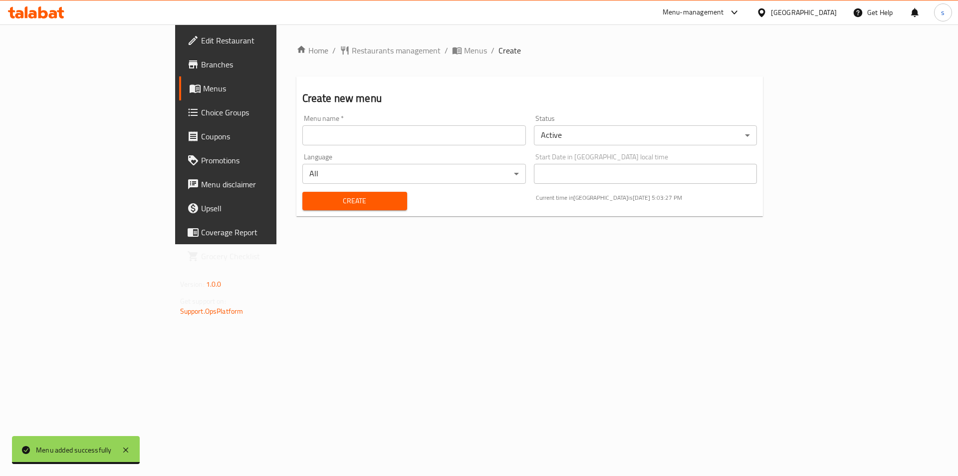
click at [203, 90] on span "Menus" at bounding box center [265, 88] width 124 height 12
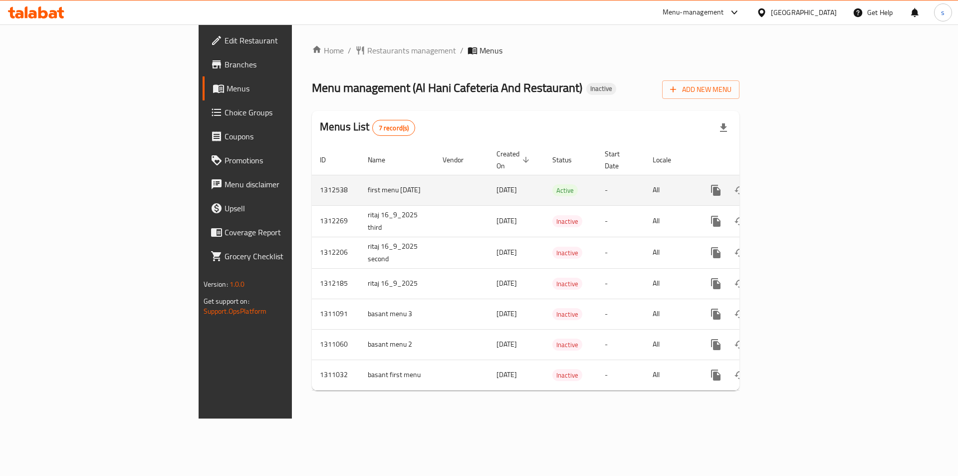
click at [696, 177] on td "All" at bounding box center [670, 190] width 51 height 30
click at [792, 186] on icon "enhanced table" at bounding box center [787, 190] width 9 height 9
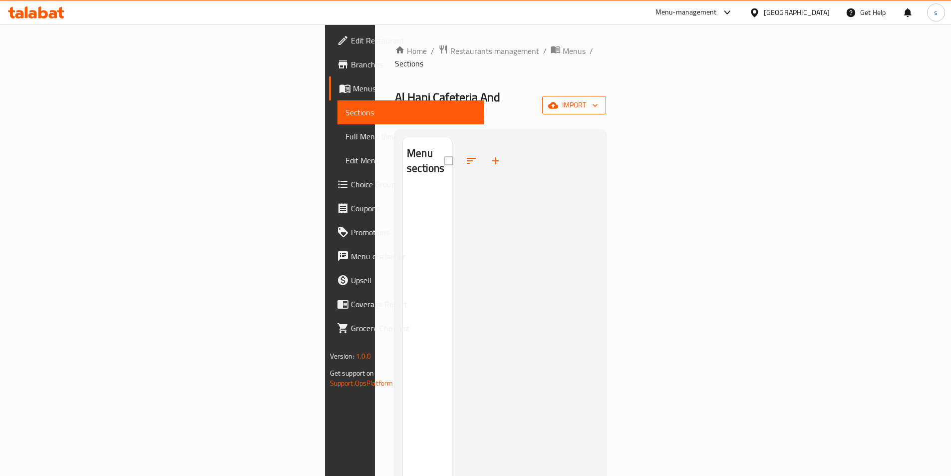
click at [606, 96] on button "import" at bounding box center [574, 105] width 64 height 18
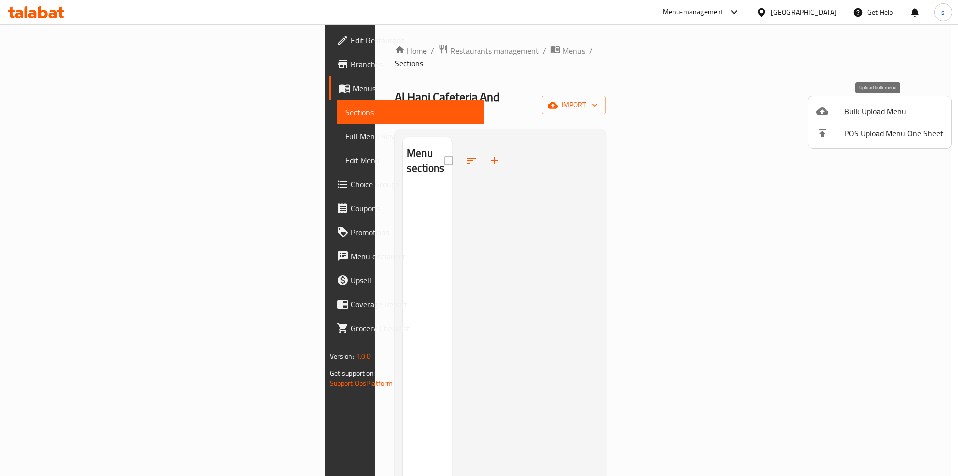
click at [843, 113] on div at bounding box center [830, 111] width 28 height 12
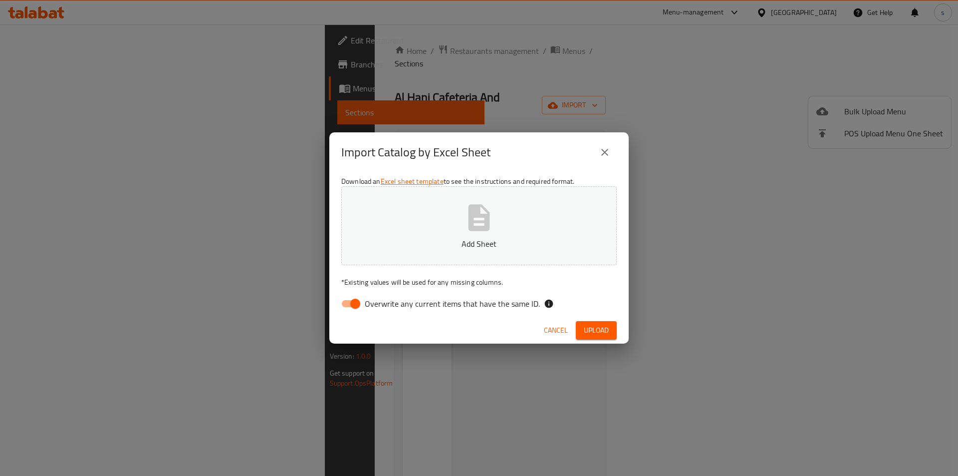
click at [381, 302] on span "Overwrite any current items that have the same ID." at bounding box center [452, 303] width 175 height 12
click at [381, 302] on input "Overwrite any current items that have the same ID." at bounding box center [355, 303] width 57 height 19
checkbox input "false"
click at [492, 230] on icon "button" at bounding box center [479, 218] width 32 height 32
click at [595, 326] on span "Upload" at bounding box center [596, 330] width 25 height 12
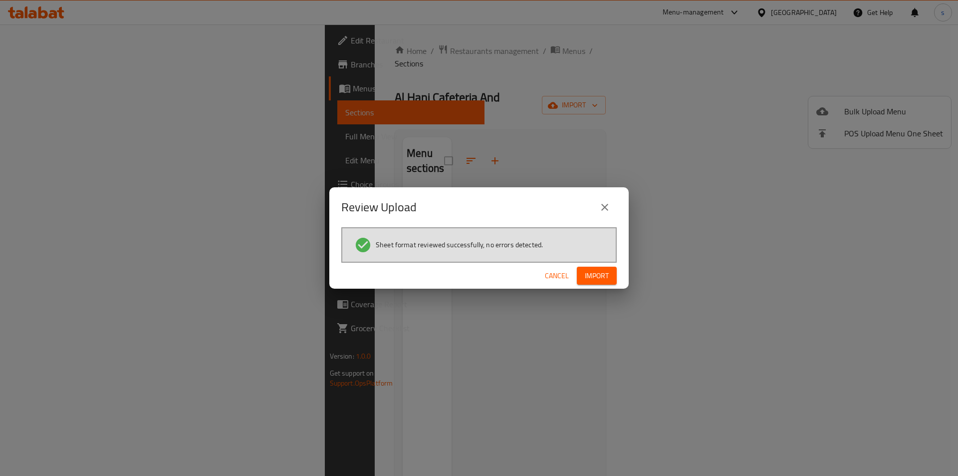
click at [604, 275] on span "Import" at bounding box center [597, 275] width 24 height 12
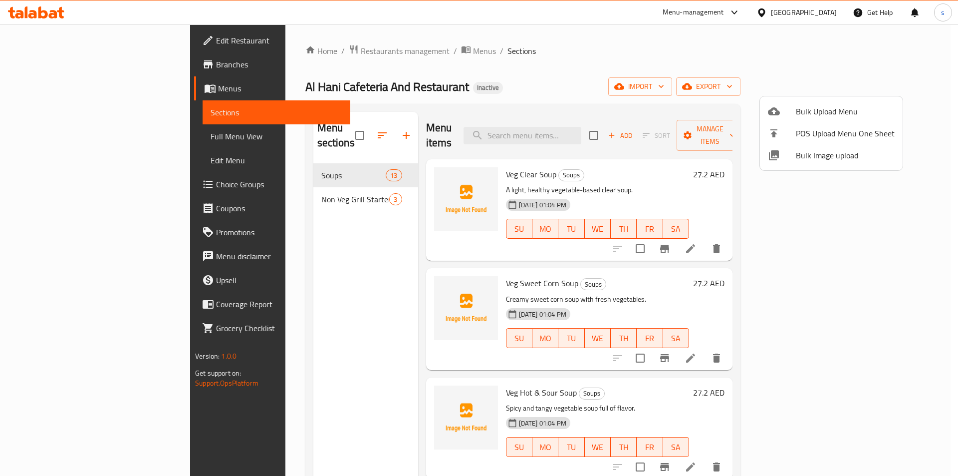
click at [678, 154] on div at bounding box center [479, 238] width 958 height 476
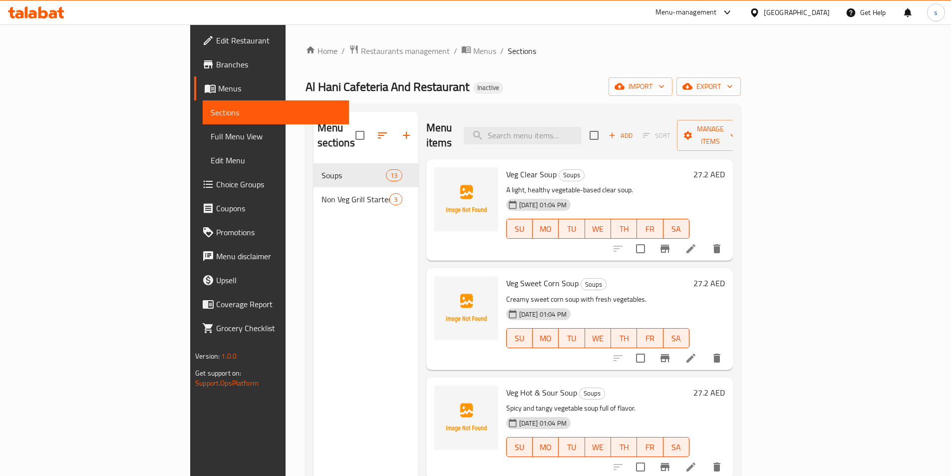
click at [211, 130] on span "Full Menu View" at bounding box center [276, 136] width 130 height 12
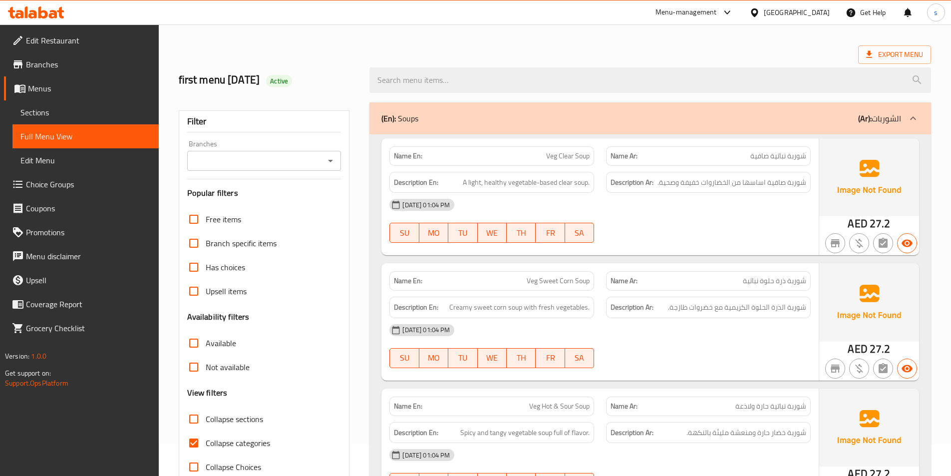
scroll to position [50, 0]
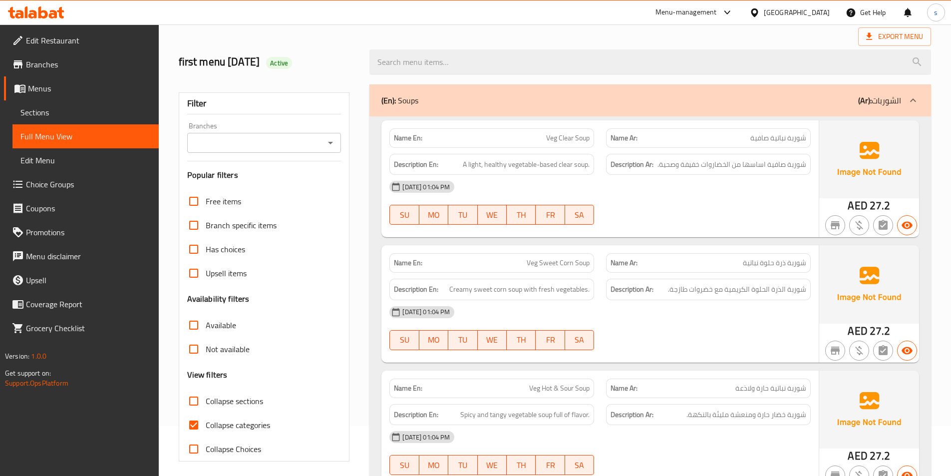
click at [194, 426] on input "Collapse categories" at bounding box center [194, 425] width 24 height 24
checkbox input "false"
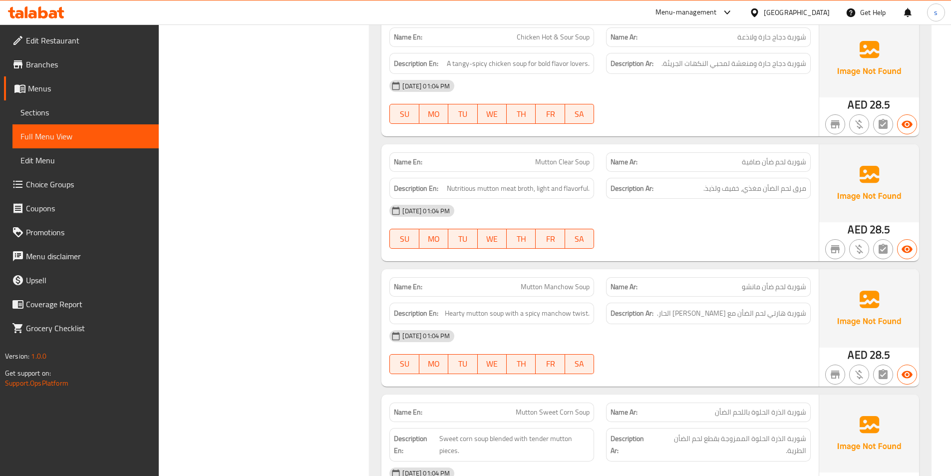
scroll to position [804, 0]
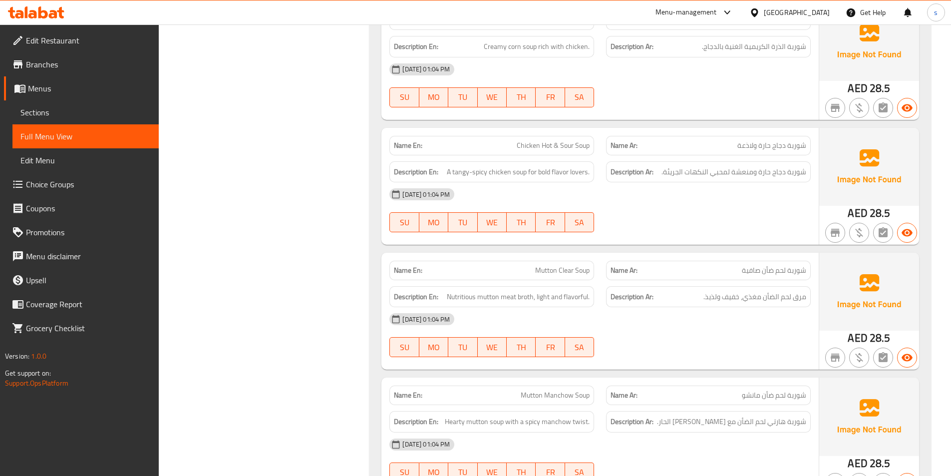
click at [74, 62] on span "Branches" at bounding box center [88, 64] width 125 height 12
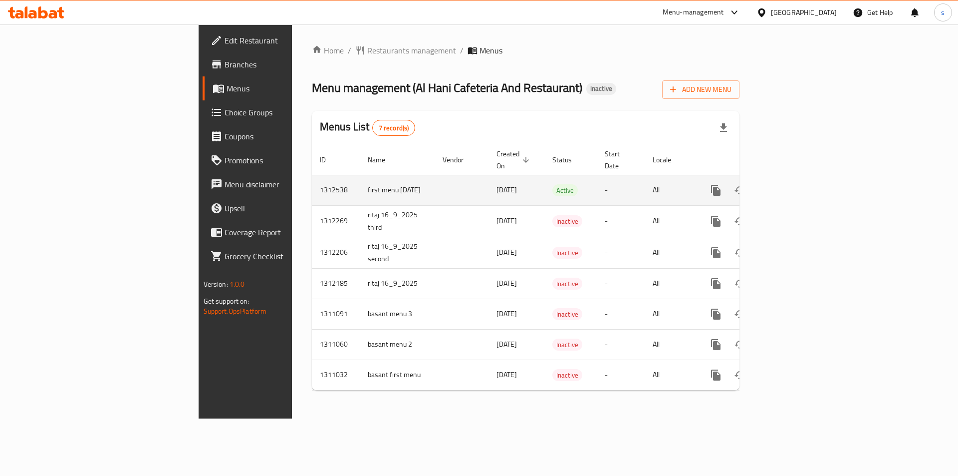
click at [561, 175] on td "Active" at bounding box center [570, 190] width 52 height 30
click at [794, 184] on icon "enhanced table" at bounding box center [788, 190] width 12 height 12
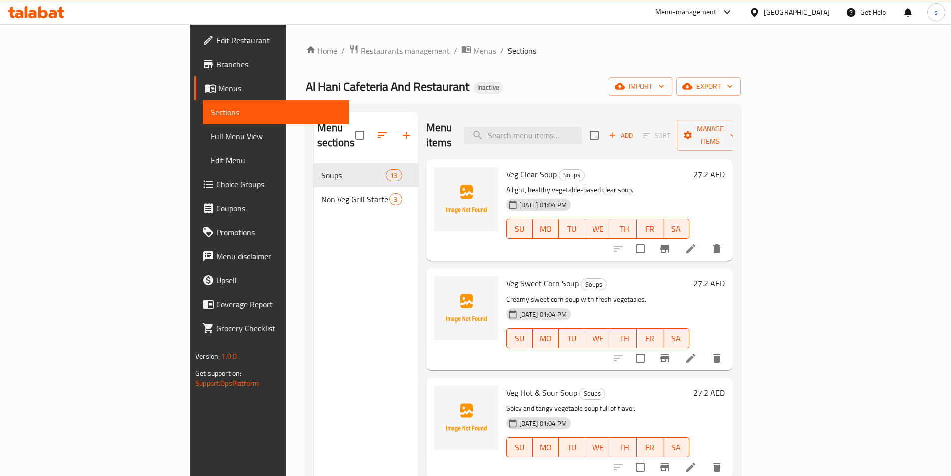
click at [211, 136] on span "Full Menu View" at bounding box center [276, 136] width 130 height 12
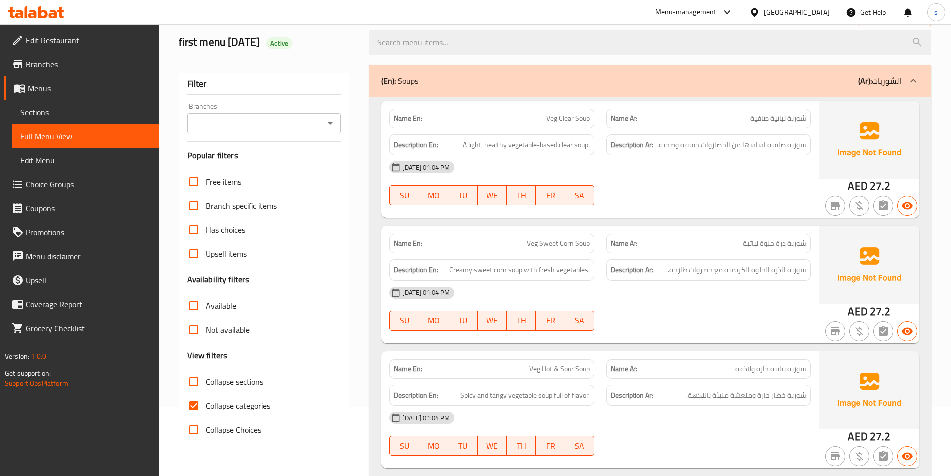
scroll to position [150, 0]
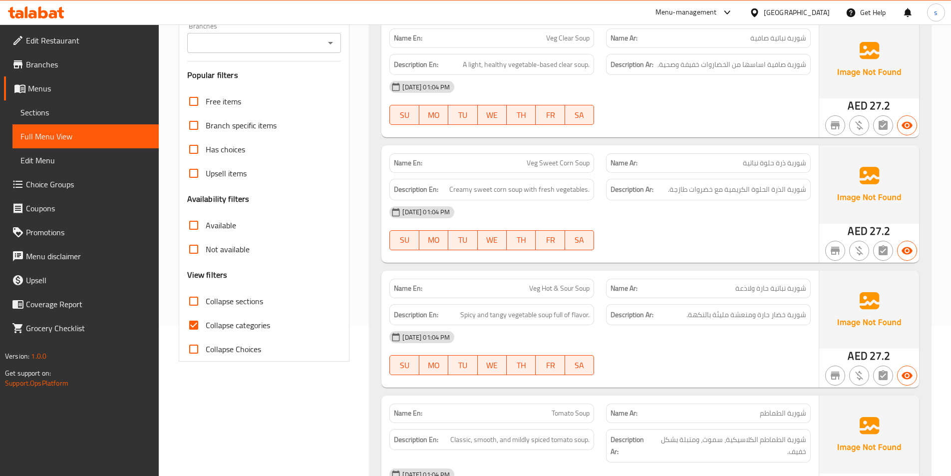
click at [194, 323] on input "Collapse categories" at bounding box center [194, 325] width 24 height 24
checkbox input "false"
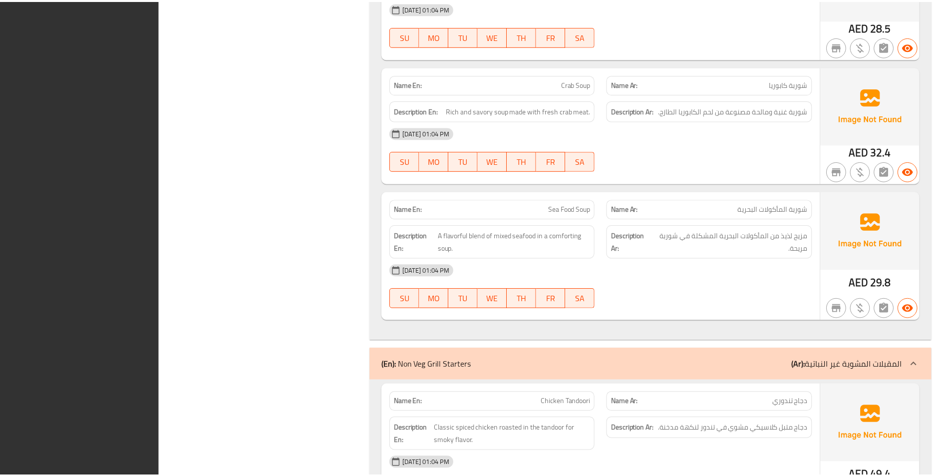
scroll to position [1852, 0]
